Goal: Book appointment/travel/reservation

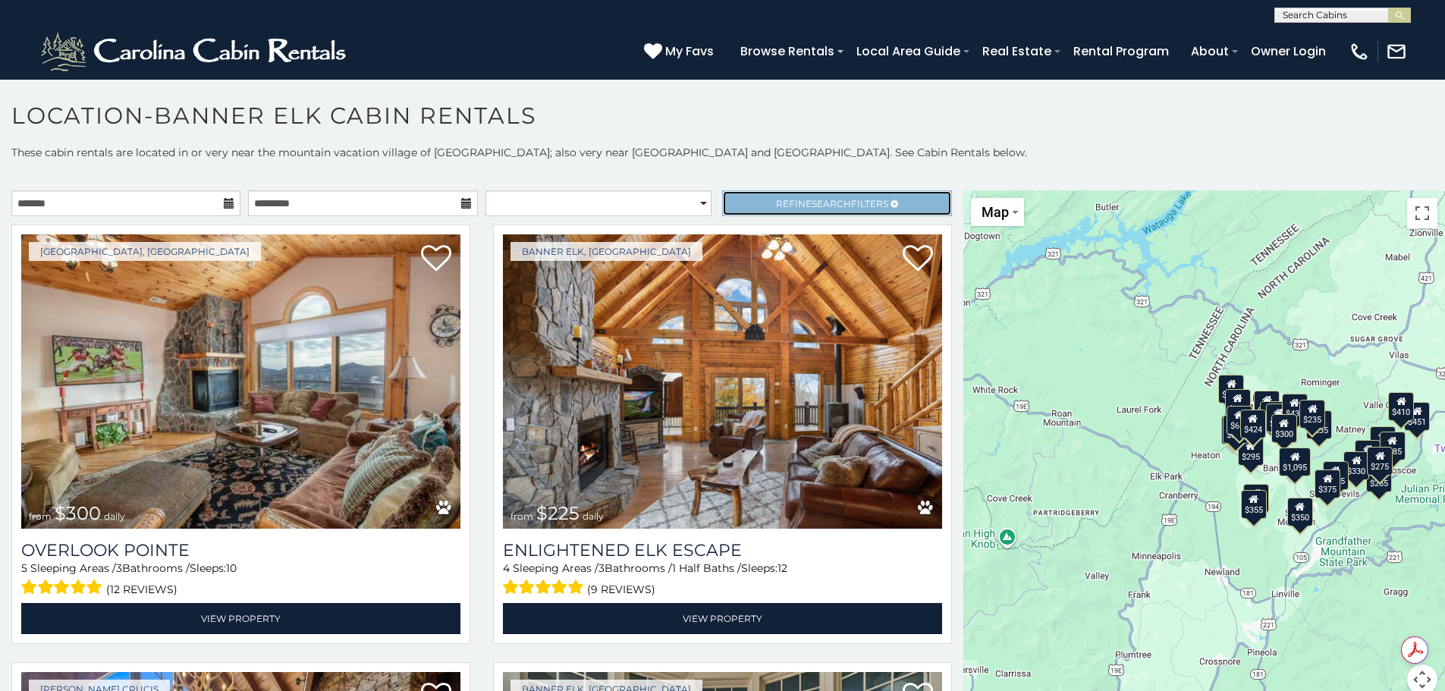
click at [832, 203] on span "Search" at bounding box center [831, 203] width 39 height 11
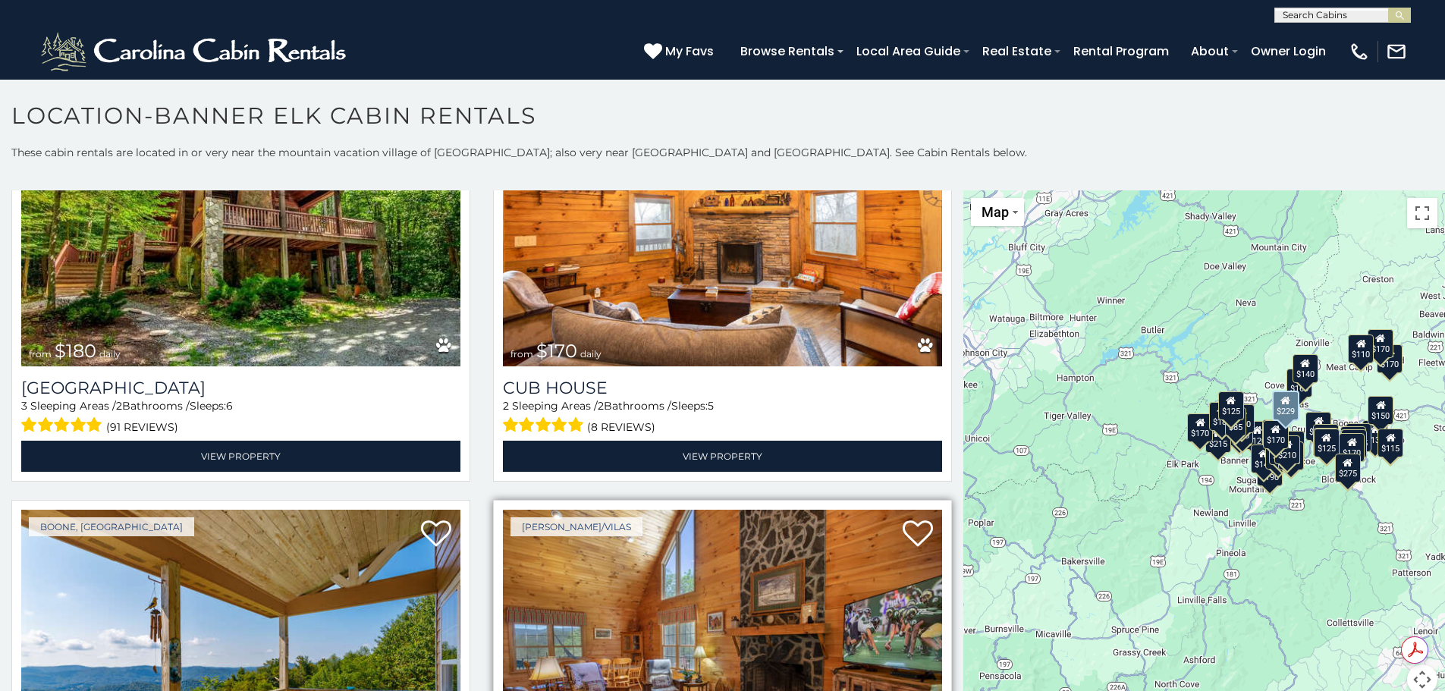
scroll to position [2580, 0]
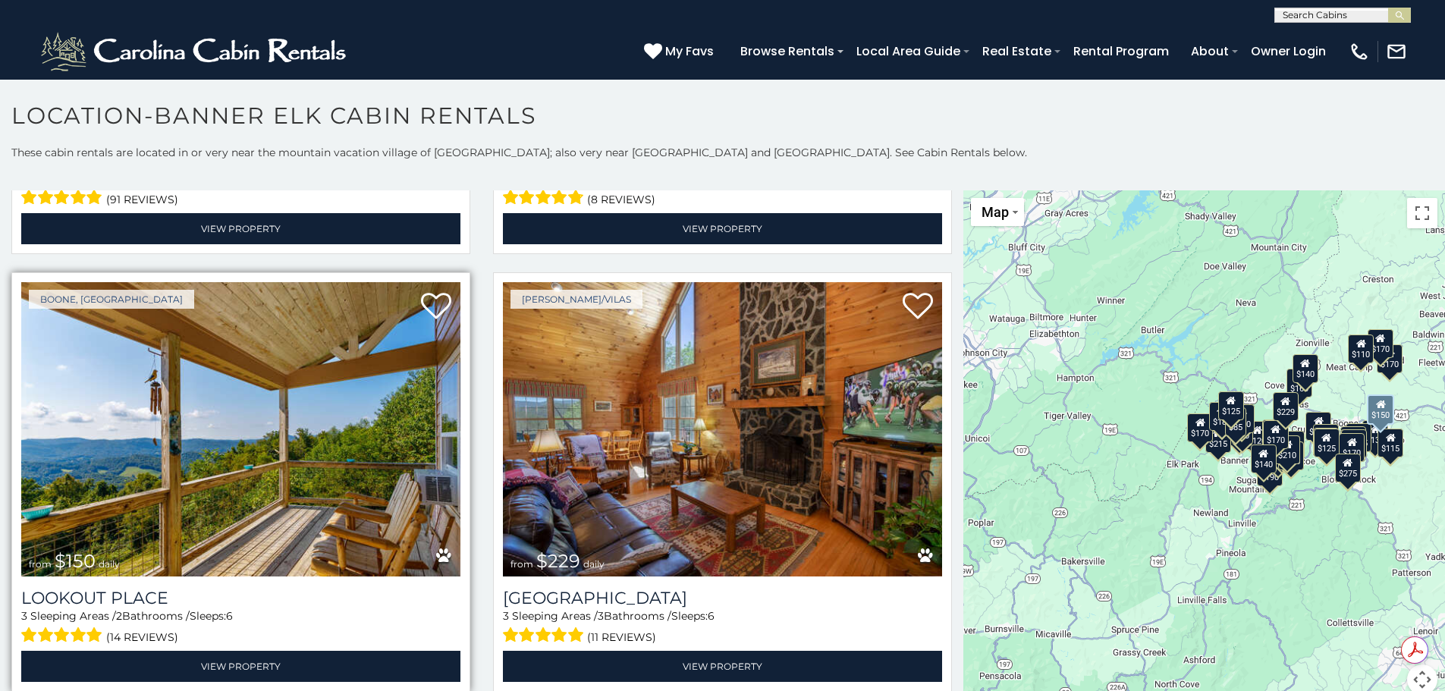
click at [222, 386] on img at bounding box center [240, 429] width 439 height 294
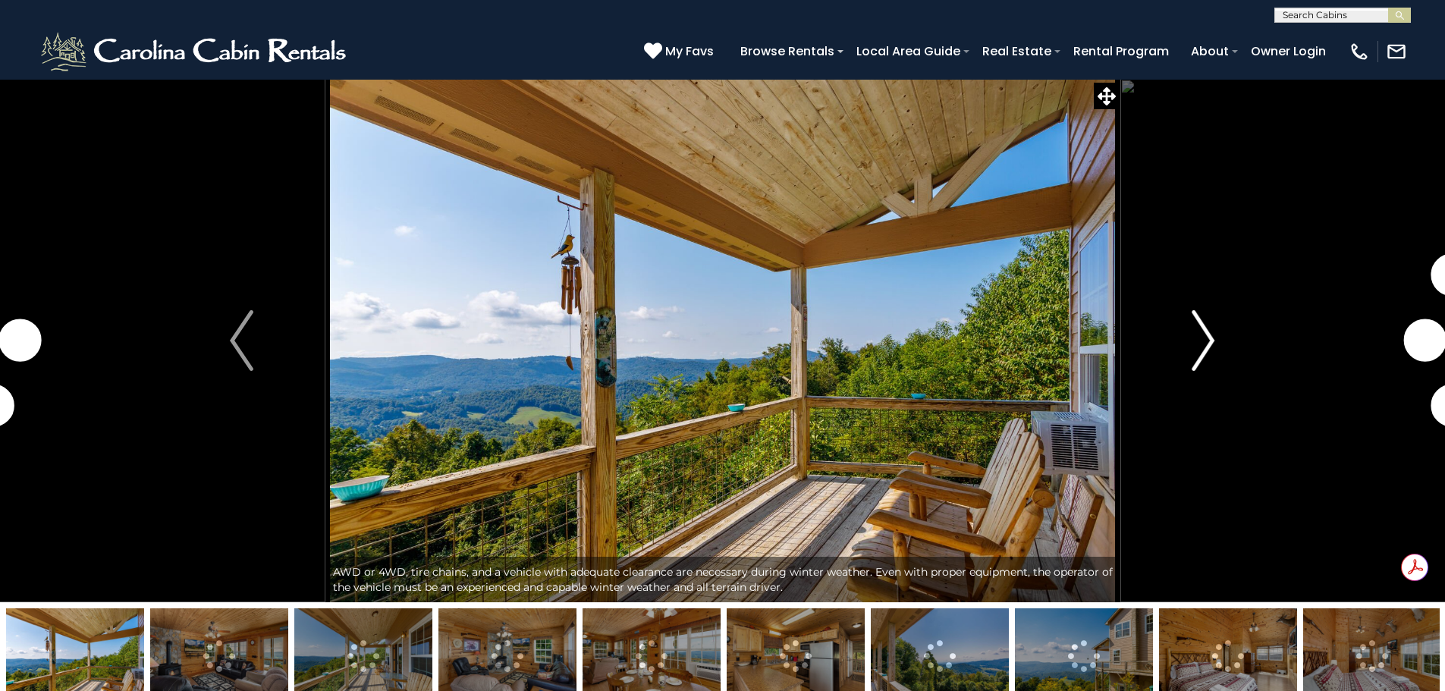
click at [1206, 347] on img "Next" at bounding box center [1203, 340] width 23 height 61
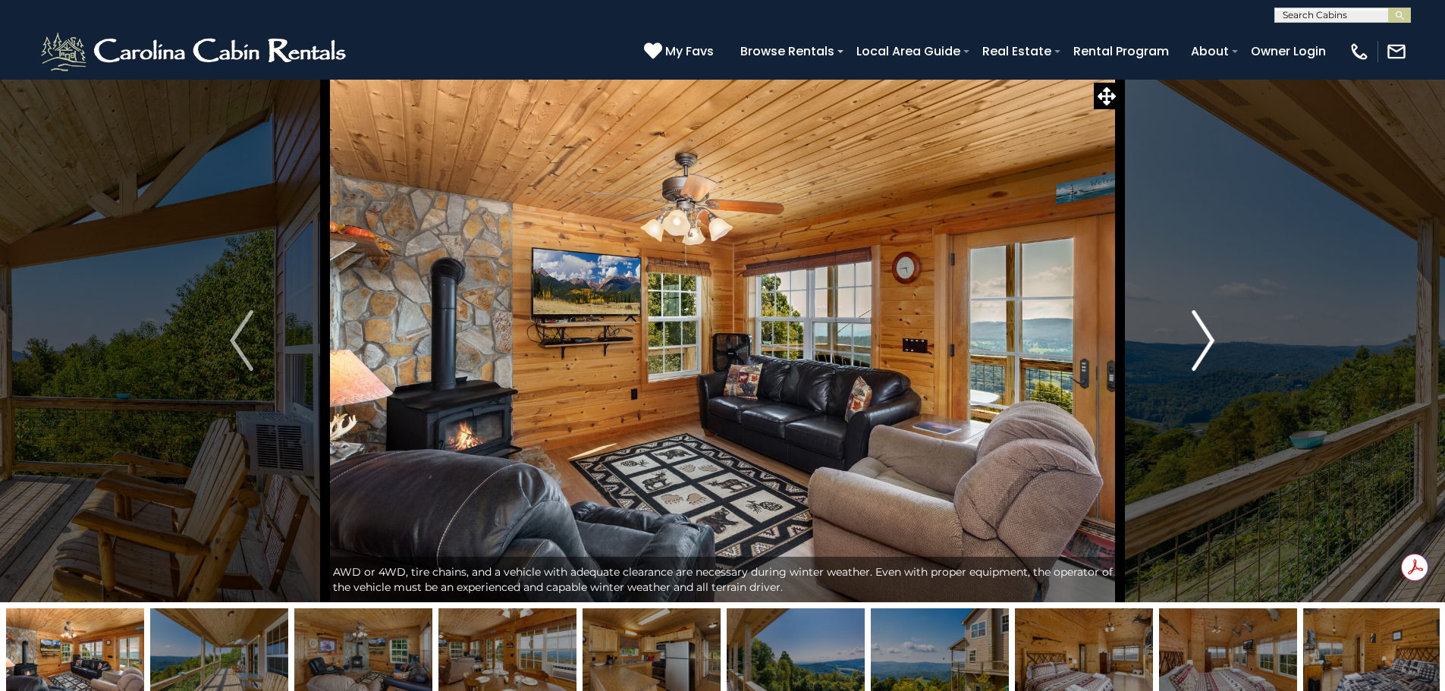
click at [1206, 344] on img "Next" at bounding box center [1203, 340] width 23 height 61
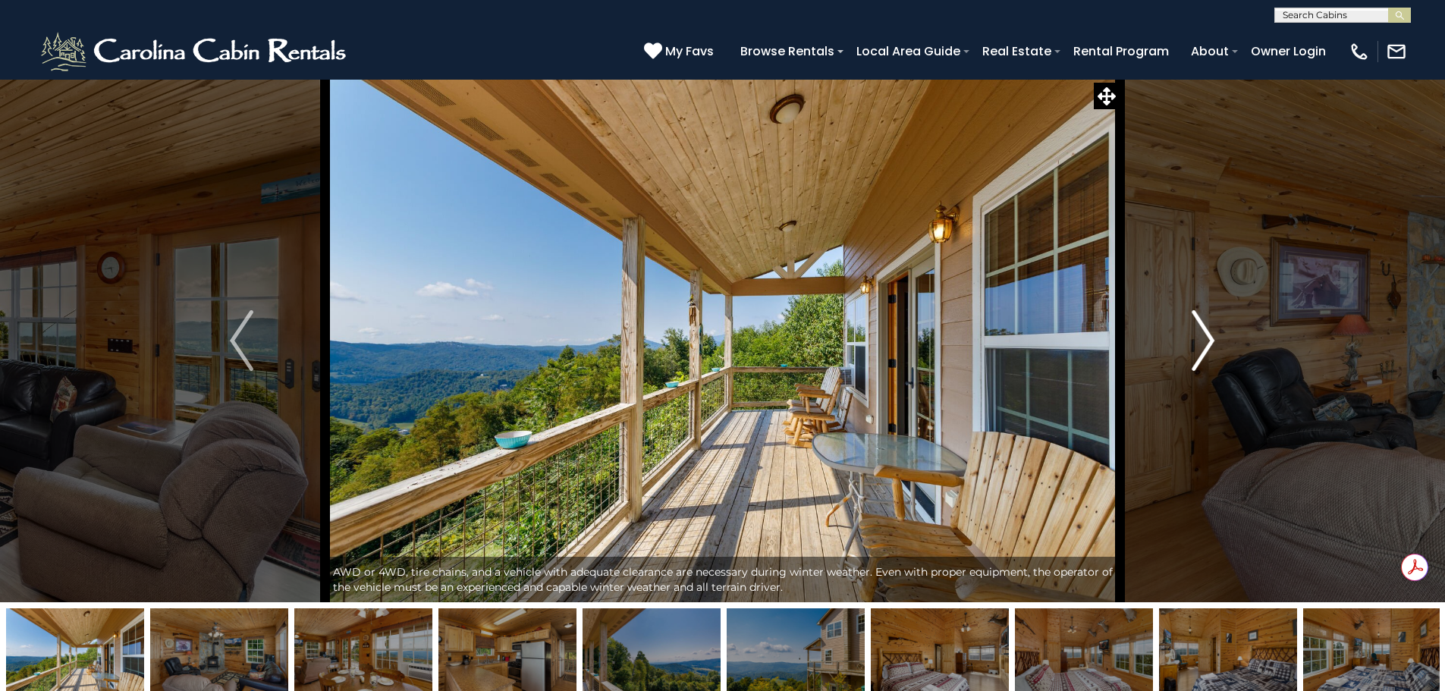
click at [1206, 344] on img "Next" at bounding box center [1203, 340] width 23 height 61
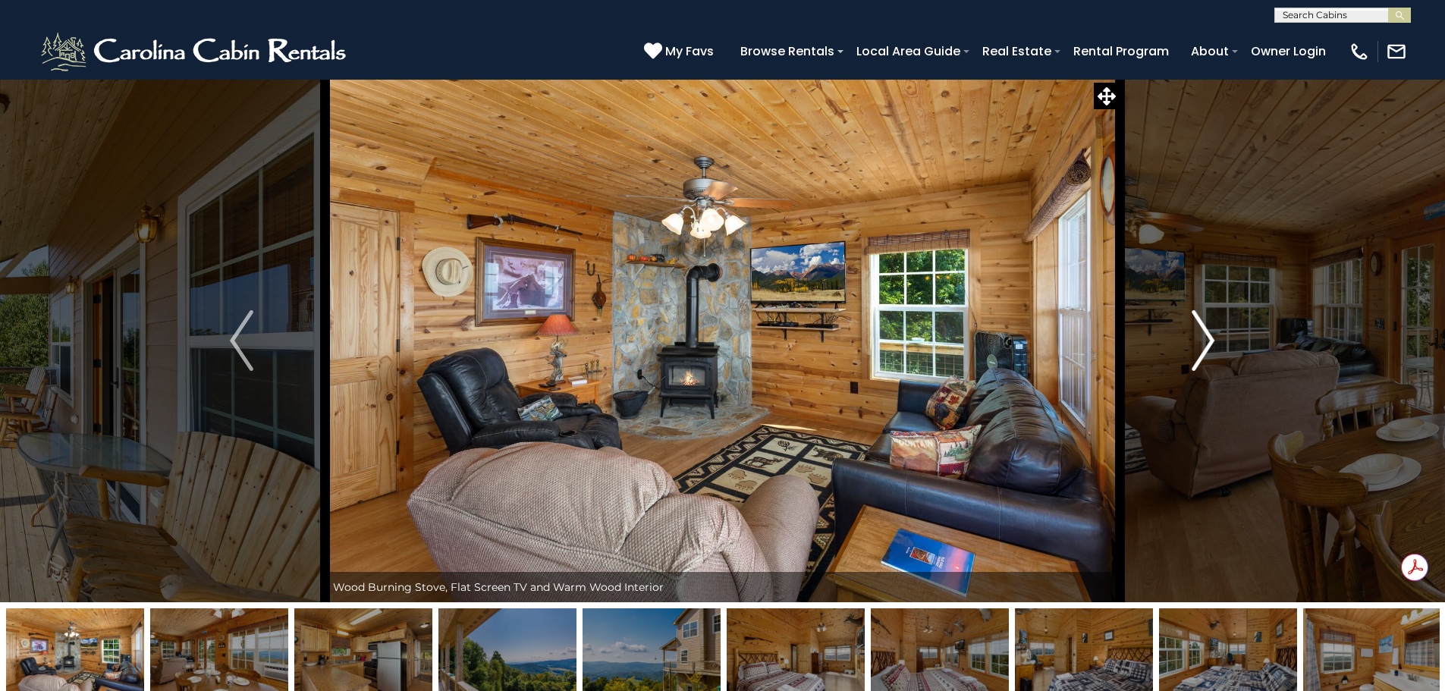
click at [1206, 344] on img "Next" at bounding box center [1203, 340] width 23 height 61
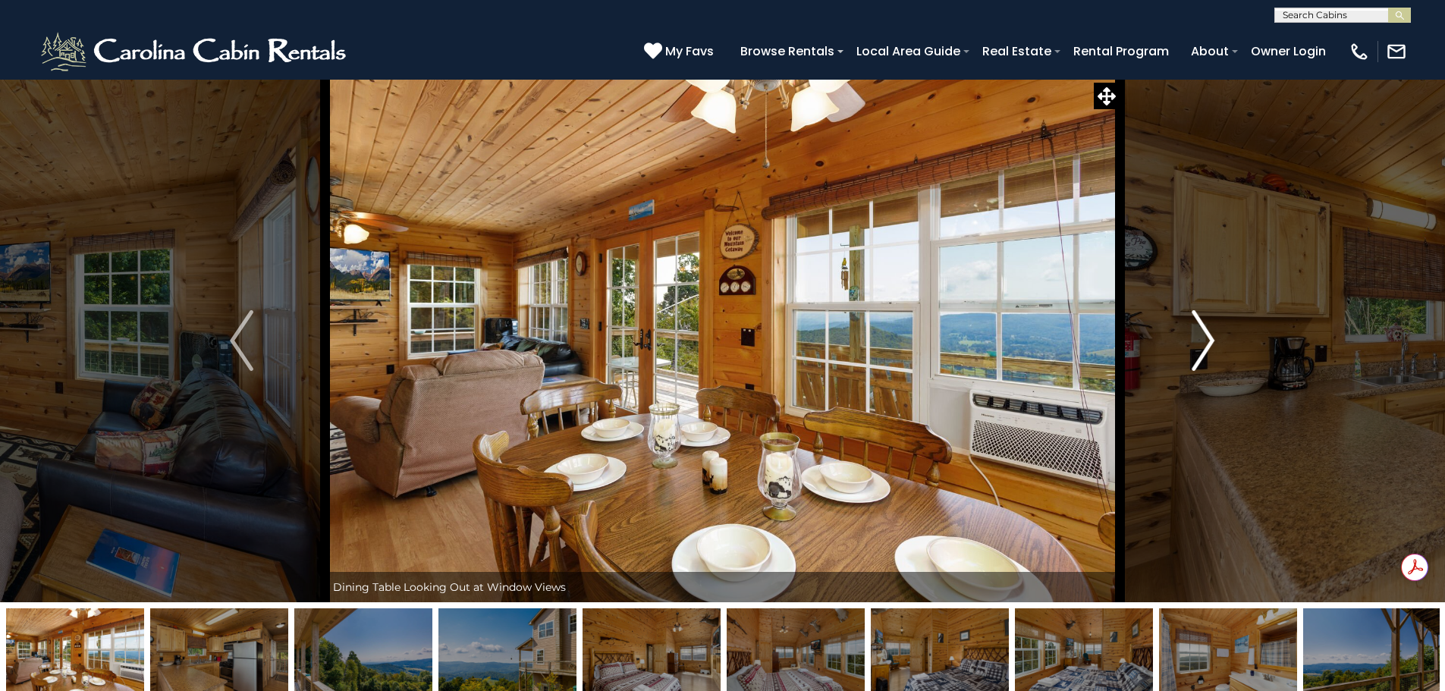
click at [1206, 344] on img "Next" at bounding box center [1203, 340] width 23 height 61
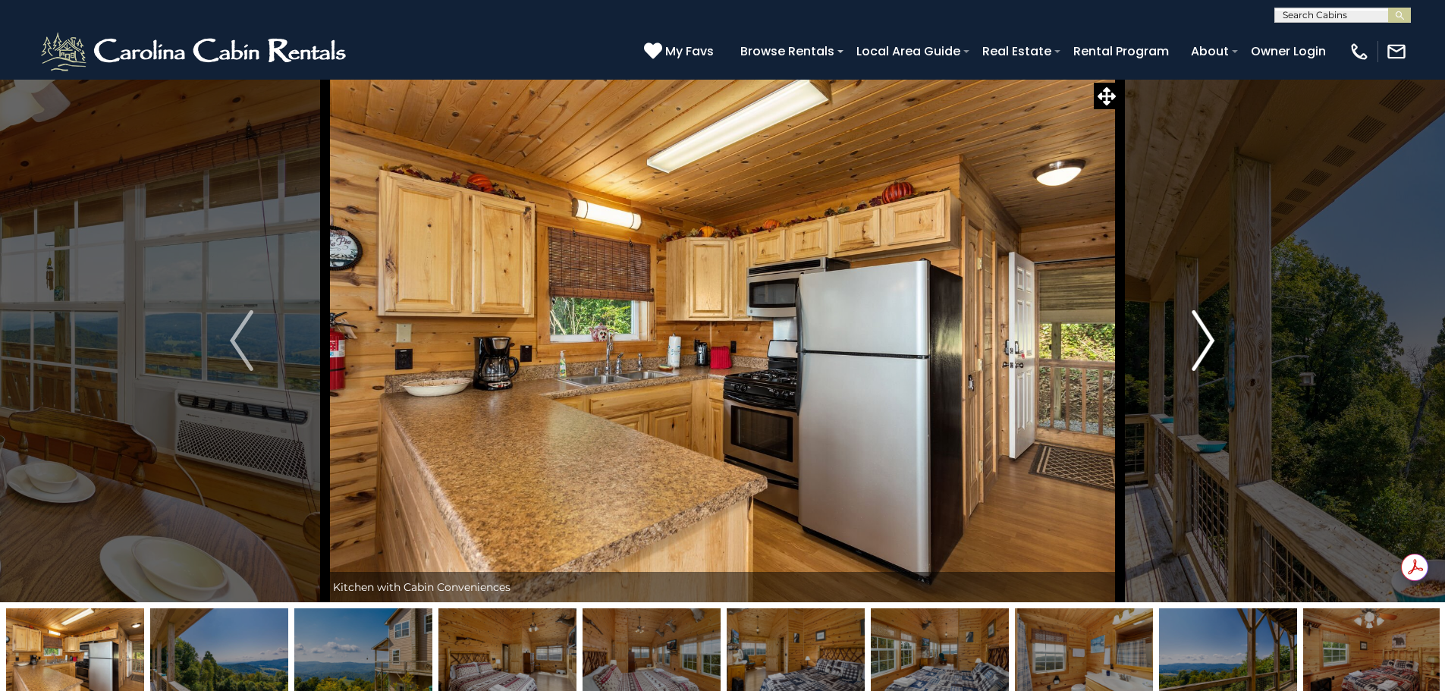
click at [1206, 344] on img "Next" at bounding box center [1203, 340] width 23 height 61
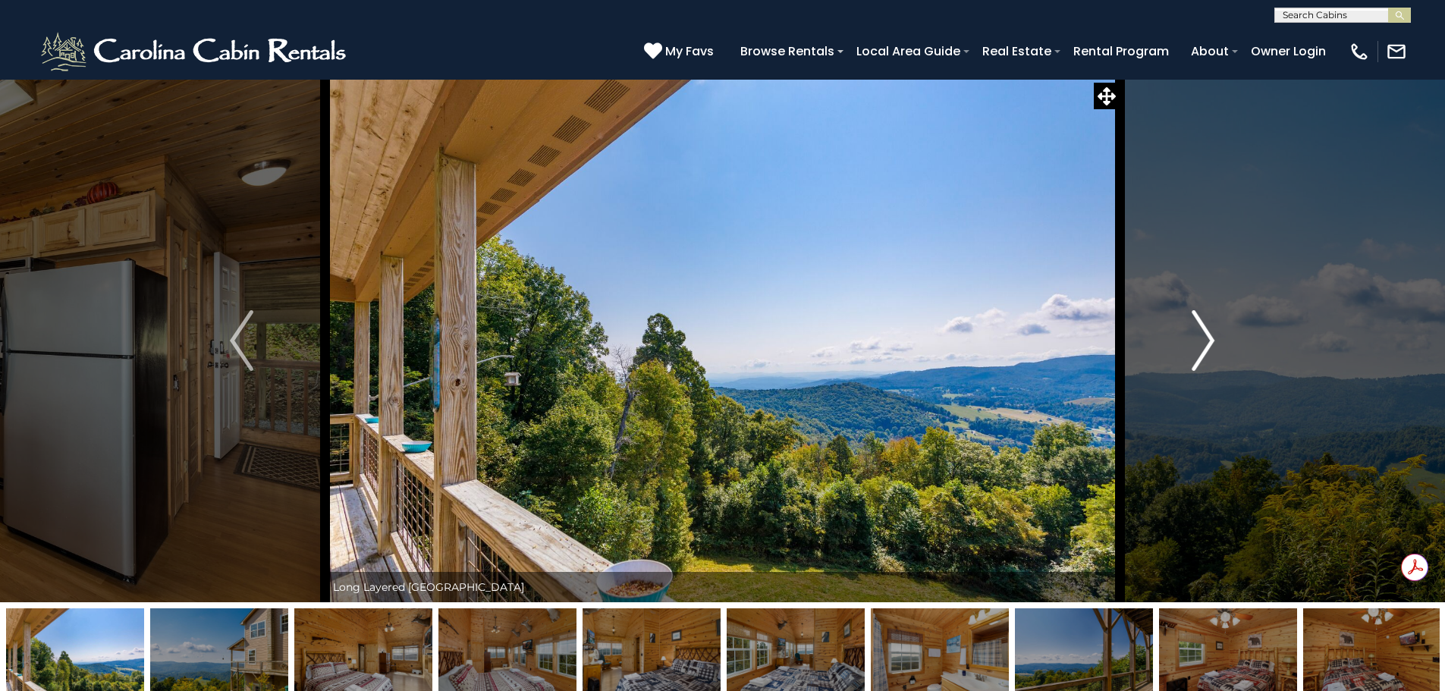
click at [1206, 344] on img "Next" at bounding box center [1203, 340] width 23 height 61
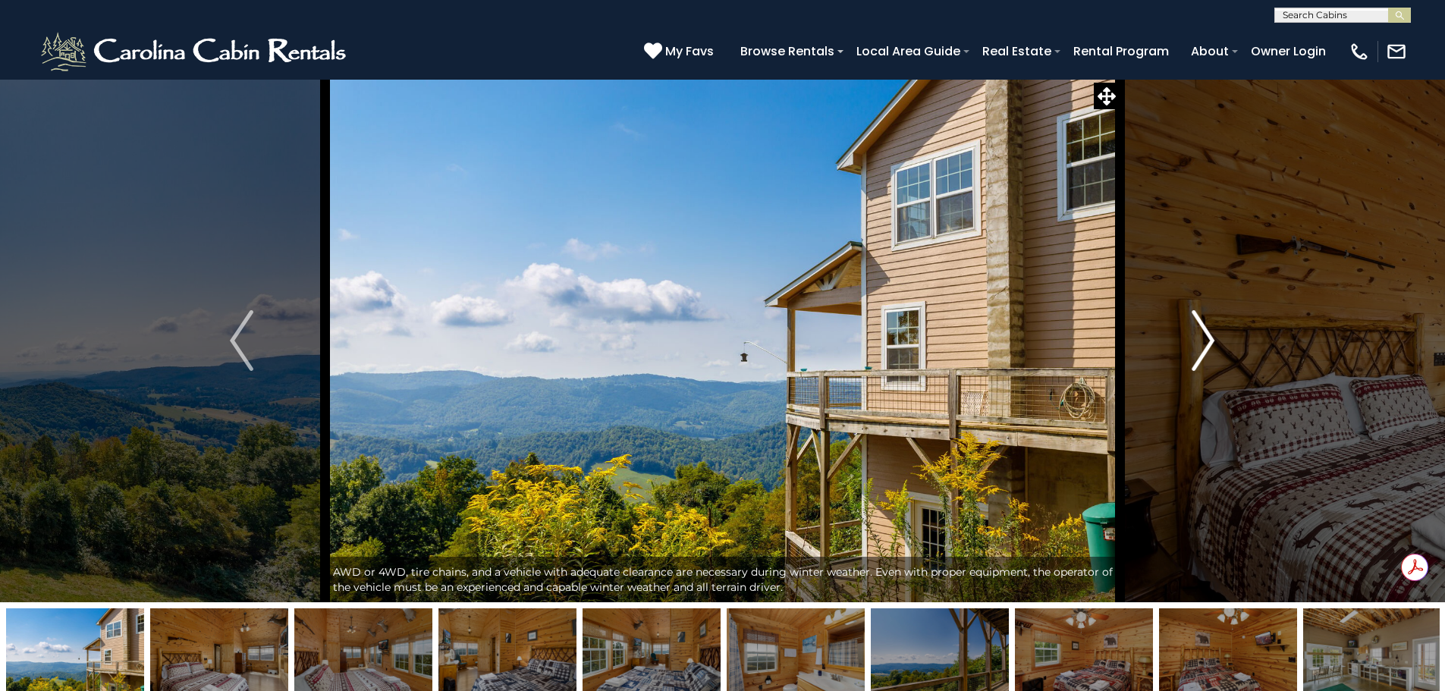
click at [1206, 344] on img "Next" at bounding box center [1203, 340] width 23 height 61
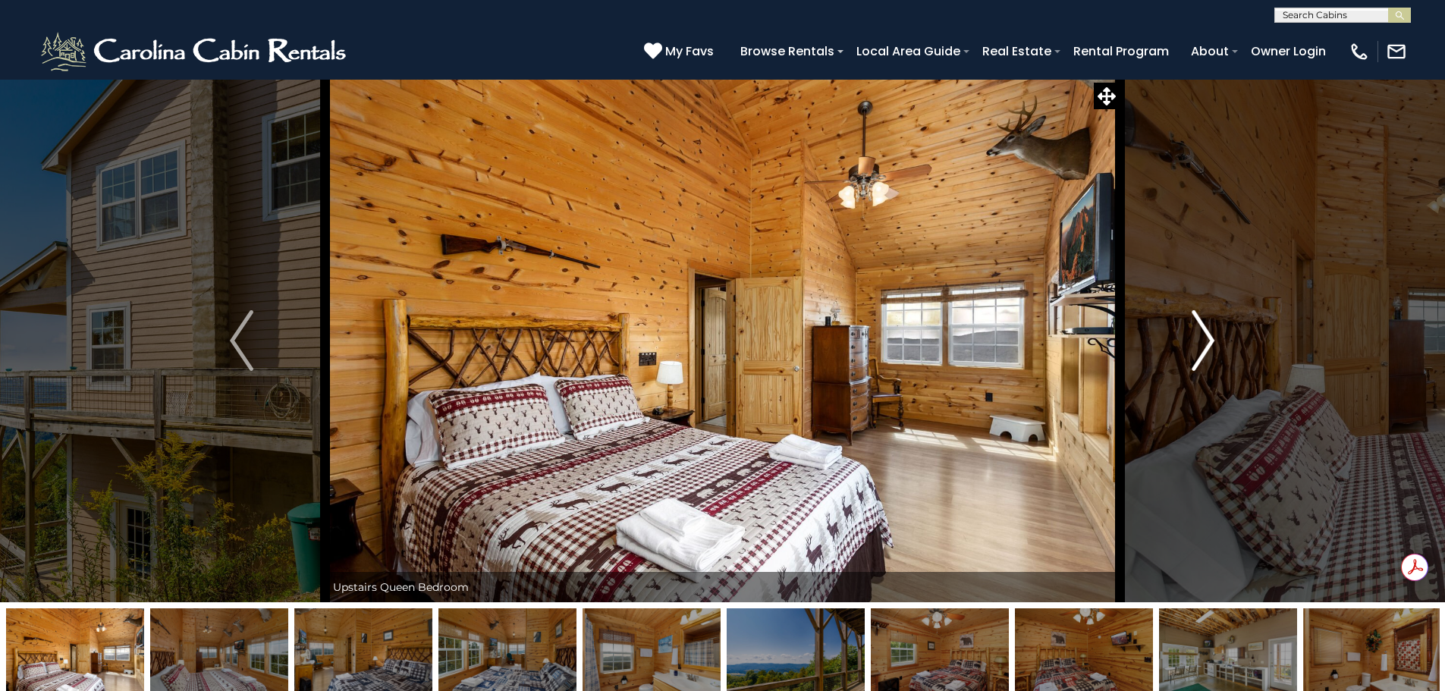
click at [1206, 344] on img "Next" at bounding box center [1203, 340] width 23 height 61
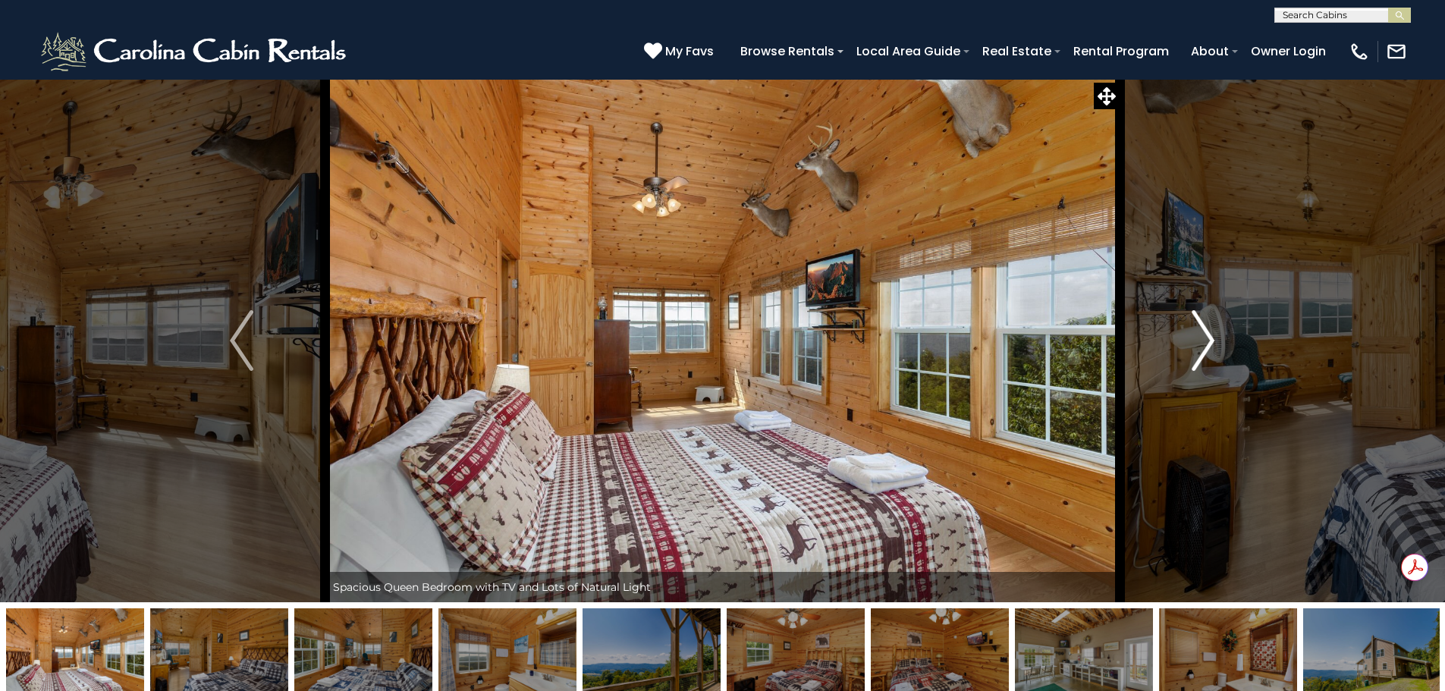
click at [1206, 344] on img "Next" at bounding box center [1203, 340] width 23 height 61
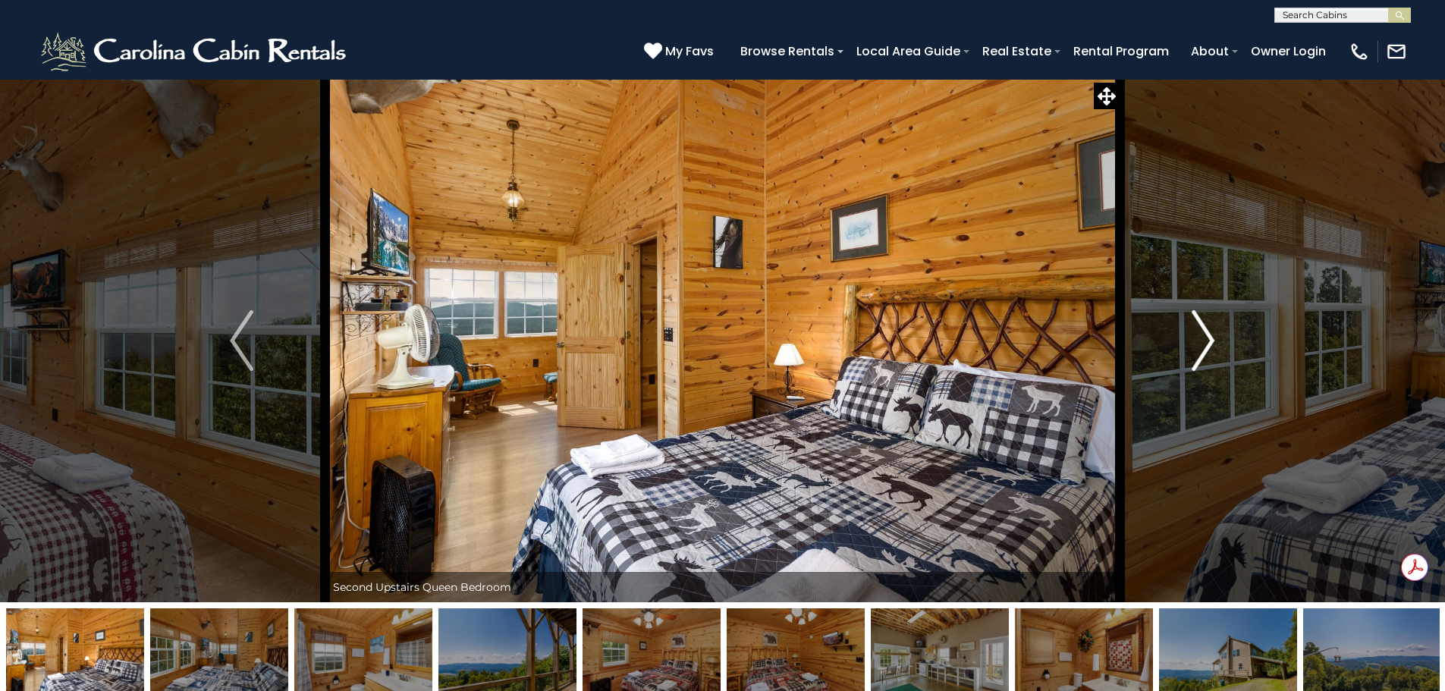
click at [1206, 344] on img "Next" at bounding box center [1203, 340] width 23 height 61
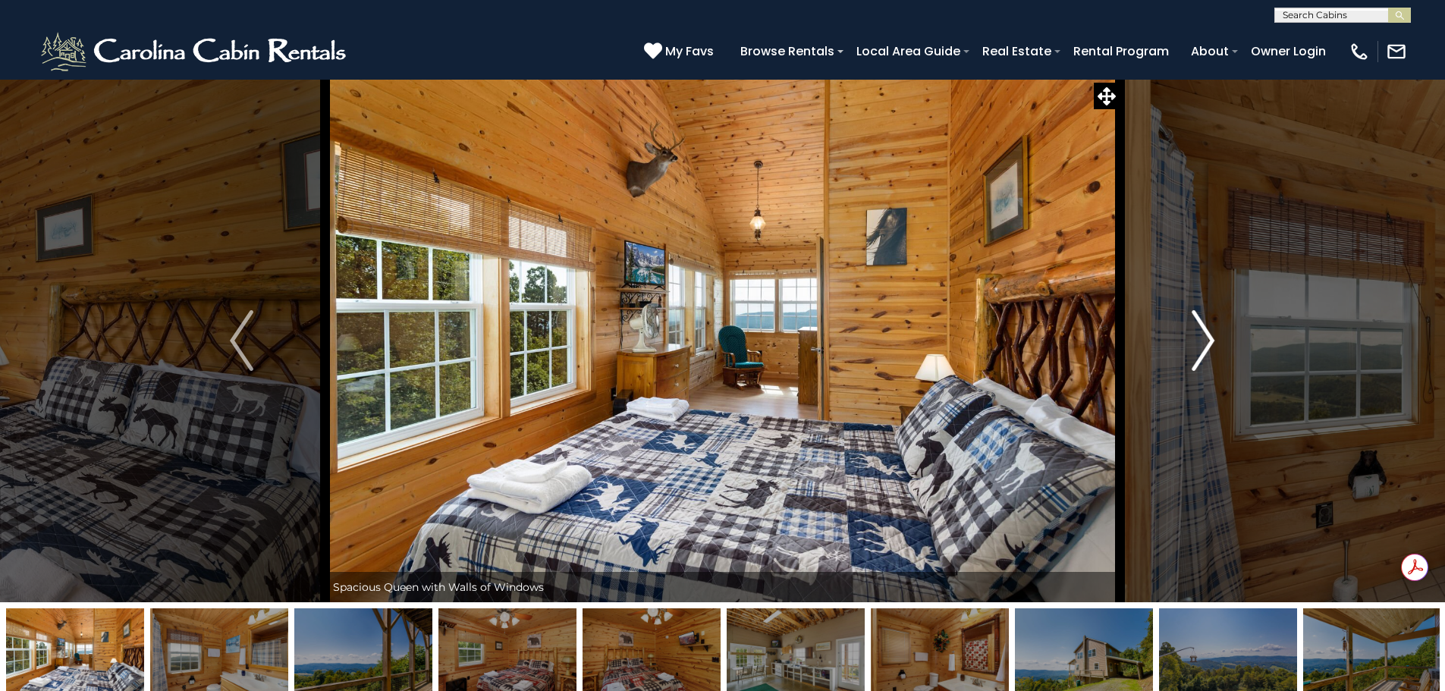
click at [1206, 344] on img "Next" at bounding box center [1203, 340] width 23 height 61
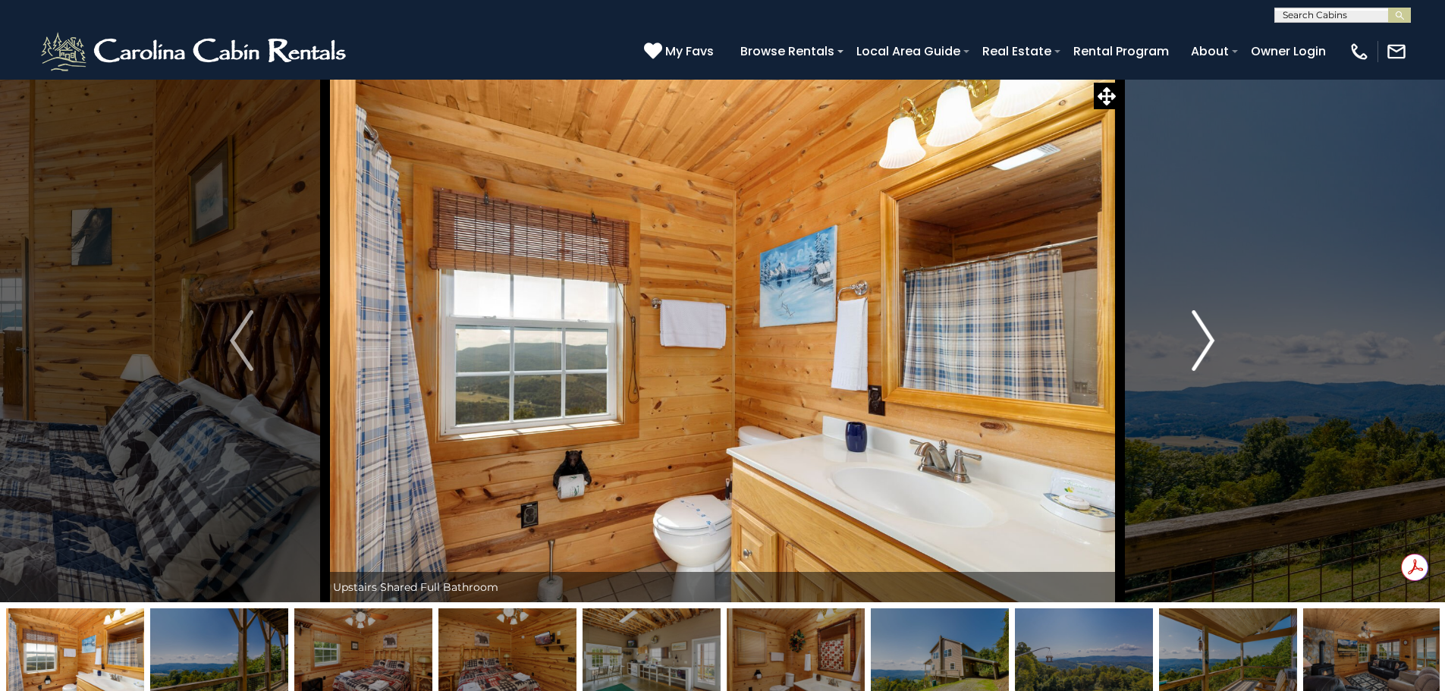
click at [1206, 344] on img "Next" at bounding box center [1203, 340] width 23 height 61
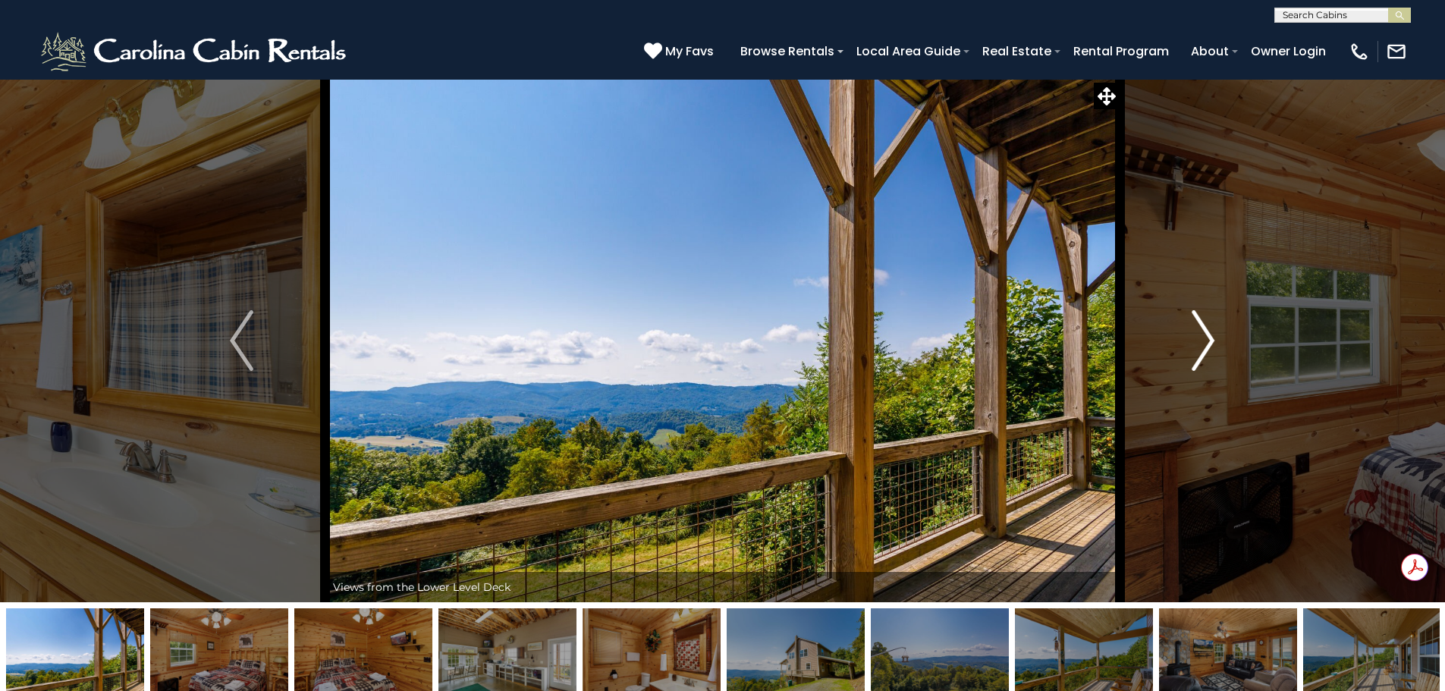
click at [1206, 344] on img "Next" at bounding box center [1203, 340] width 23 height 61
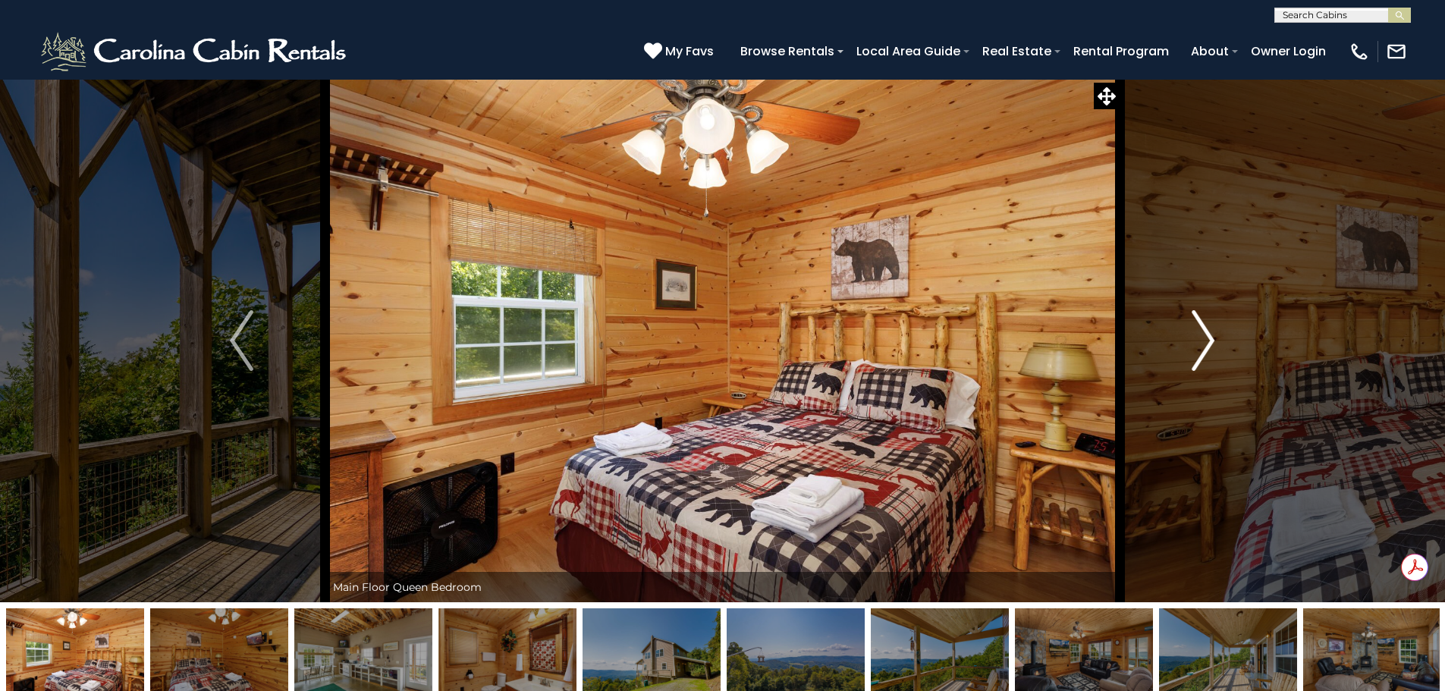
click at [1206, 344] on img "Next" at bounding box center [1203, 340] width 23 height 61
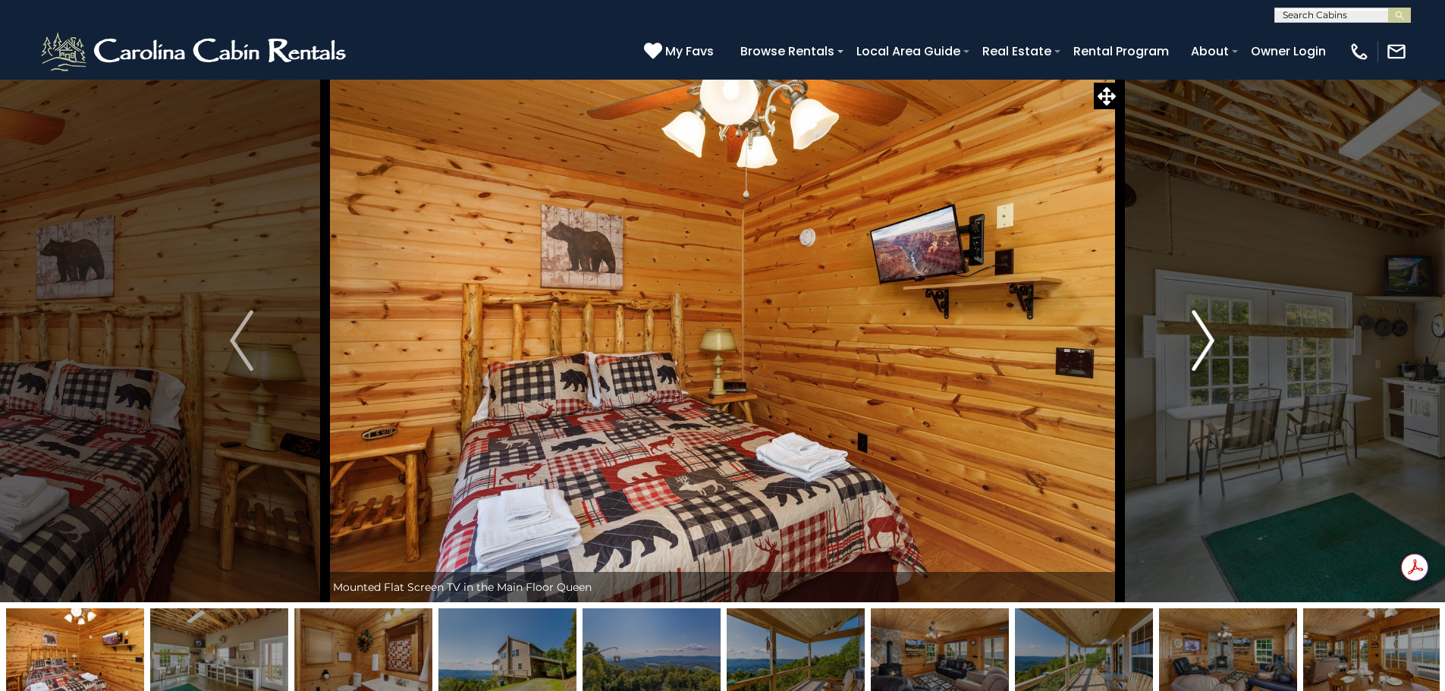
click at [1206, 344] on img "Next" at bounding box center [1203, 340] width 23 height 61
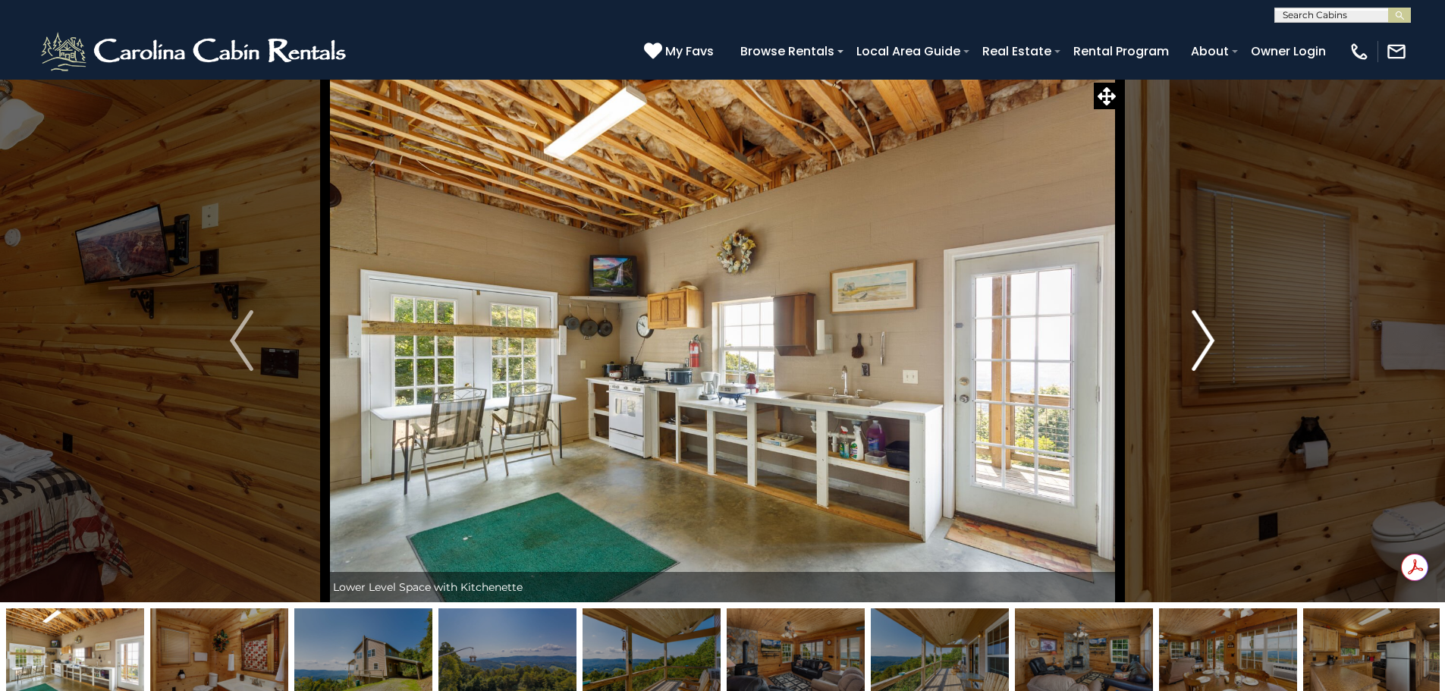
click at [1206, 344] on img "Next" at bounding box center [1203, 340] width 23 height 61
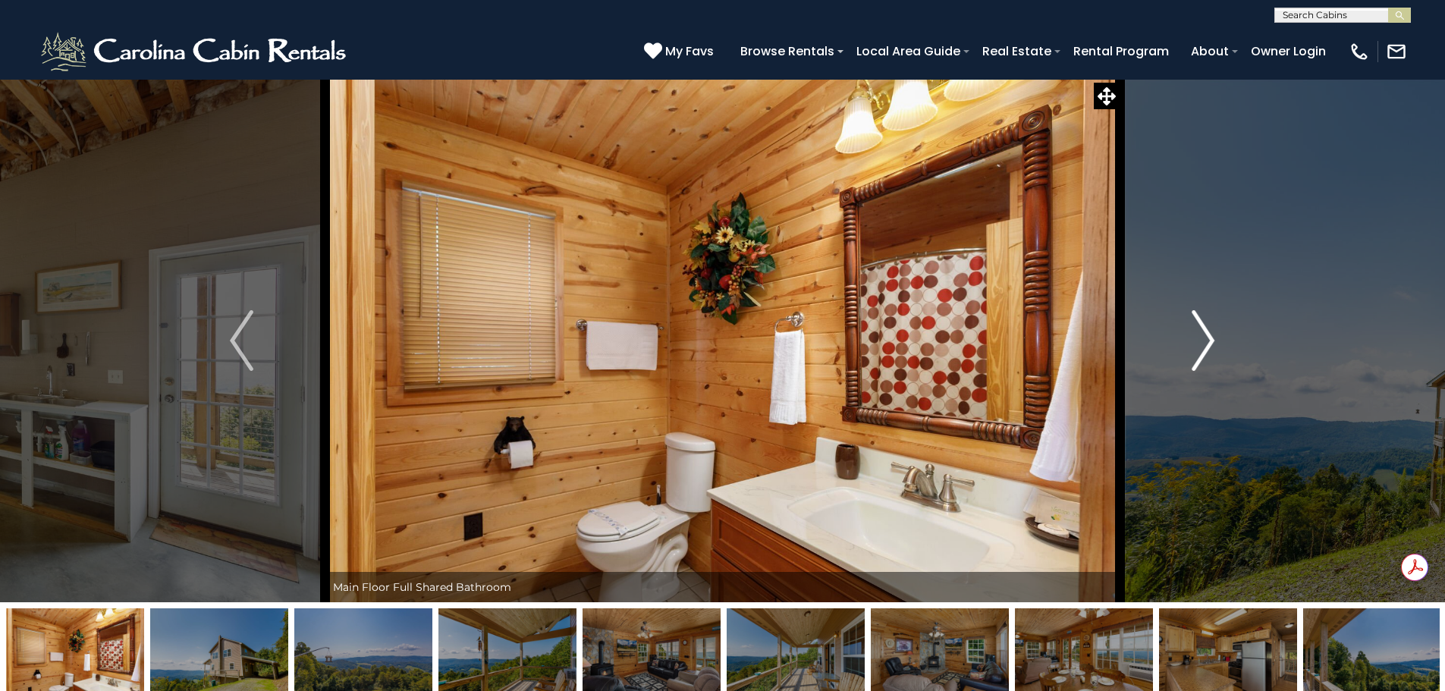
click at [1206, 344] on img "Next" at bounding box center [1203, 340] width 23 height 61
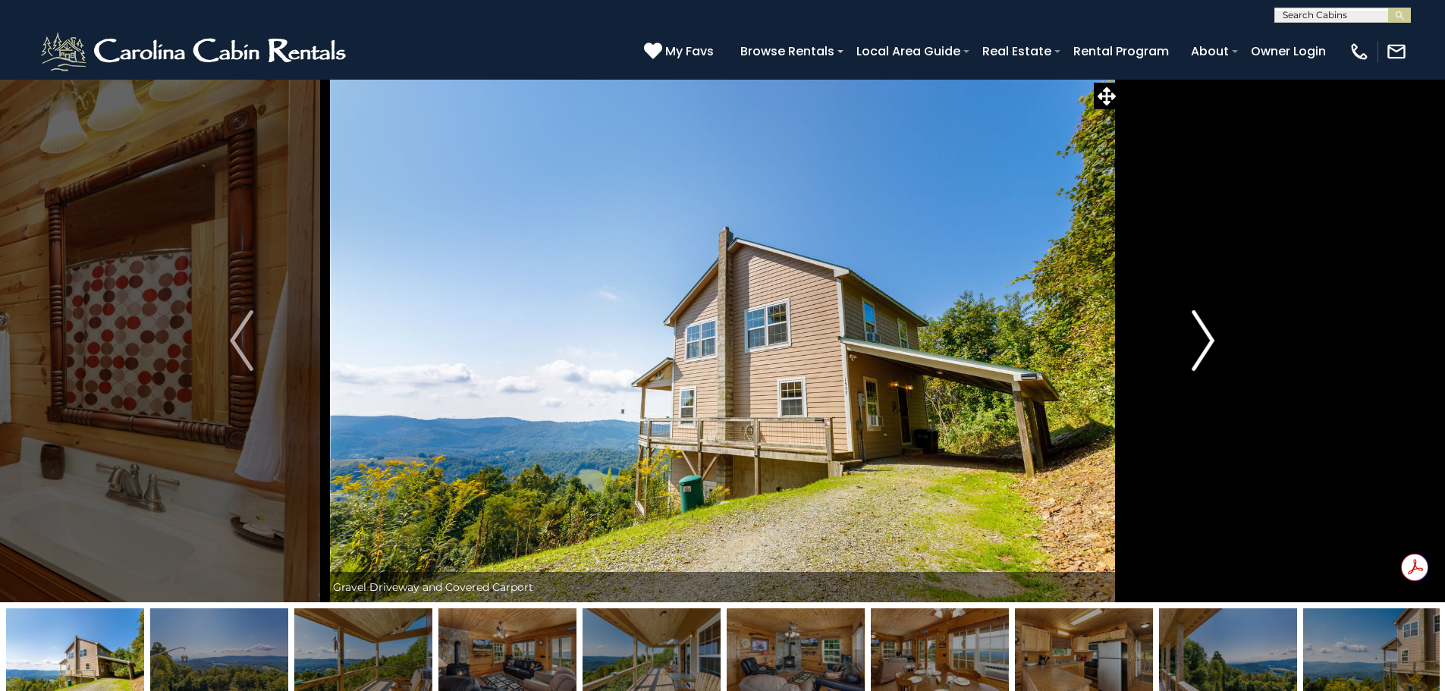
click at [1206, 344] on img "Next" at bounding box center [1203, 340] width 23 height 61
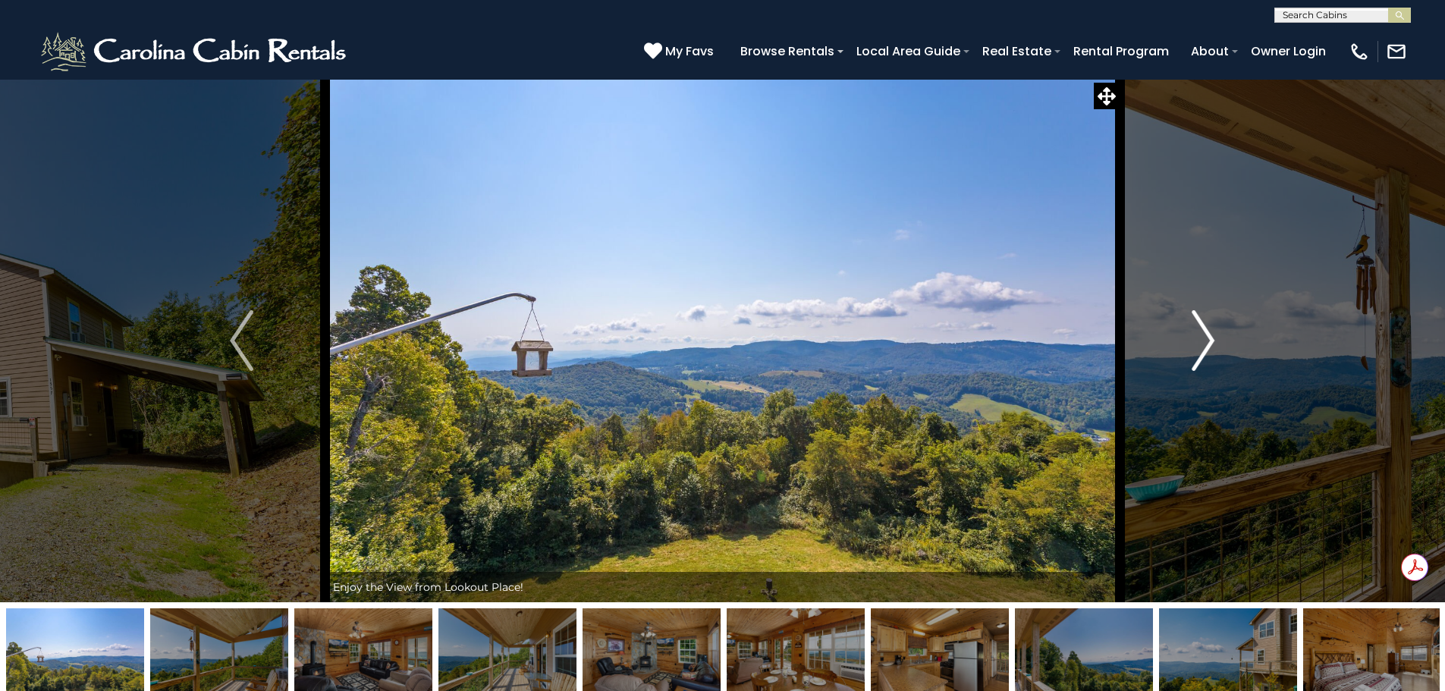
click at [1206, 344] on img "Next" at bounding box center [1203, 340] width 23 height 61
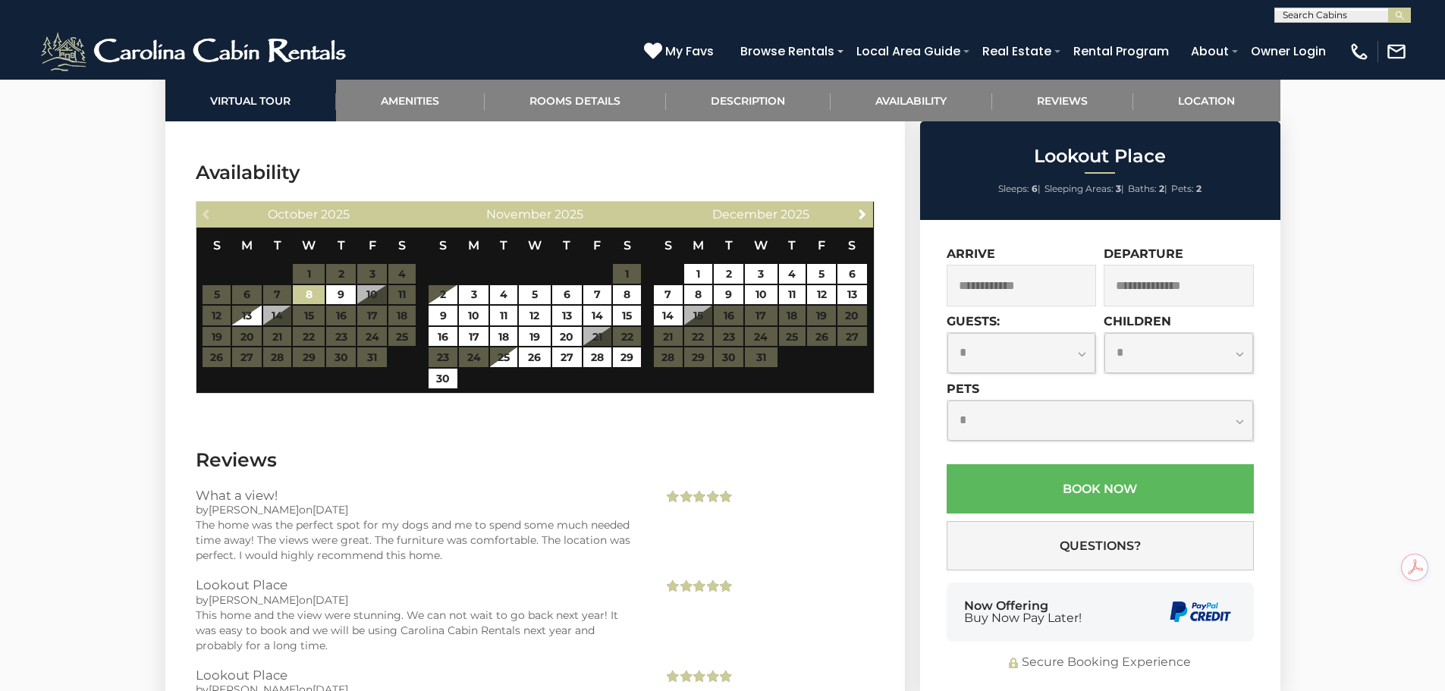
scroll to position [2807, 0]
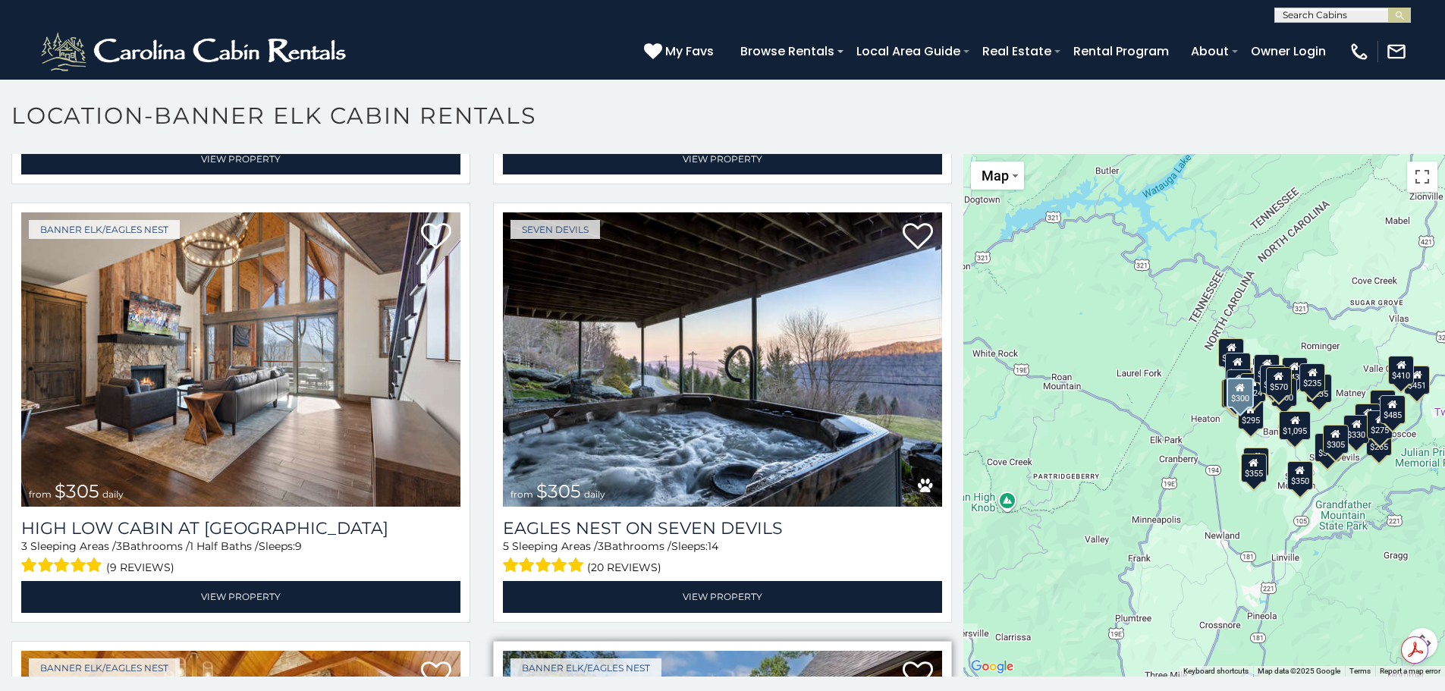
scroll to position [4324, 0]
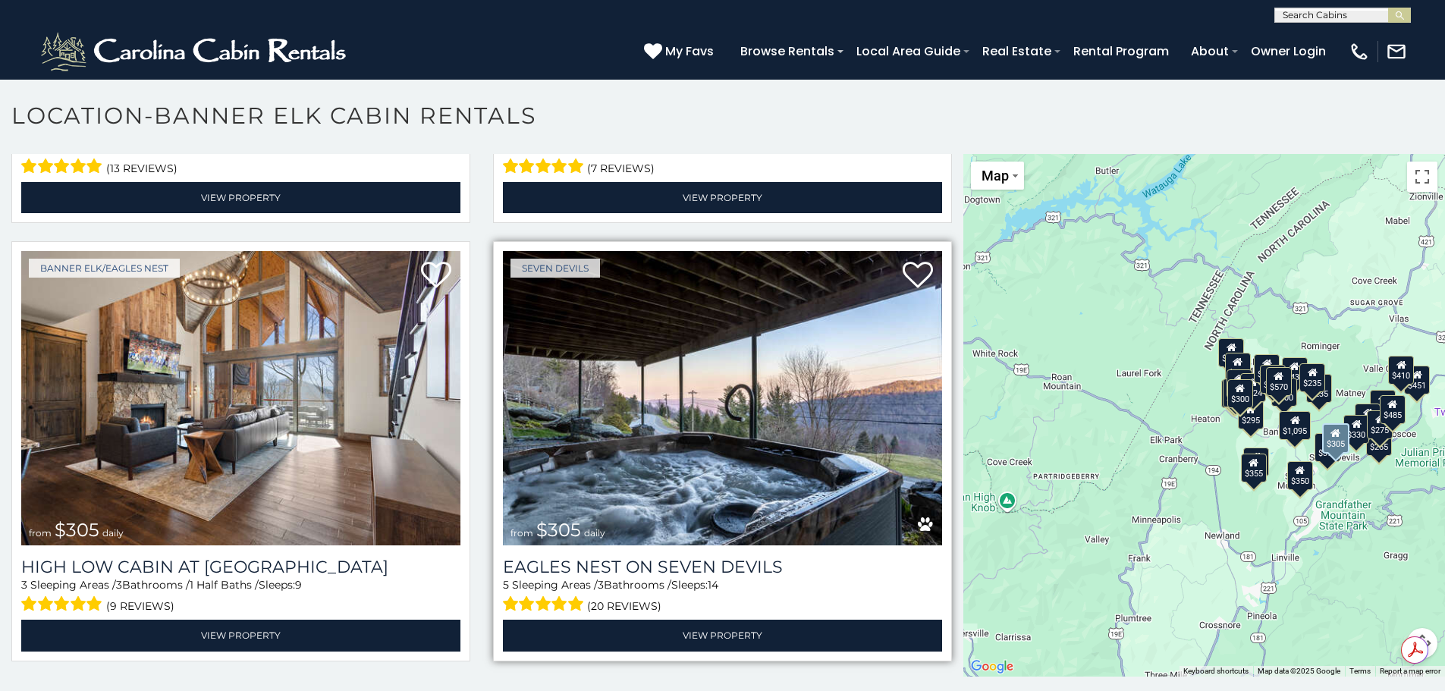
click at [687, 400] on img at bounding box center [722, 398] width 439 height 294
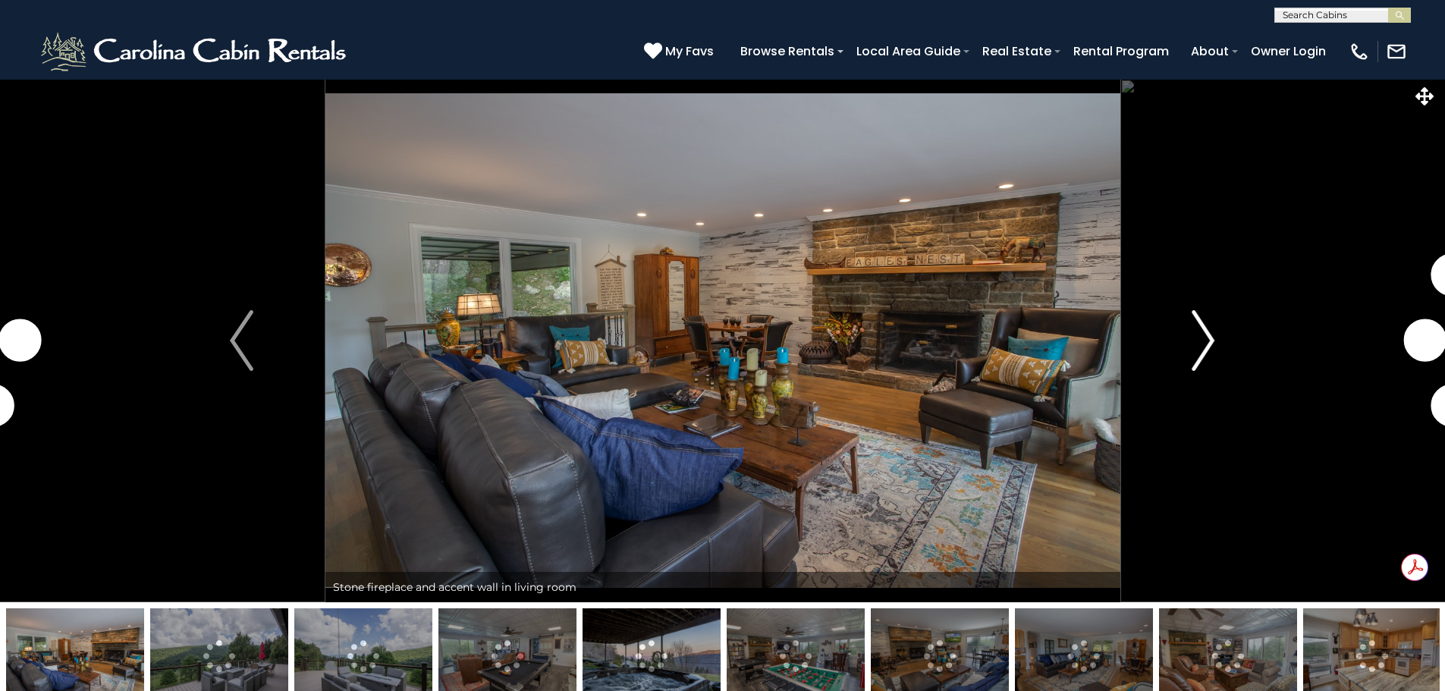
click at [1207, 347] on img "Next" at bounding box center [1203, 340] width 23 height 61
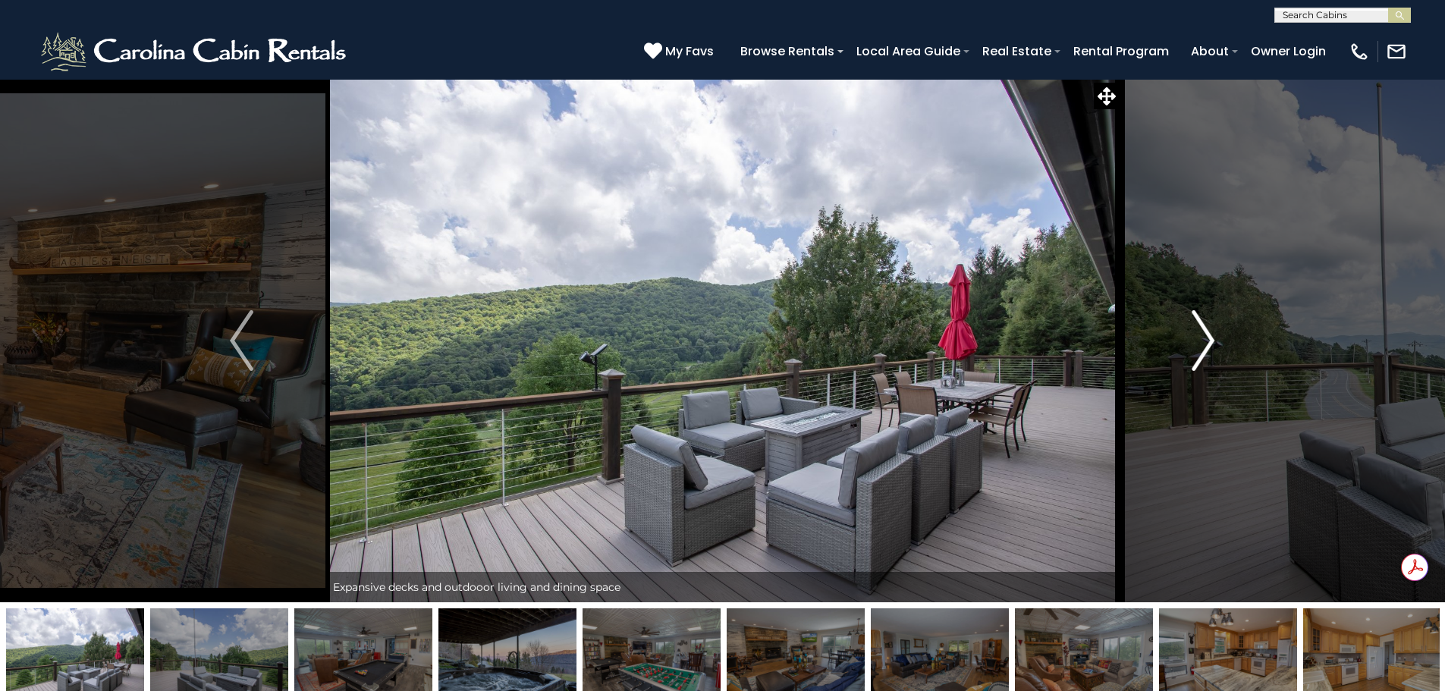
click at [1206, 347] on img "Next" at bounding box center [1203, 340] width 23 height 61
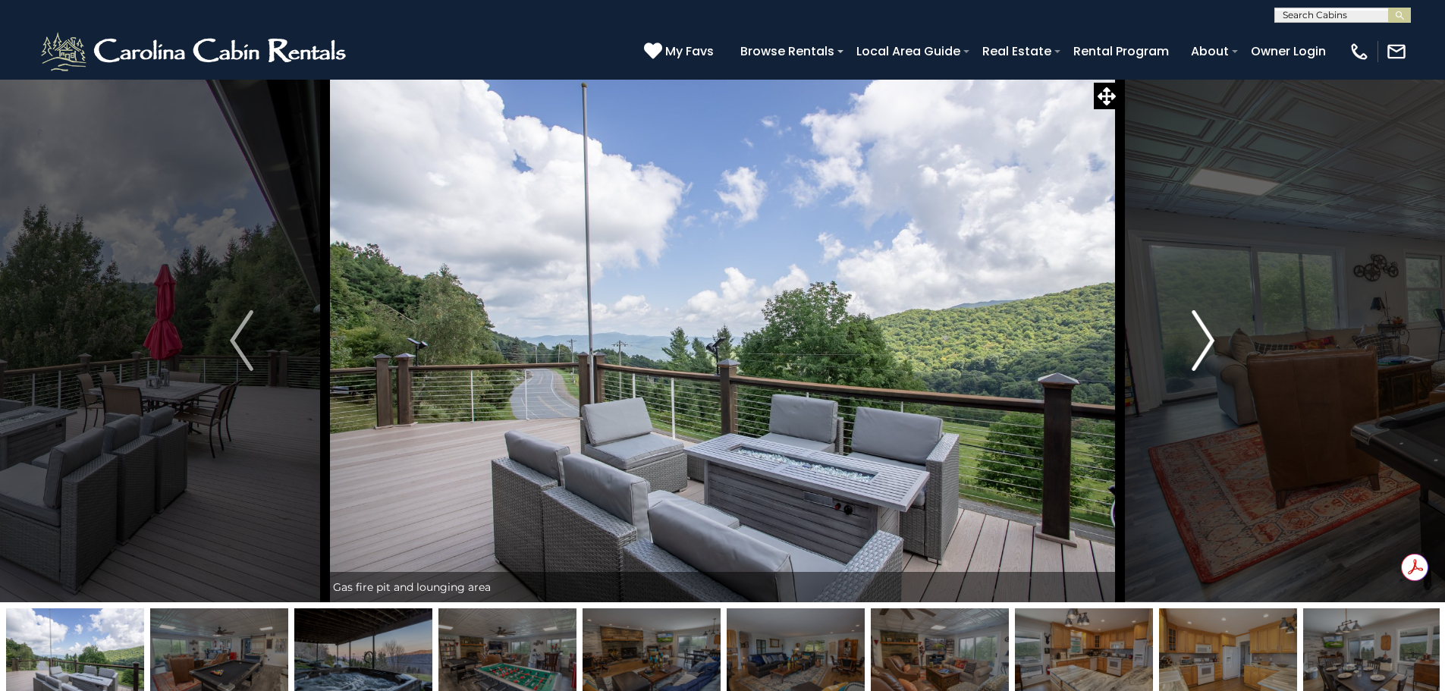
click at [1206, 347] on img "Next" at bounding box center [1203, 340] width 23 height 61
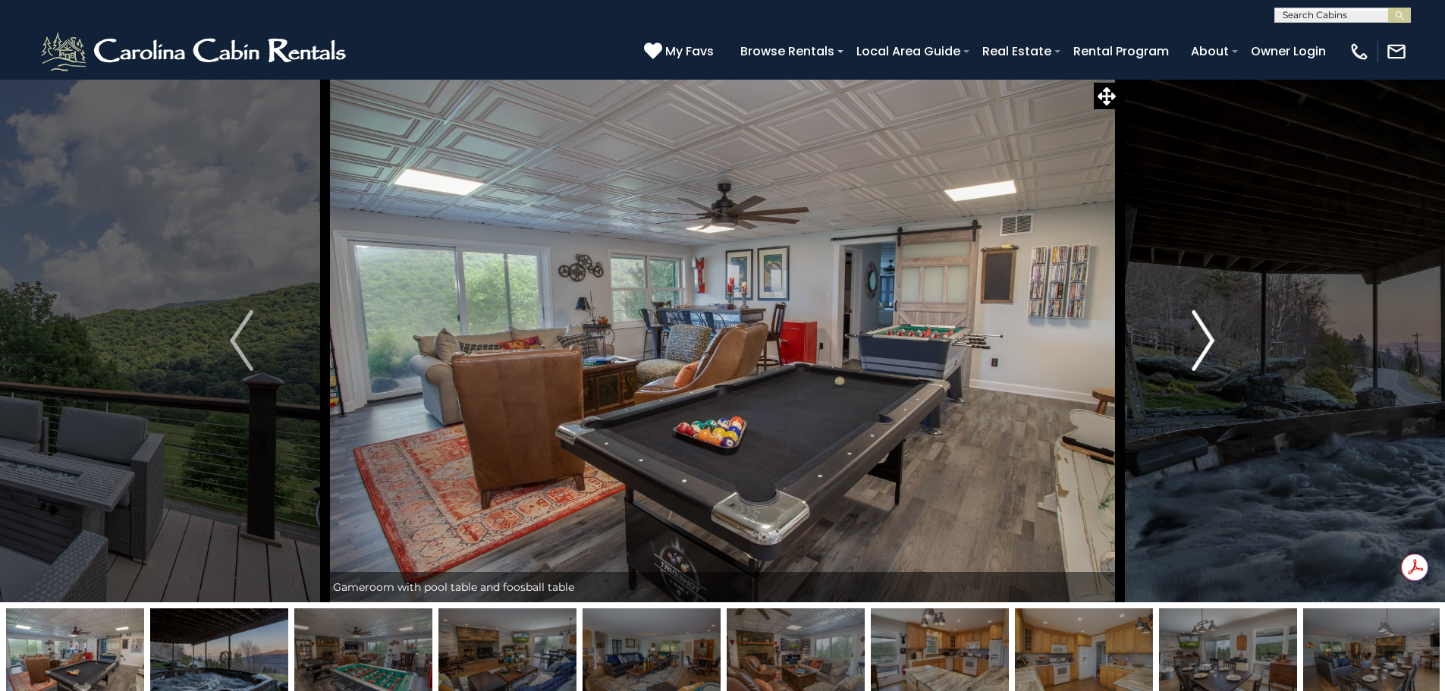
click at [1206, 347] on img "Next" at bounding box center [1203, 340] width 23 height 61
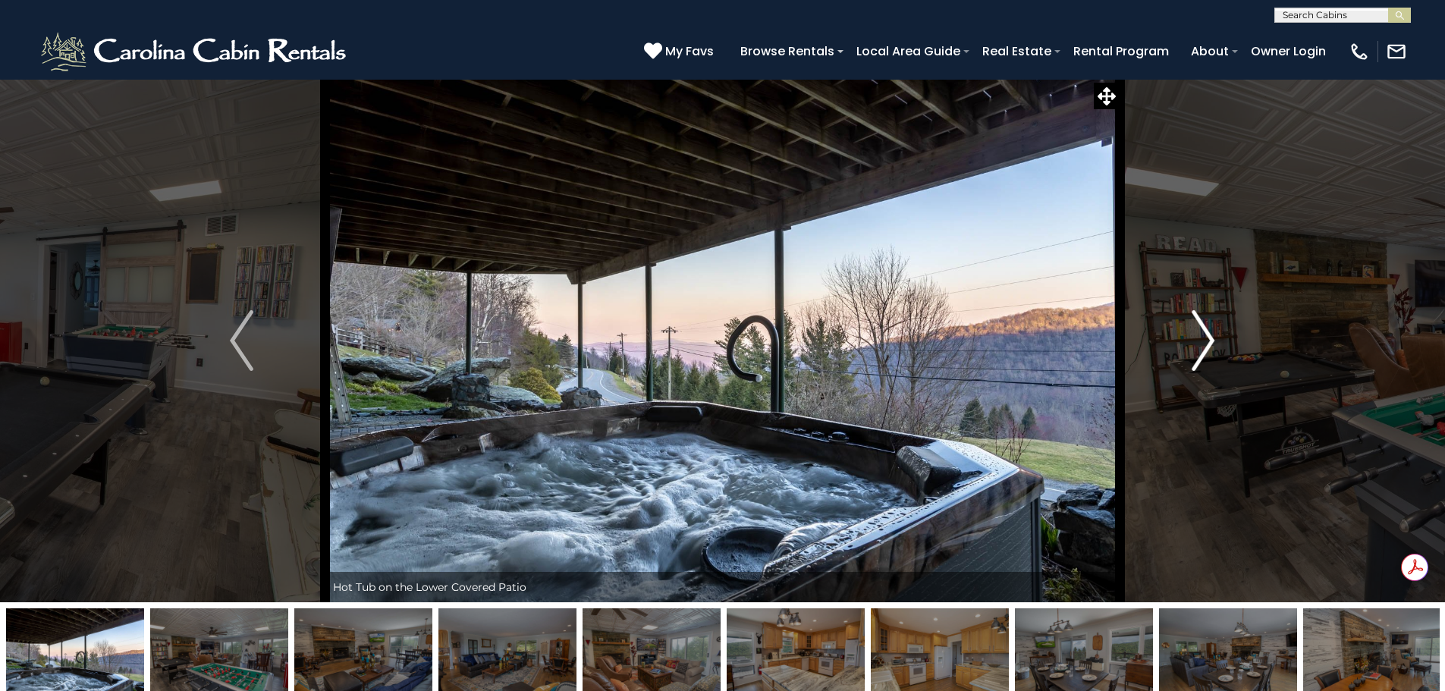
click at [1206, 347] on img "Next" at bounding box center [1203, 340] width 23 height 61
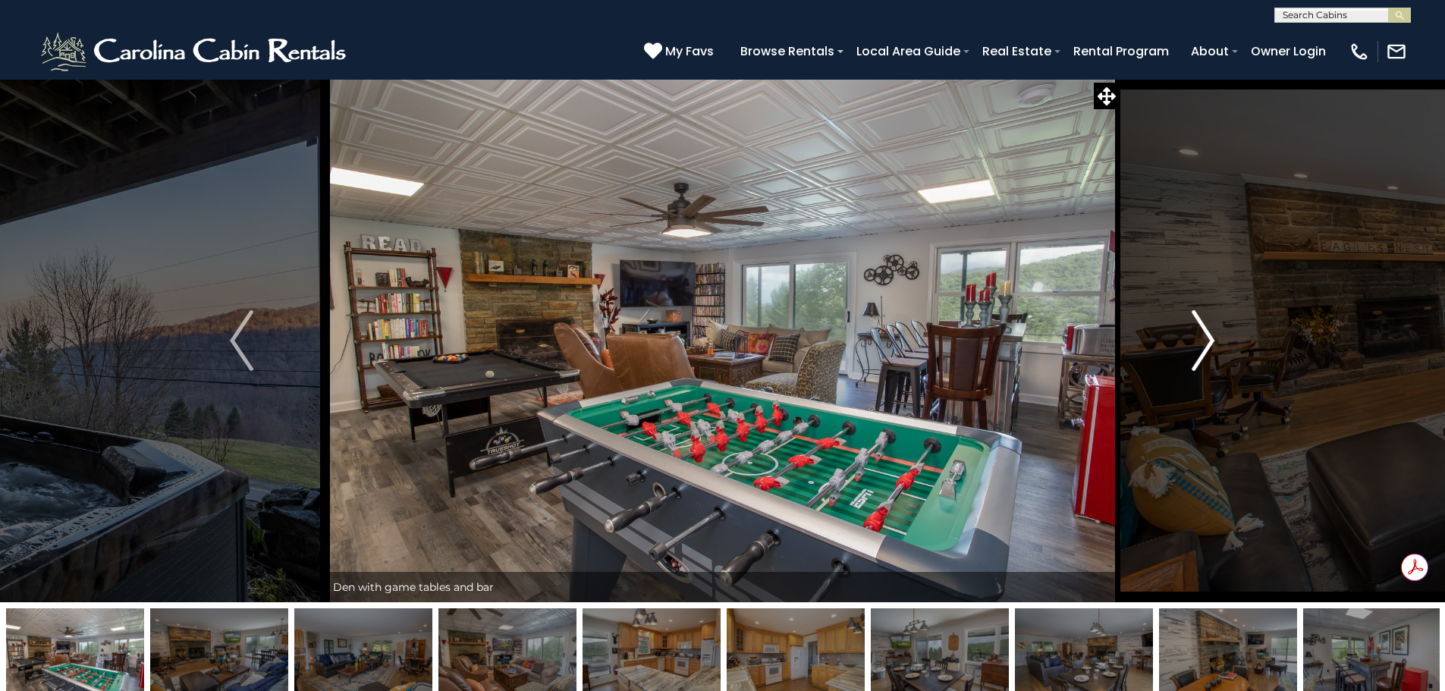
click at [1206, 347] on img "Next" at bounding box center [1203, 340] width 23 height 61
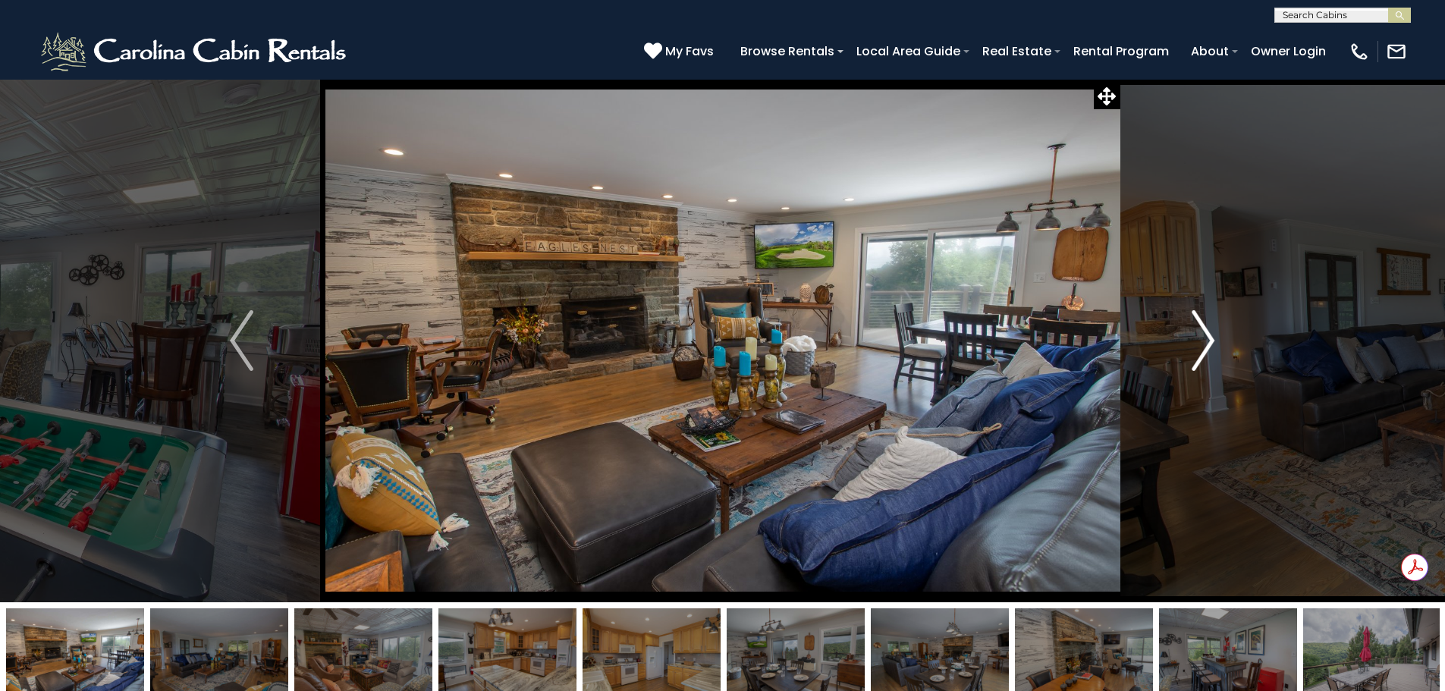
click at [1206, 347] on img "Next" at bounding box center [1203, 340] width 23 height 61
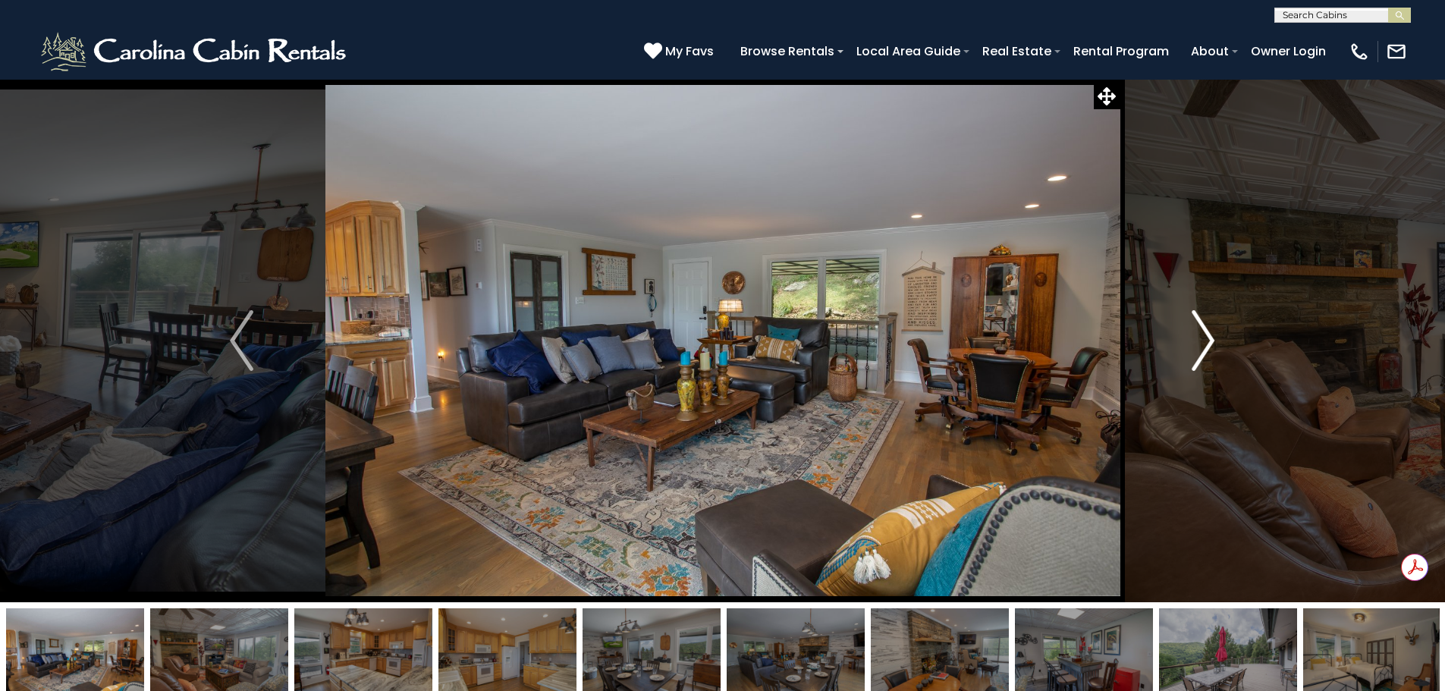
click at [1206, 347] on img "Next" at bounding box center [1203, 340] width 23 height 61
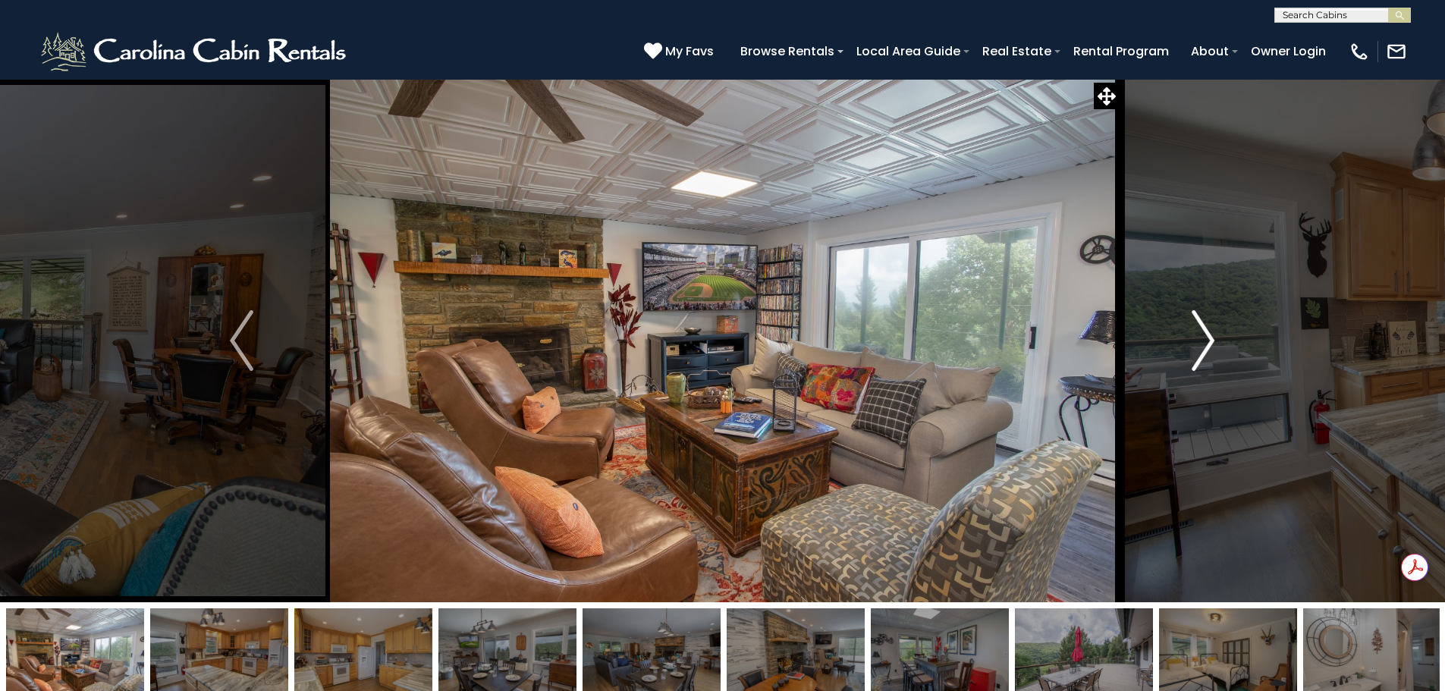
click at [1206, 347] on img "Next" at bounding box center [1203, 340] width 23 height 61
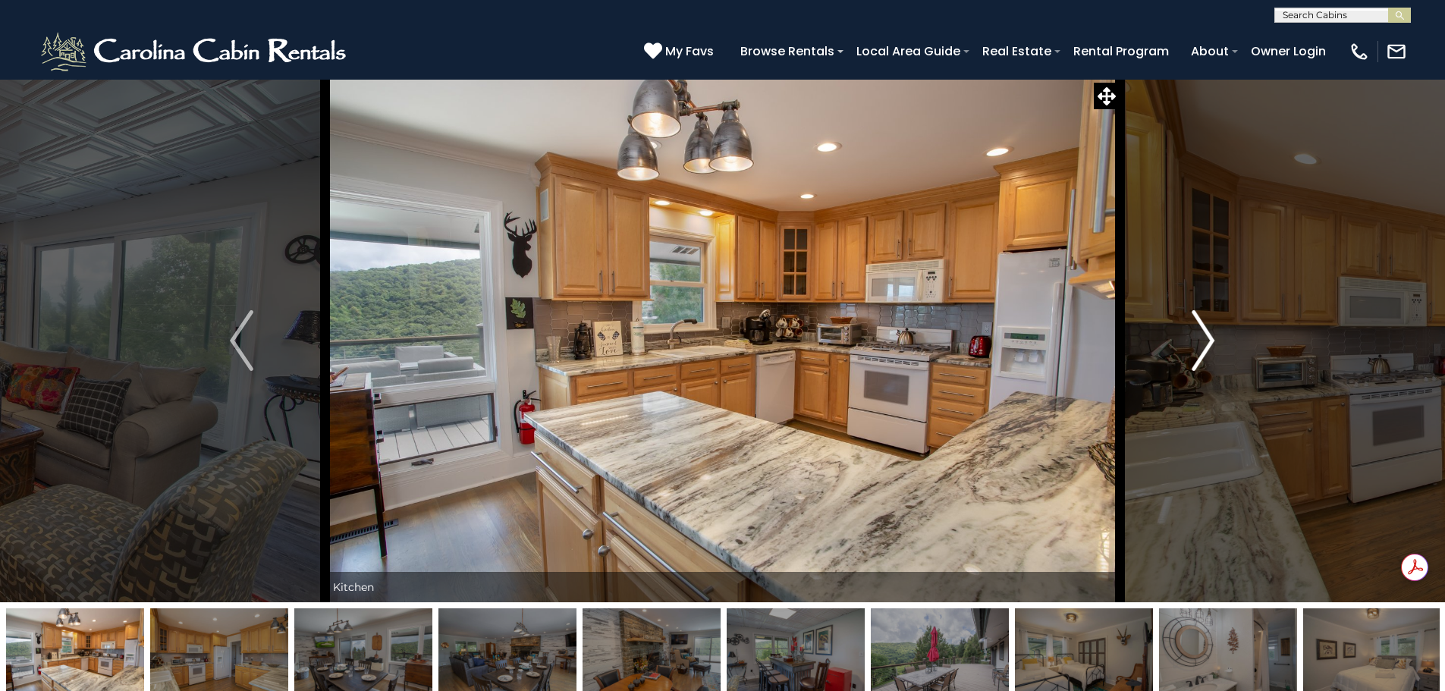
click at [1206, 347] on img "Next" at bounding box center [1203, 340] width 23 height 61
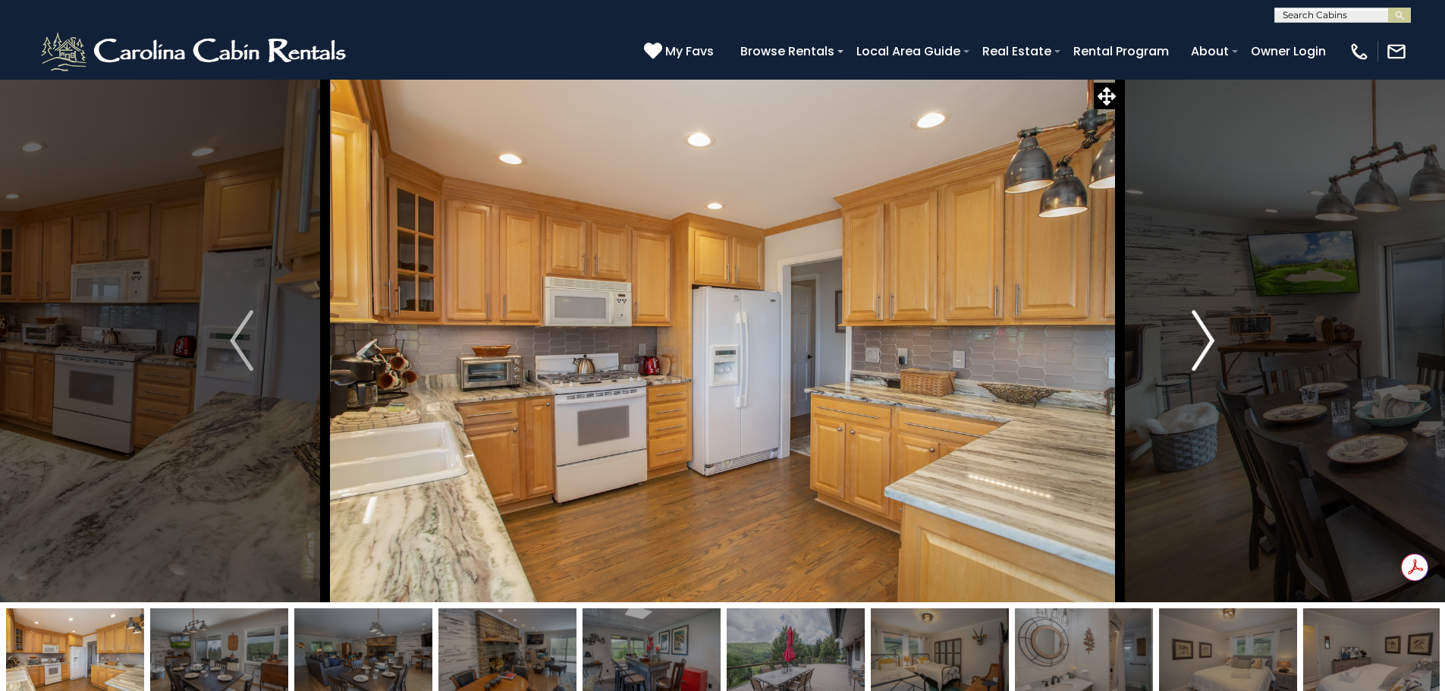
click at [1206, 347] on img "Next" at bounding box center [1203, 340] width 23 height 61
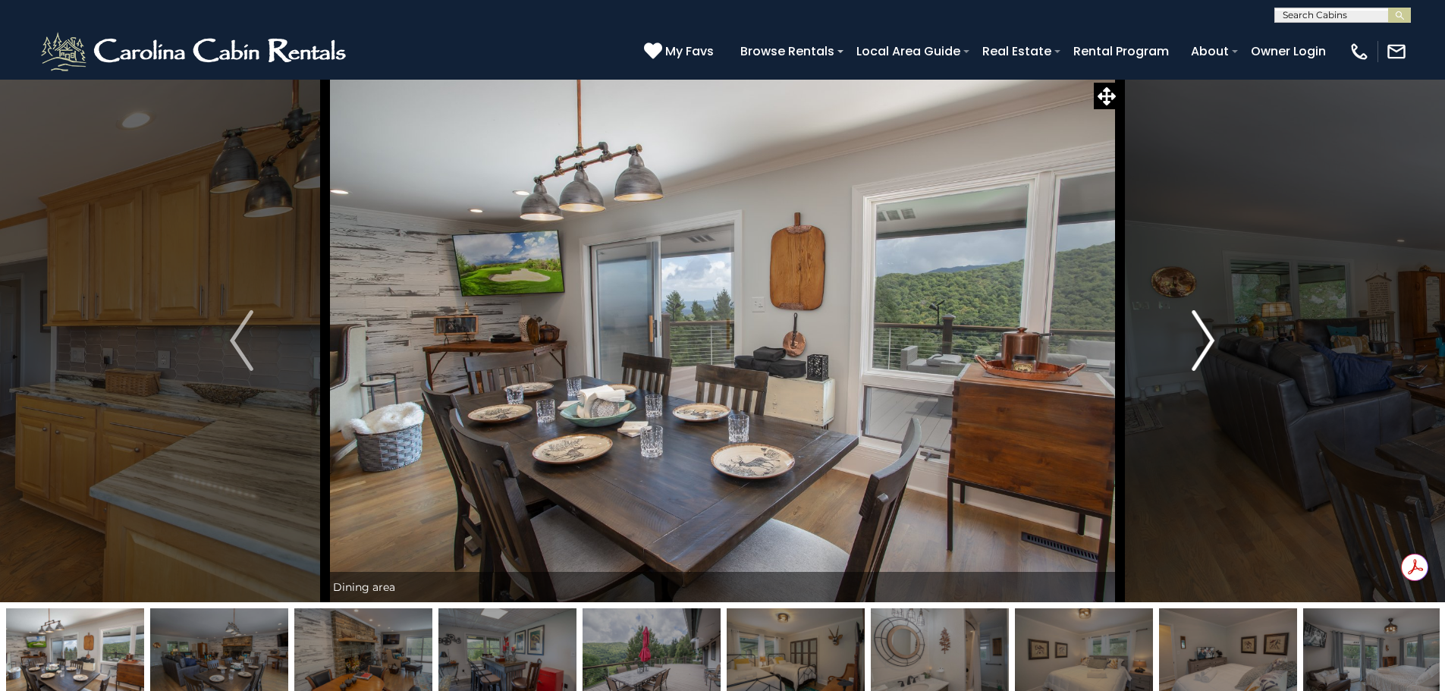
click at [1206, 347] on img "Next" at bounding box center [1203, 340] width 23 height 61
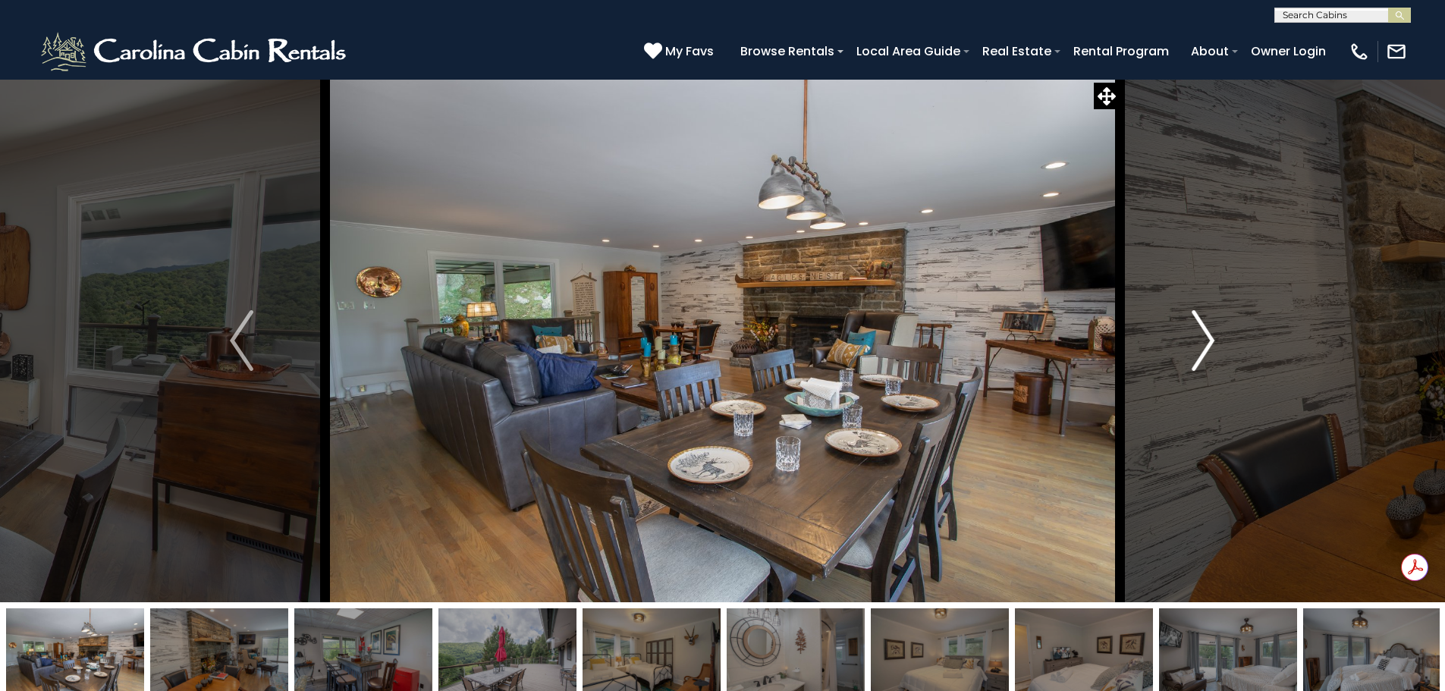
click at [1206, 347] on img "Next" at bounding box center [1203, 340] width 23 height 61
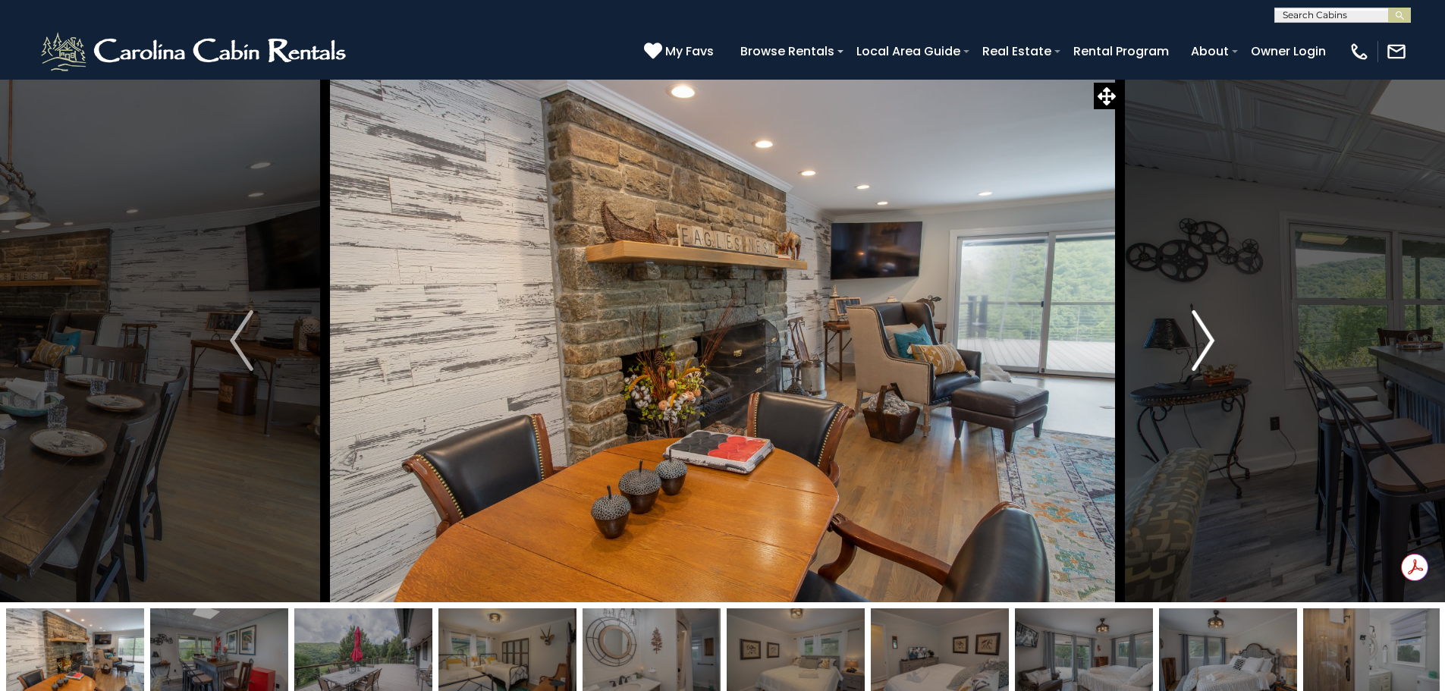
click at [1206, 347] on img "Next" at bounding box center [1203, 340] width 23 height 61
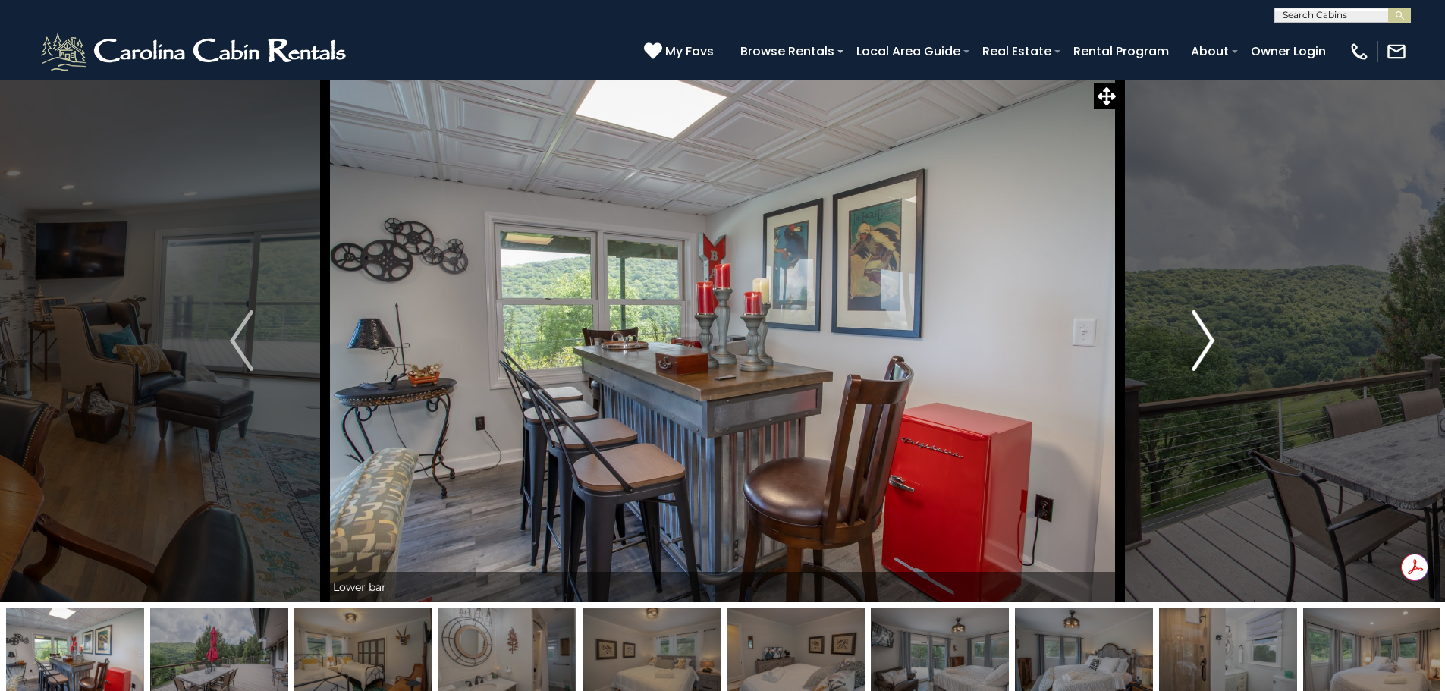
click at [1206, 347] on img "Next" at bounding box center [1203, 340] width 23 height 61
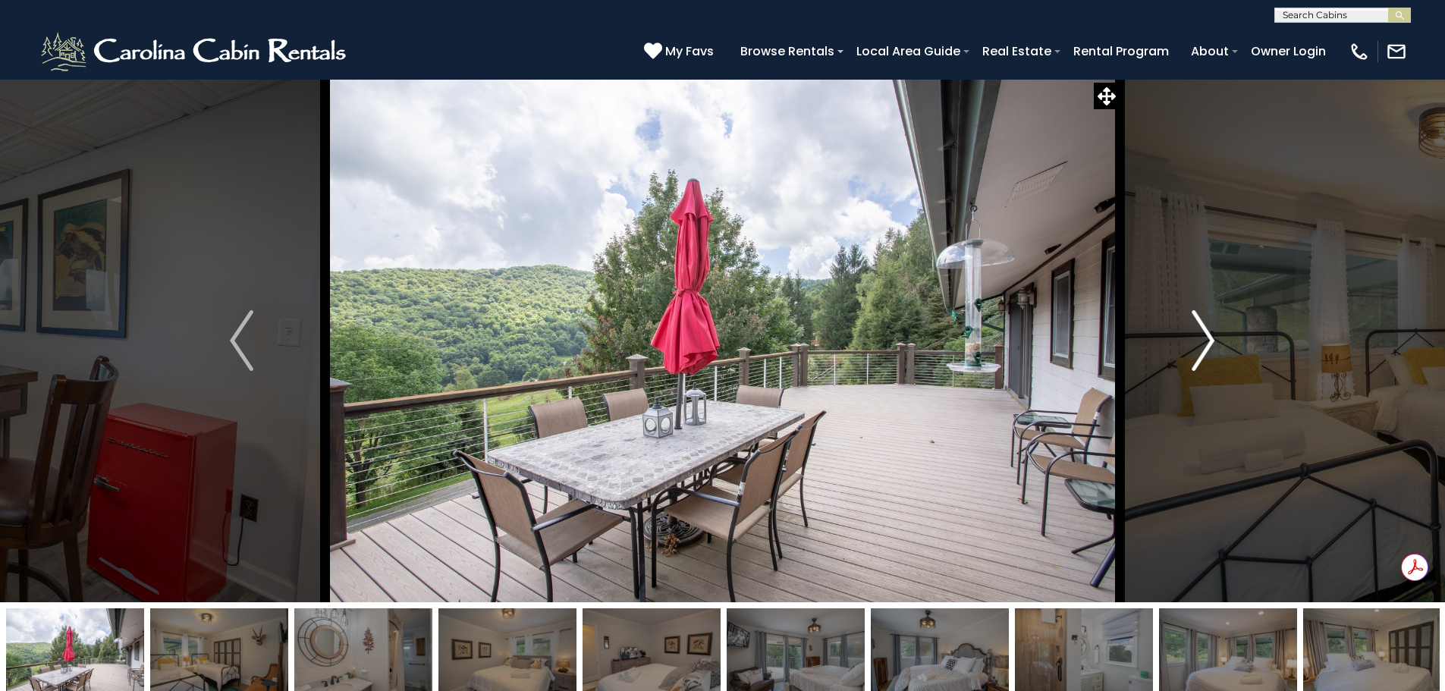
click at [1206, 347] on img "Next" at bounding box center [1203, 340] width 23 height 61
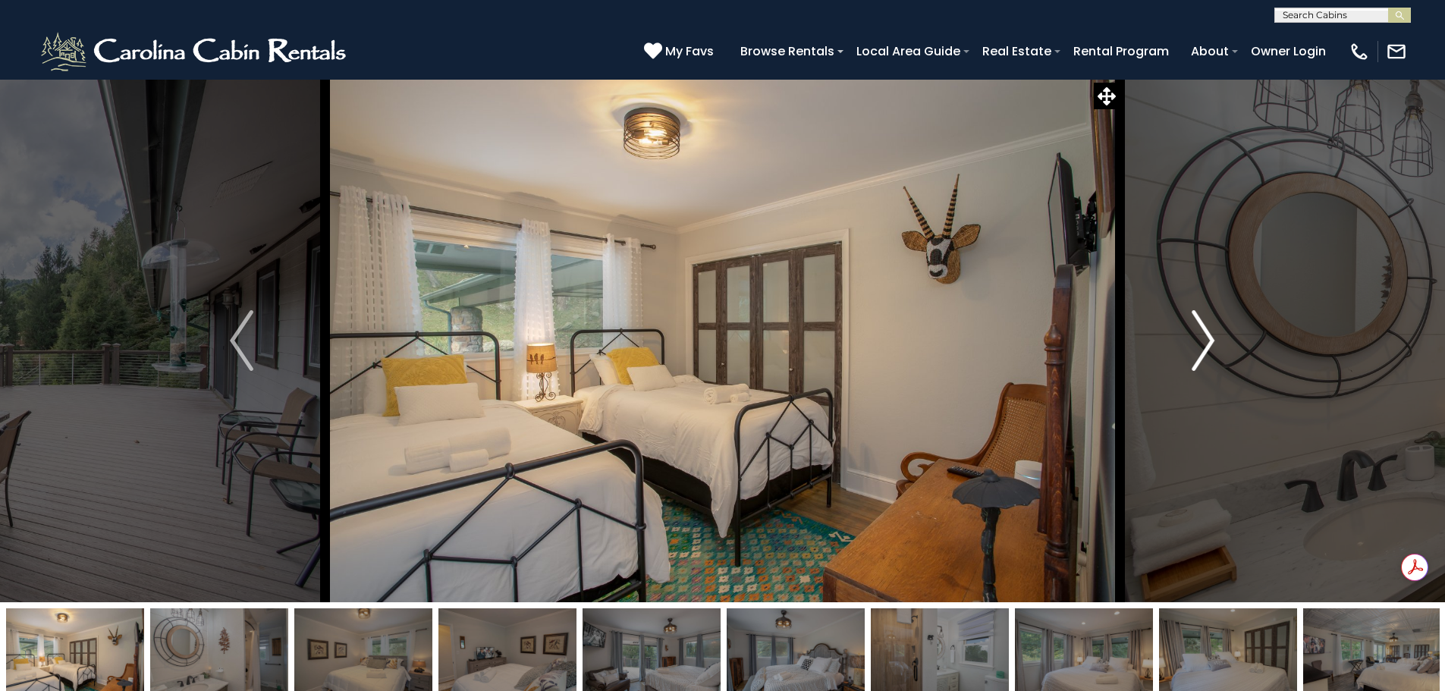
click at [1206, 347] on img "Next" at bounding box center [1203, 340] width 23 height 61
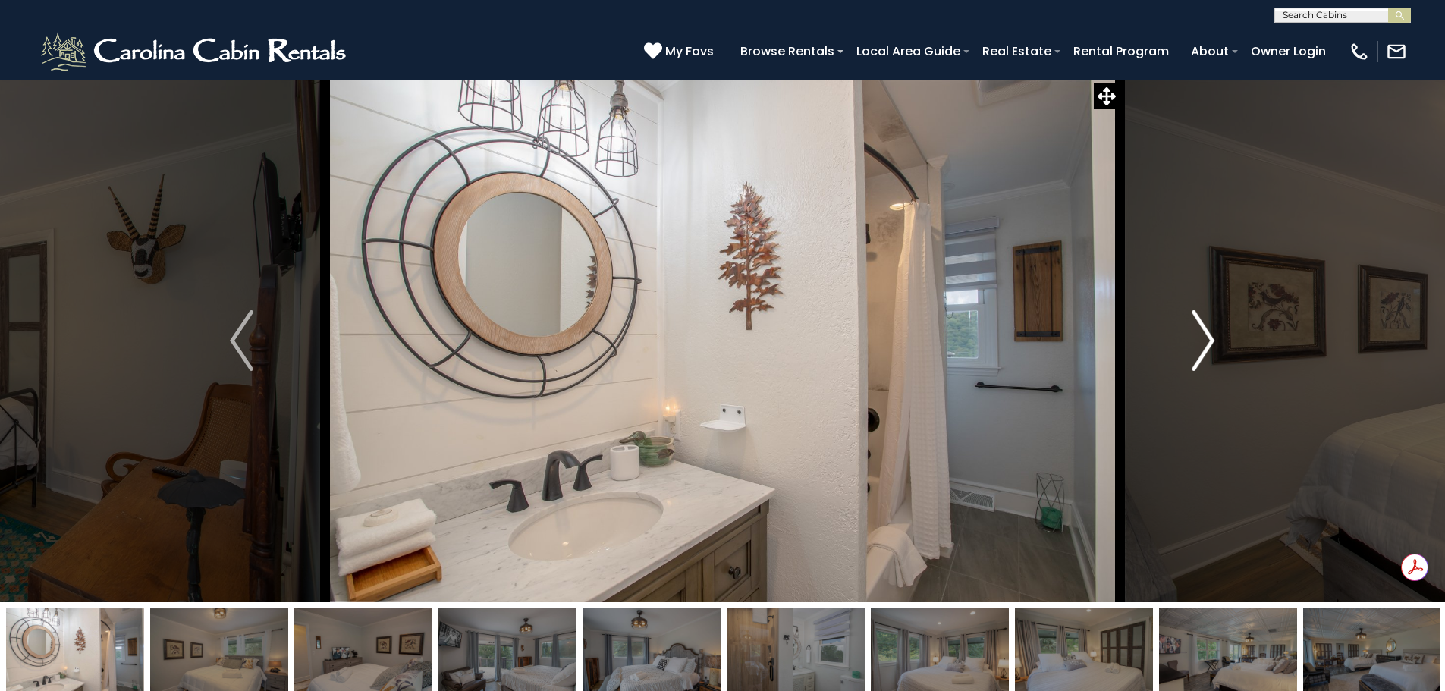
click at [1206, 347] on img "Next" at bounding box center [1203, 340] width 23 height 61
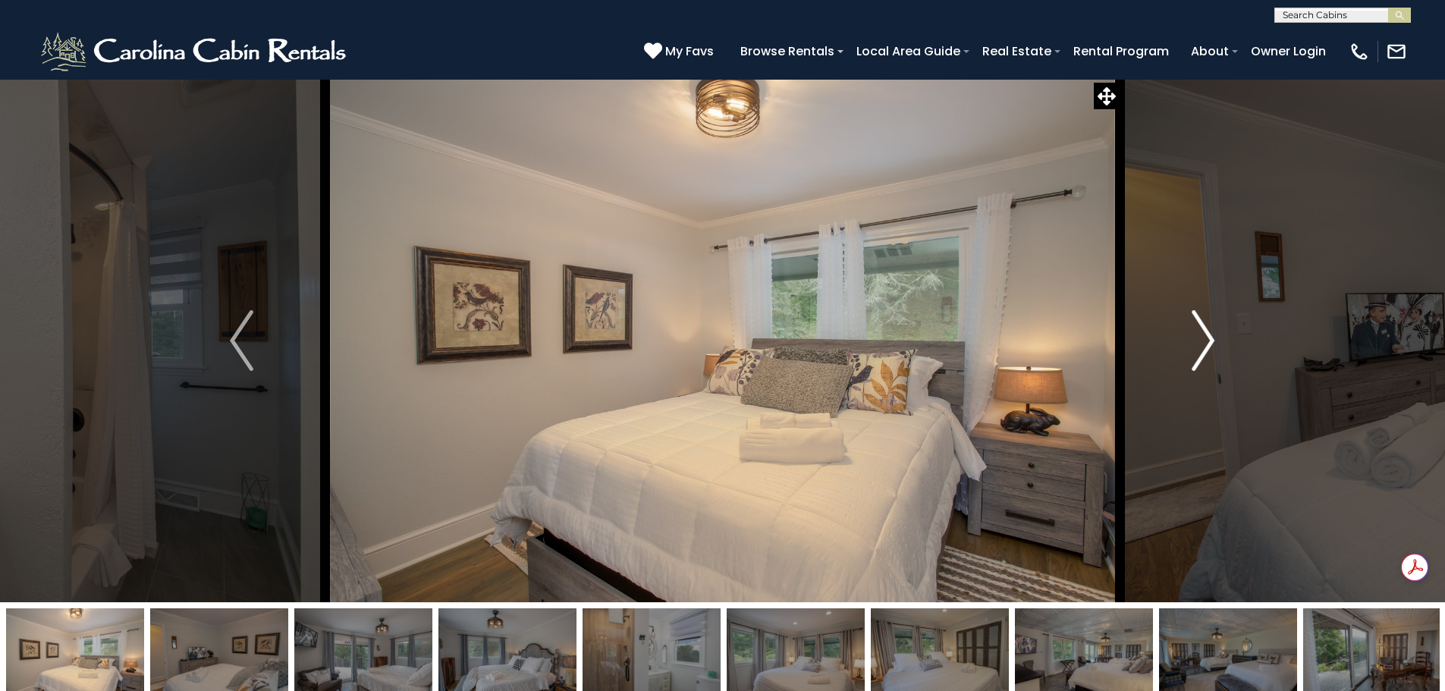
click at [1206, 347] on img "Next" at bounding box center [1203, 340] width 23 height 61
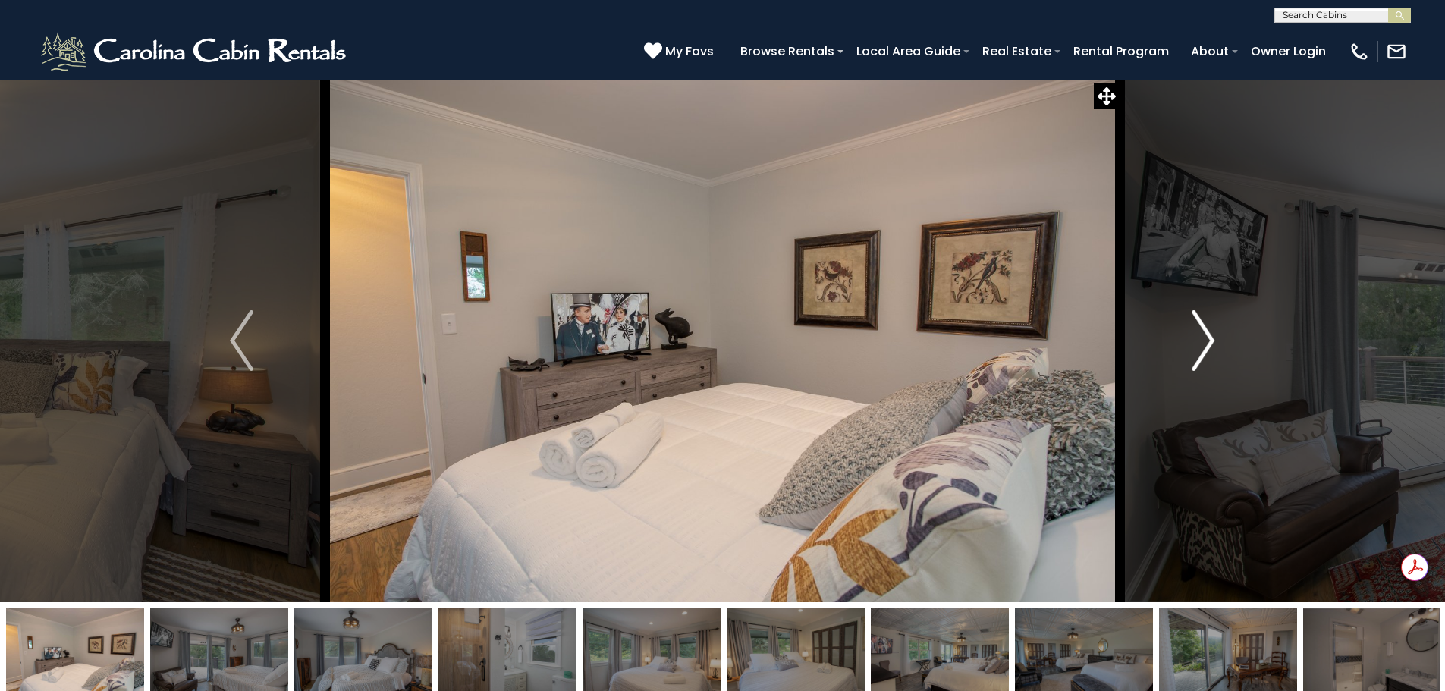
click at [1206, 347] on img "Next" at bounding box center [1203, 340] width 23 height 61
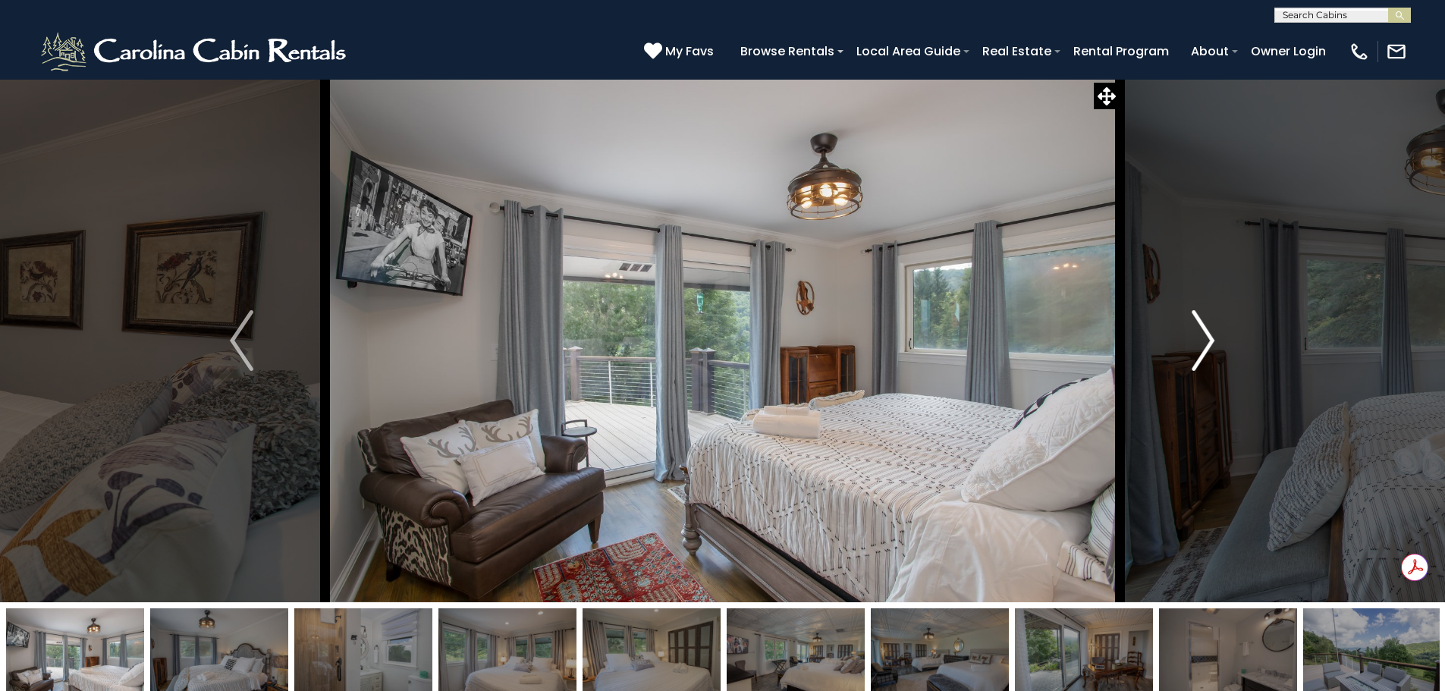
click at [1206, 347] on img "Next" at bounding box center [1203, 340] width 23 height 61
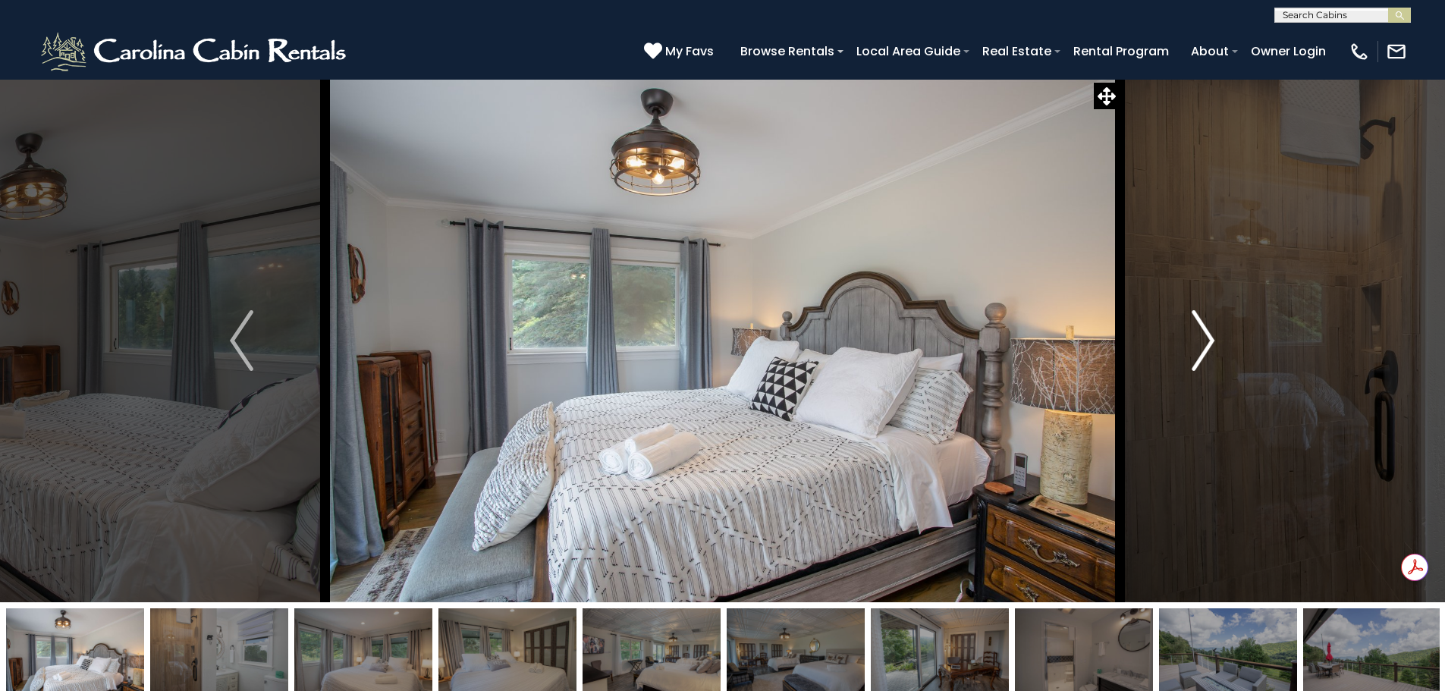
click at [1206, 347] on img "Next" at bounding box center [1203, 340] width 23 height 61
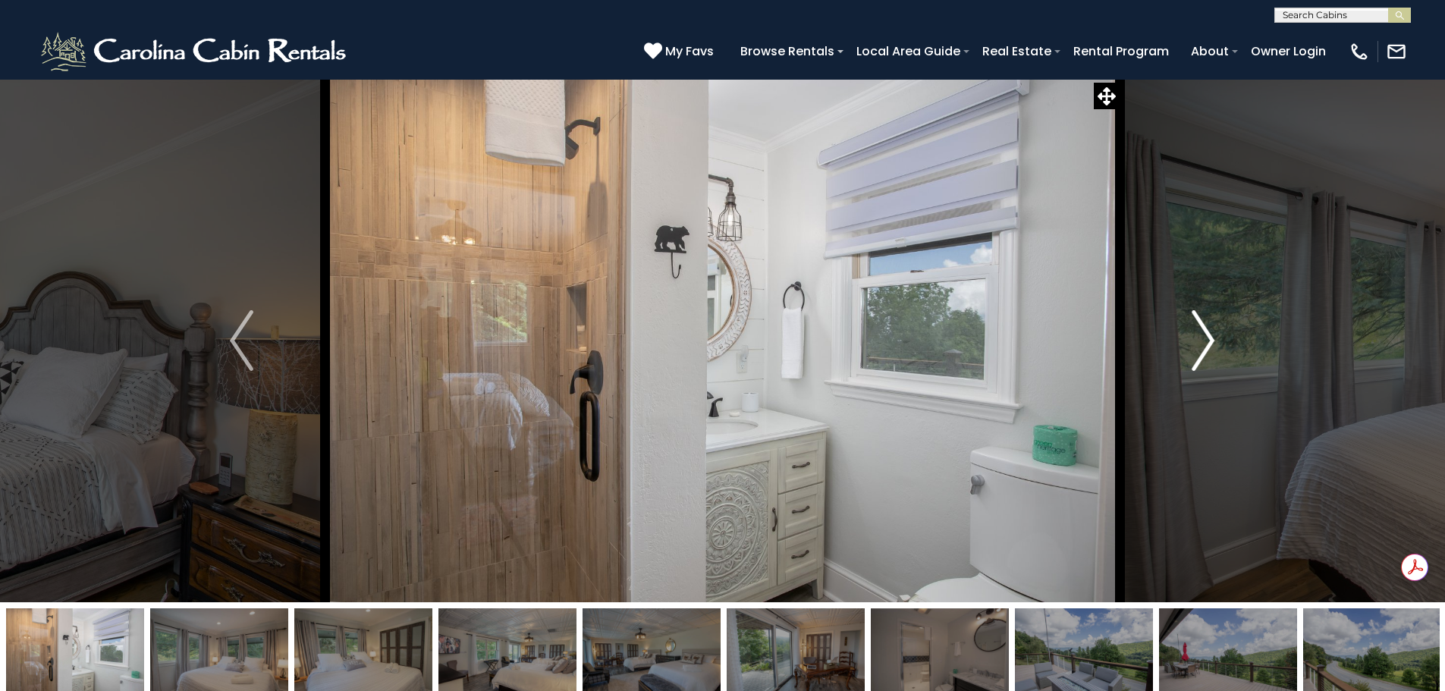
click at [1206, 347] on img "Next" at bounding box center [1203, 340] width 23 height 61
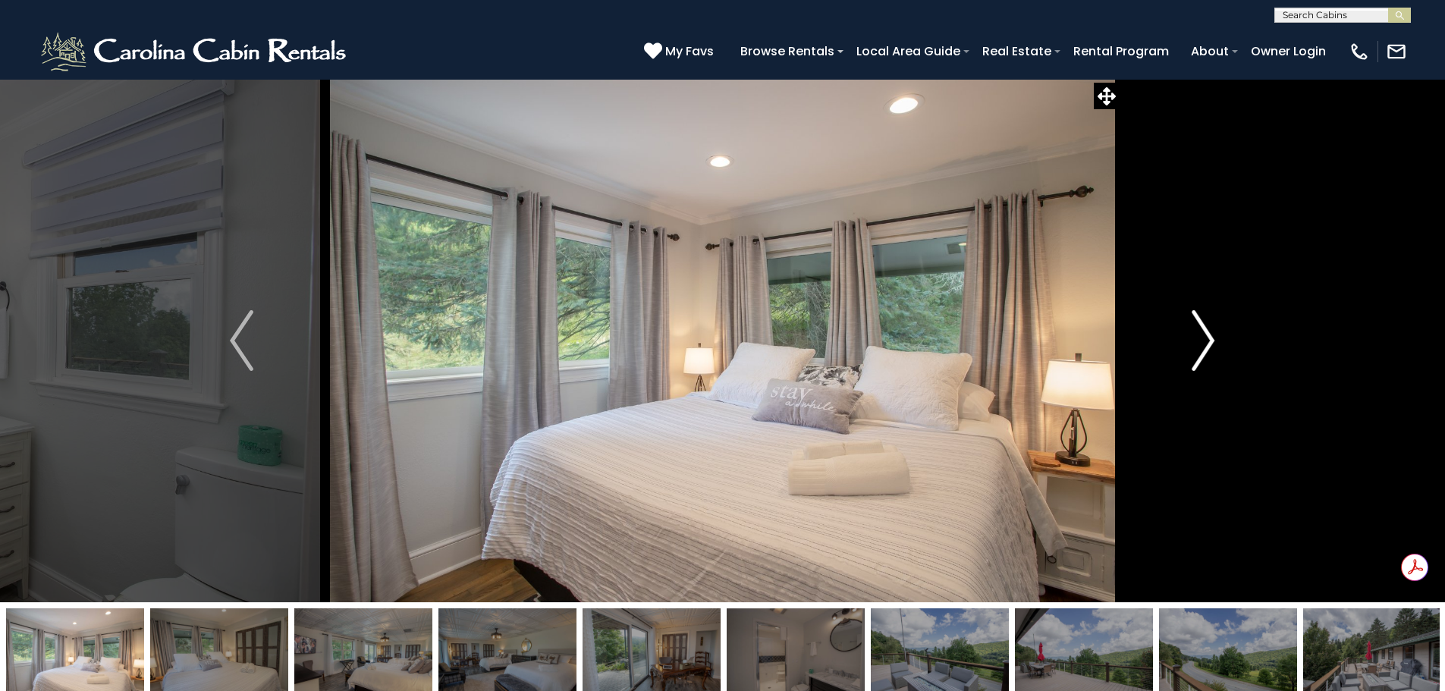
click at [1206, 347] on img "Next" at bounding box center [1203, 340] width 23 height 61
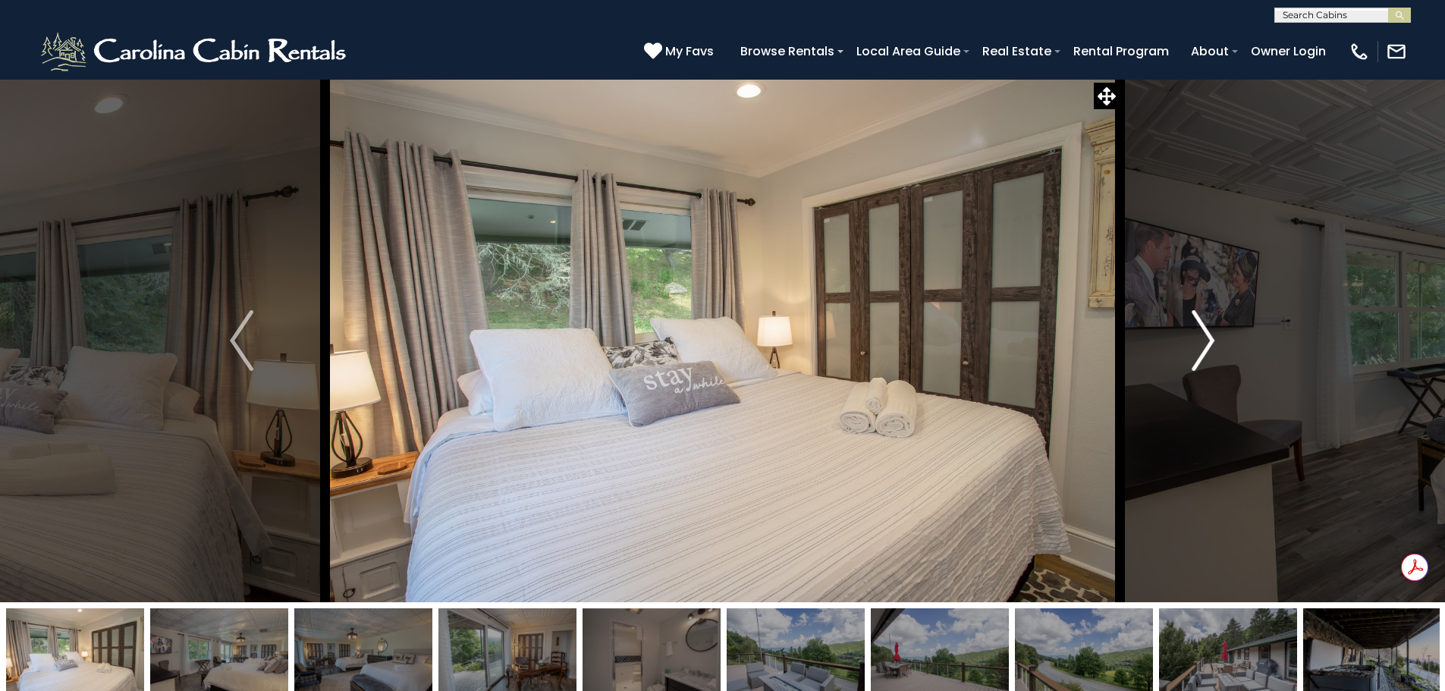
click at [1206, 347] on img "Next" at bounding box center [1203, 340] width 23 height 61
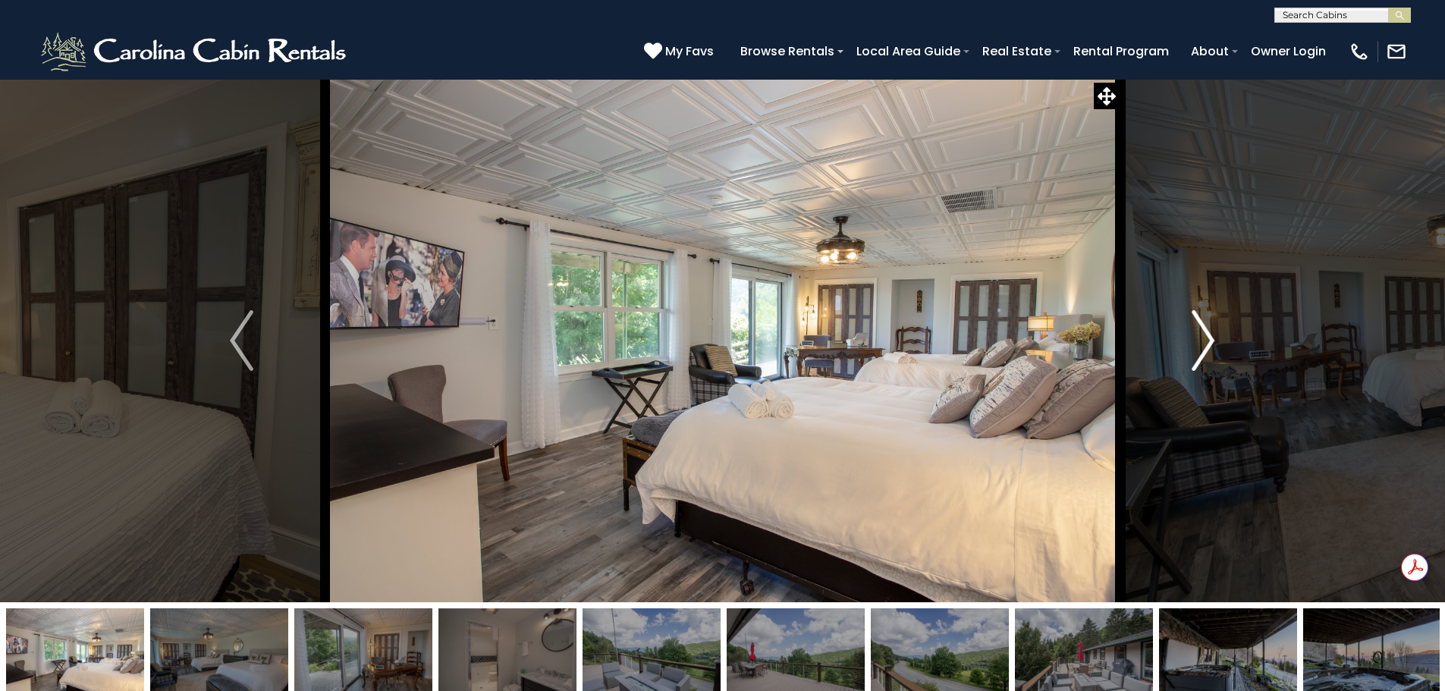
click at [1206, 347] on img "Next" at bounding box center [1203, 340] width 23 height 61
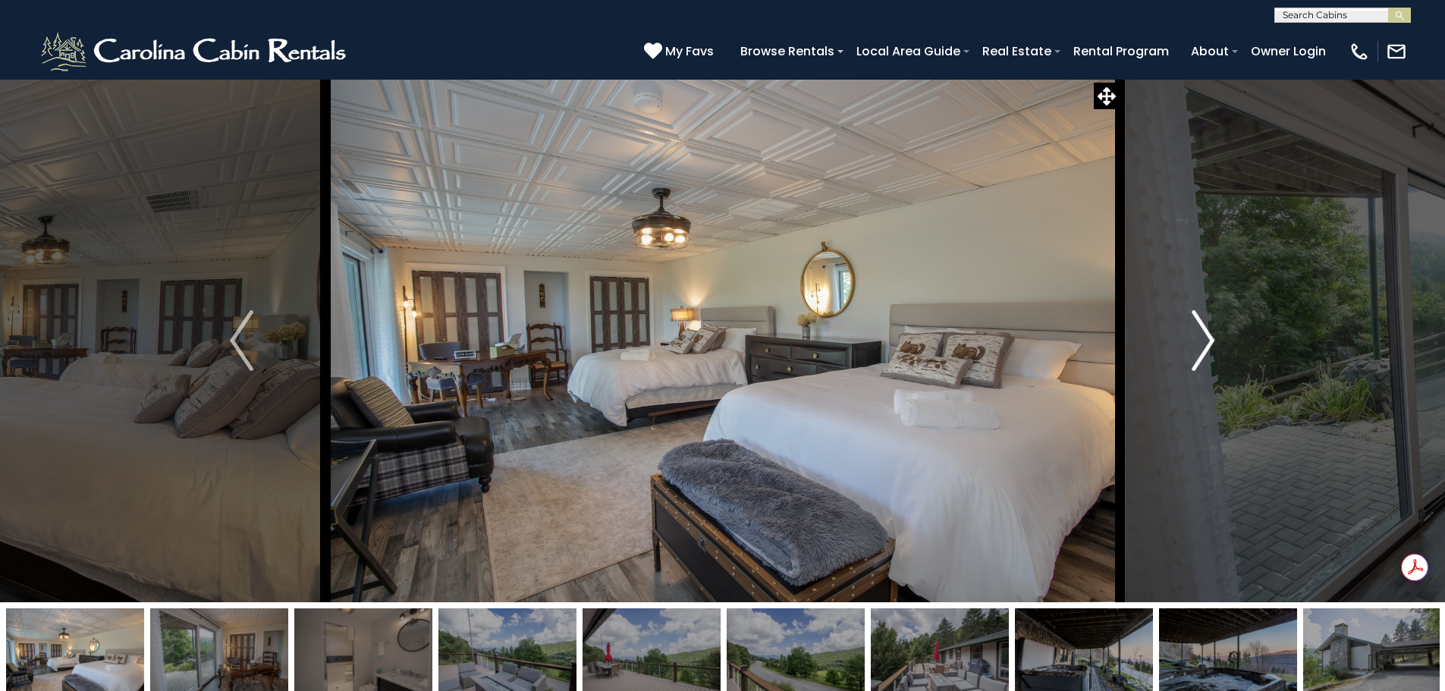
click at [1206, 347] on img "Next" at bounding box center [1203, 340] width 23 height 61
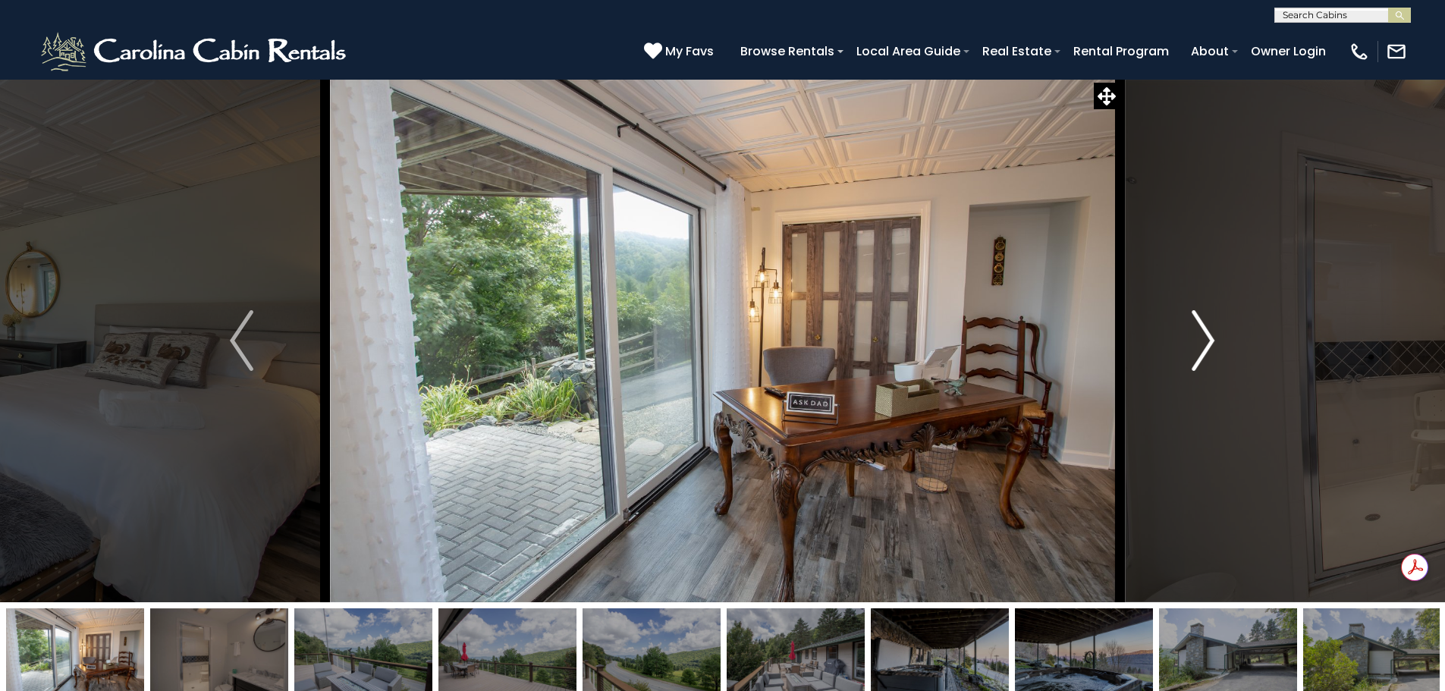
click at [1206, 347] on img "Next" at bounding box center [1203, 340] width 23 height 61
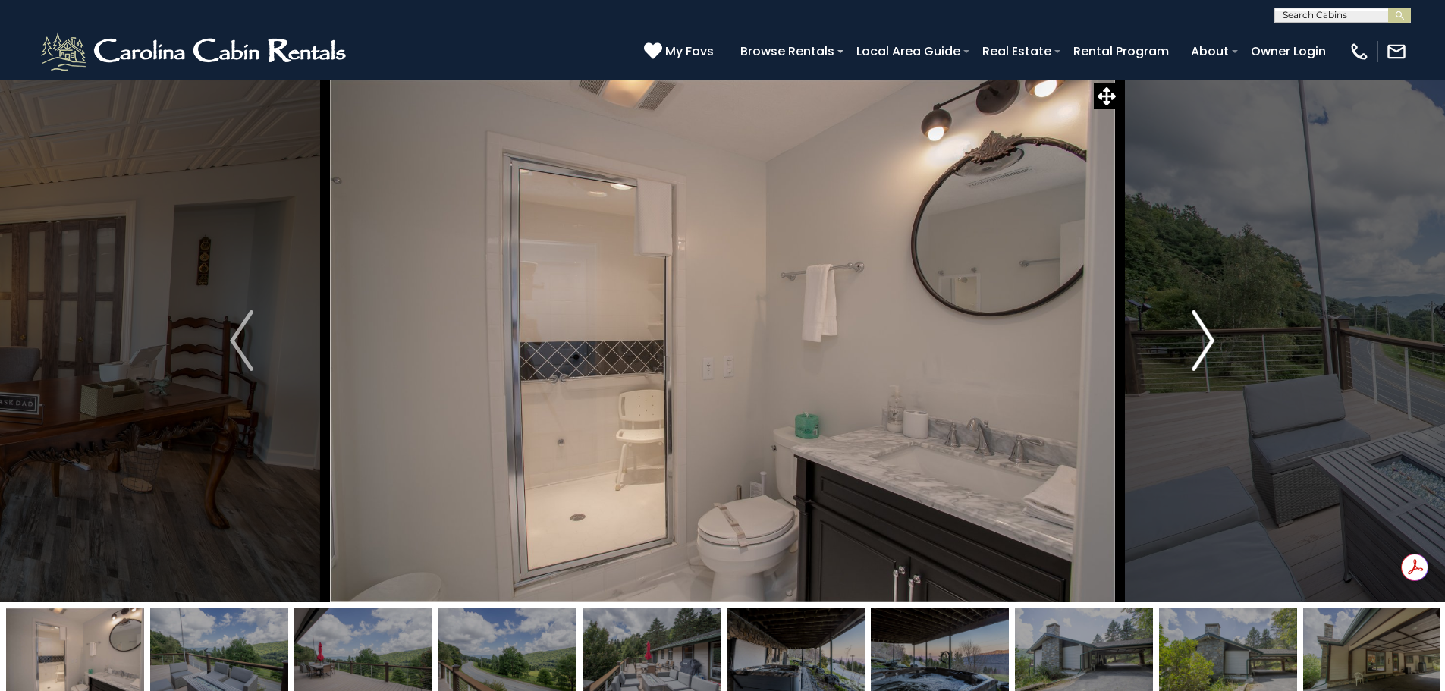
click at [1206, 347] on img "Next" at bounding box center [1203, 340] width 23 height 61
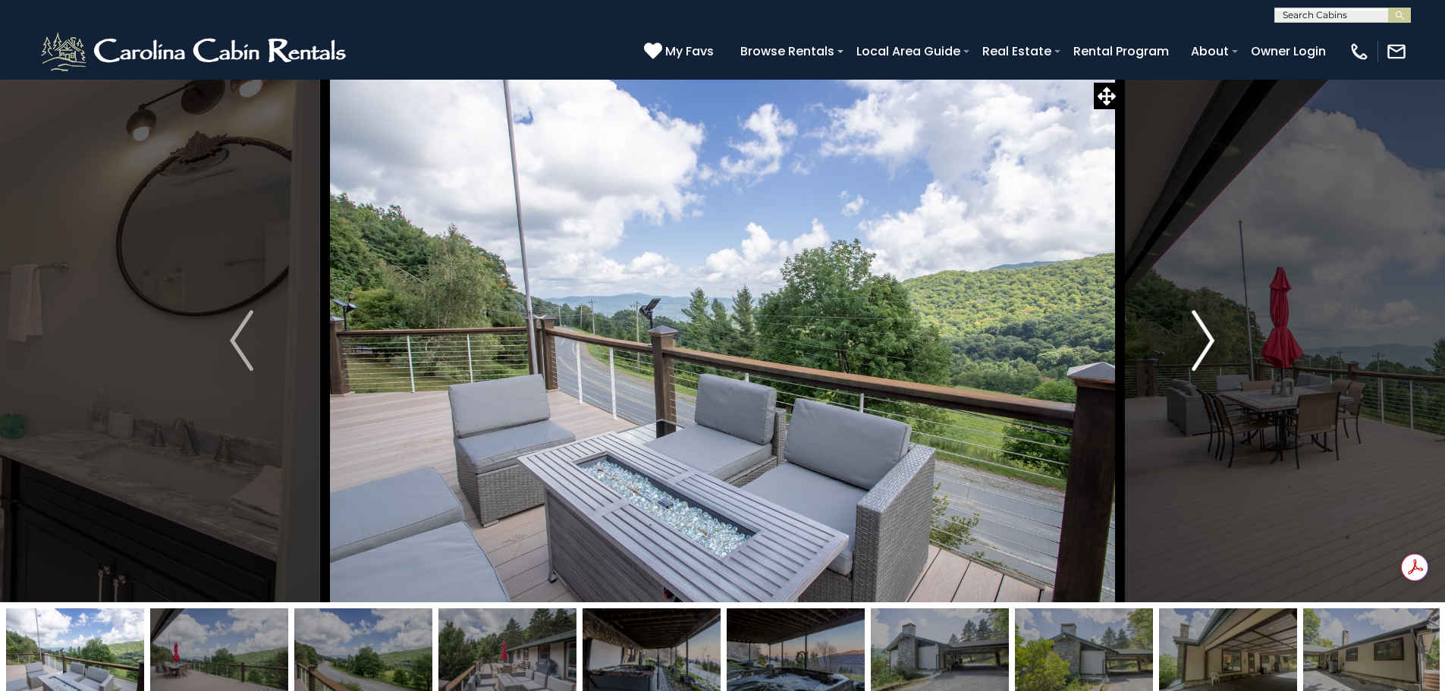
click at [1206, 347] on img "Next" at bounding box center [1203, 340] width 23 height 61
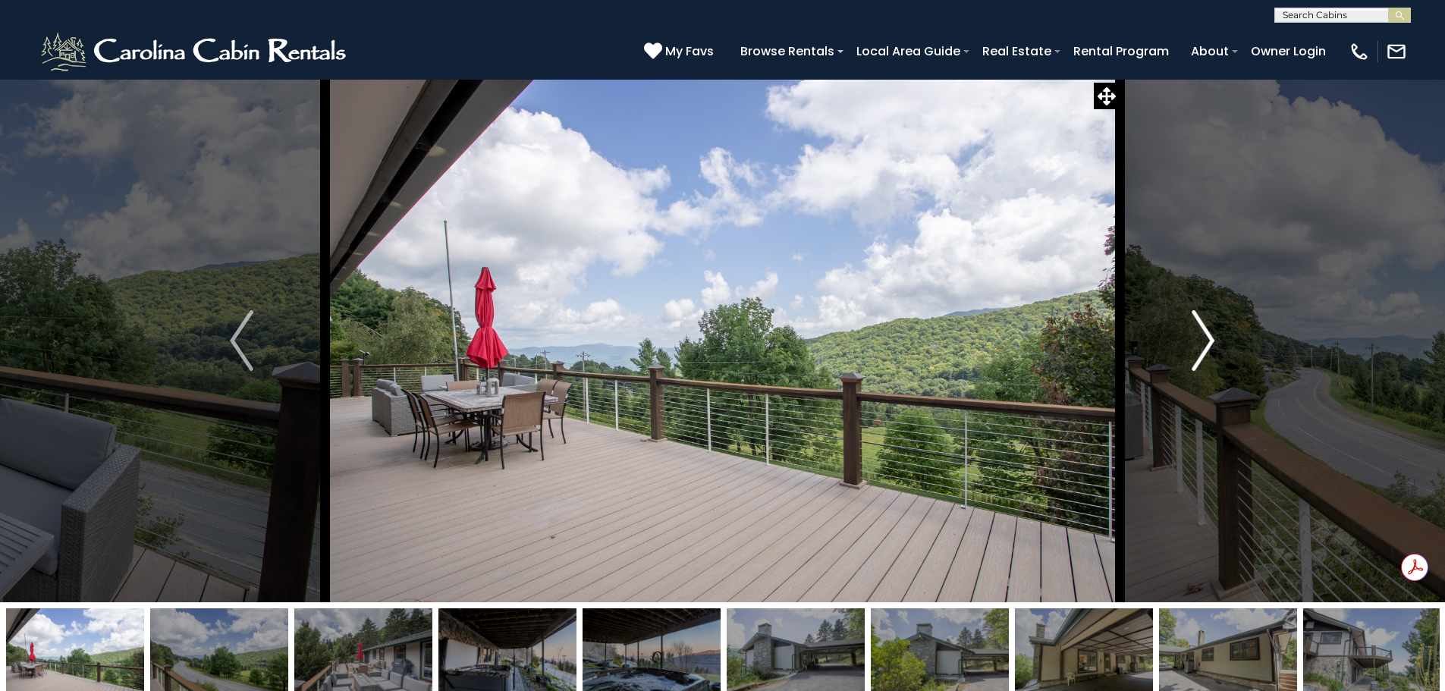
click at [1206, 347] on img "Next" at bounding box center [1203, 340] width 23 height 61
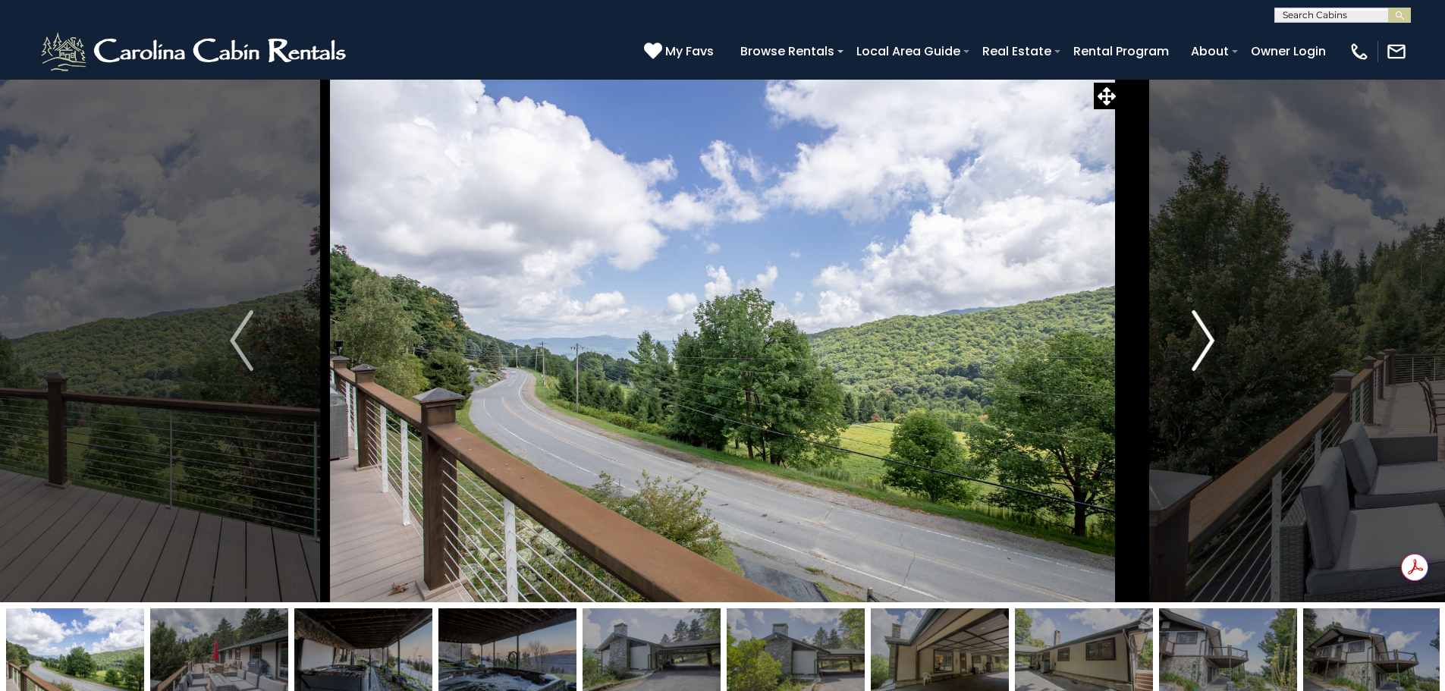
click at [1206, 347] on img "Next" at bounding box center [1203, 340] width 23 height 61
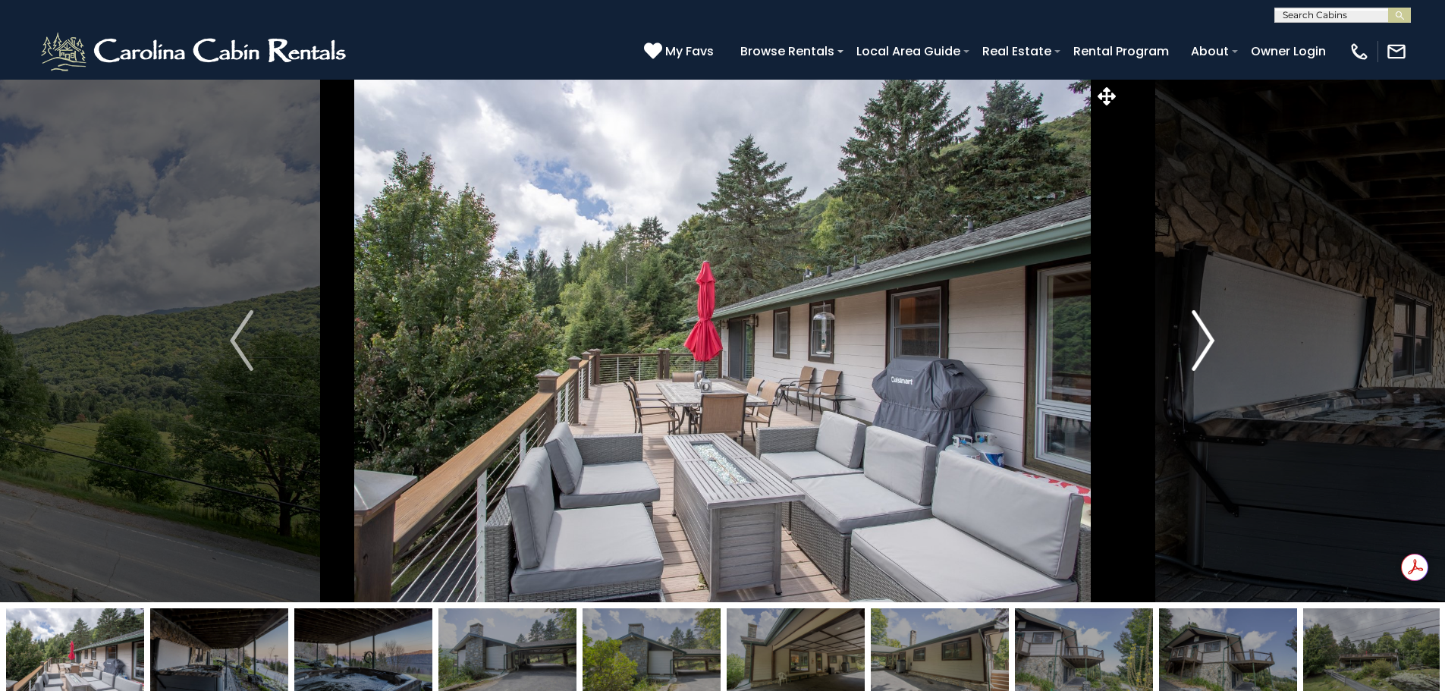
click at [1206, 347] on img "Next" at bounding box center [1203, 340] width 23 height 61
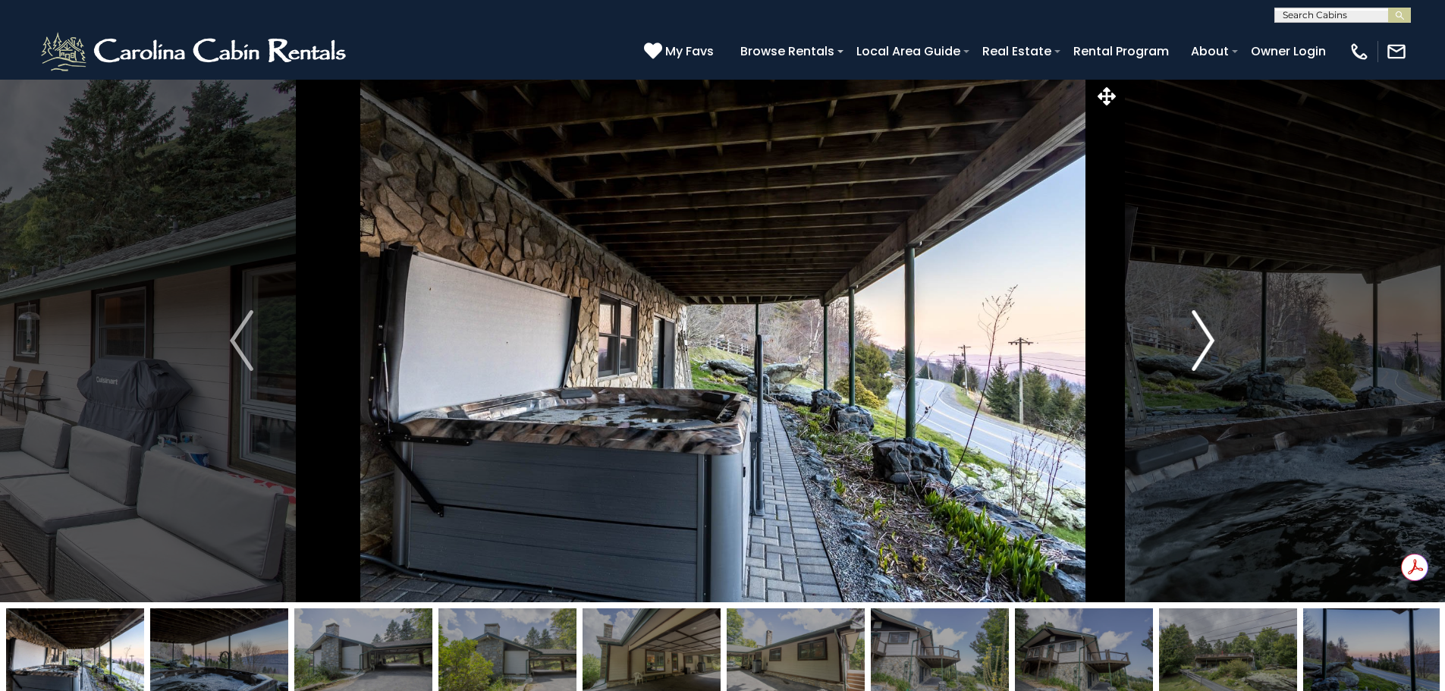
click at [1206, 347] on img "Next" at bounding box center [1203, 340] width 23 height 61
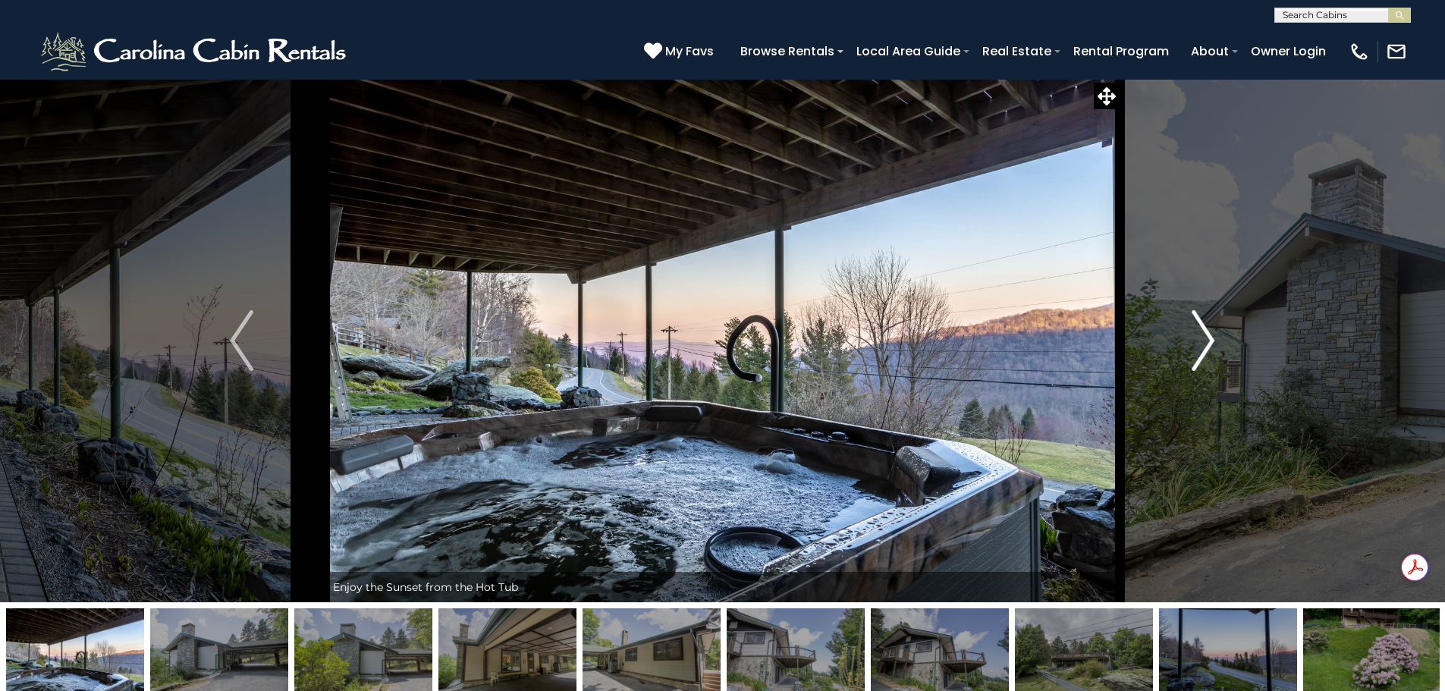
click at [1206, 347] on img "Next" at bounding box center [1203, 340] width 23 height 61
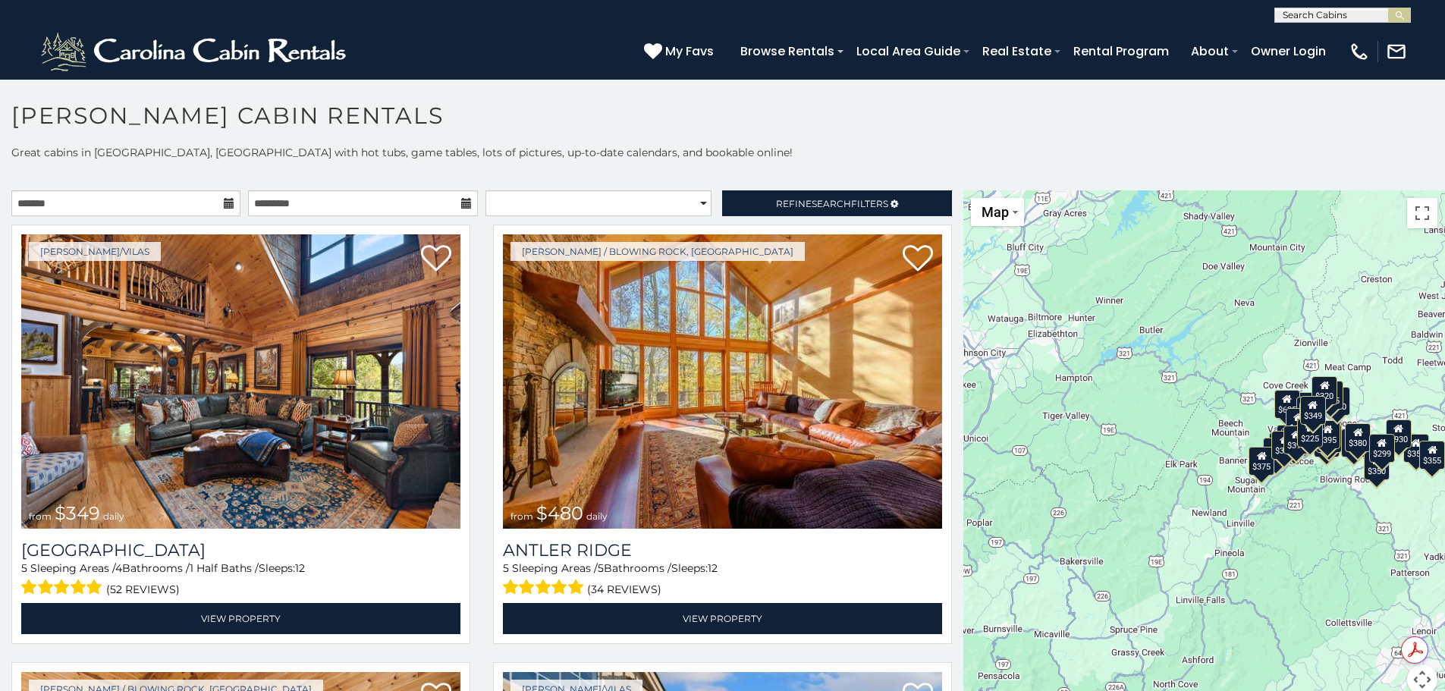
click at [226, 206] on icon at bounding box center [229, 203] width 11 height 11
click at [225, 205] on icon at bounding box center [229, 203] width 11 height 11
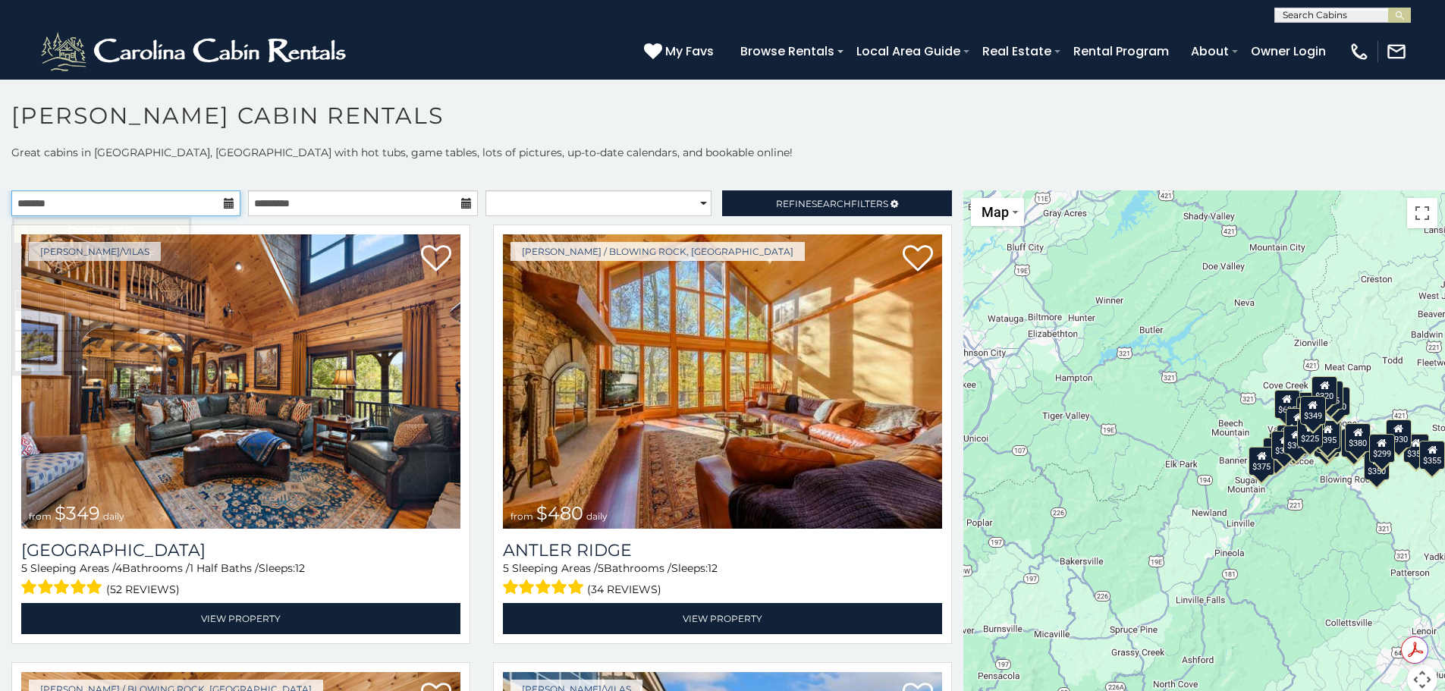
click at [96, 206] on input "text" at bounding box center [125, 203] width 229 height 26
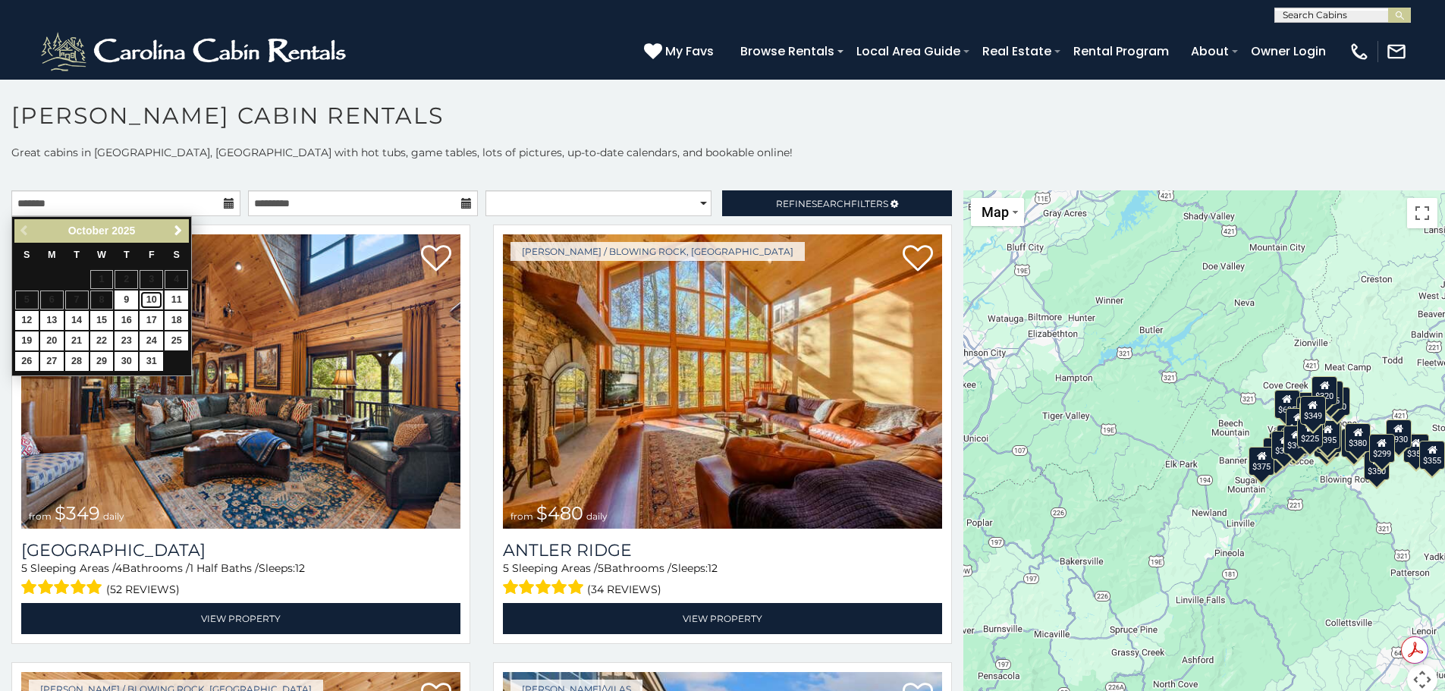
click at [149, 298] on link "10" at bounding box center [152, 300] width 24 height 19
type input "**********"
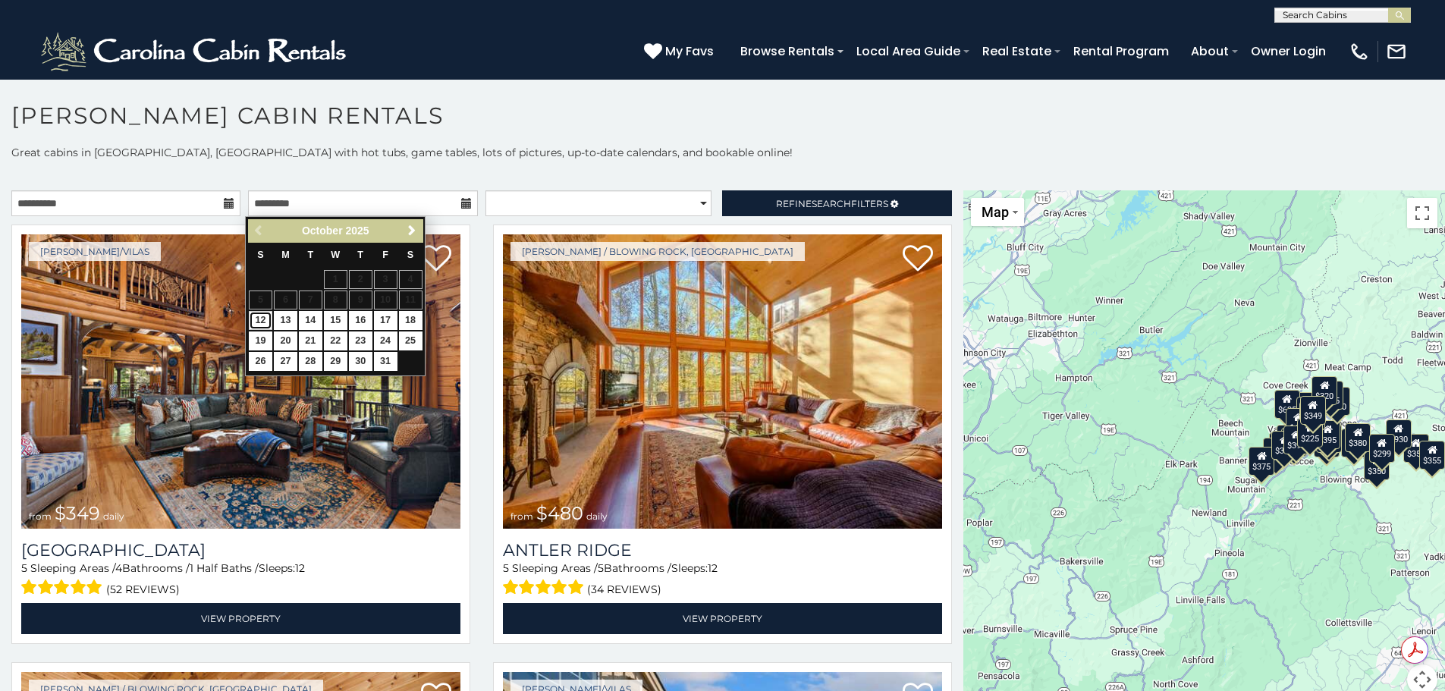
click at [259, 319] on link "12" at bounding box center [261, 320] width 24 height 19
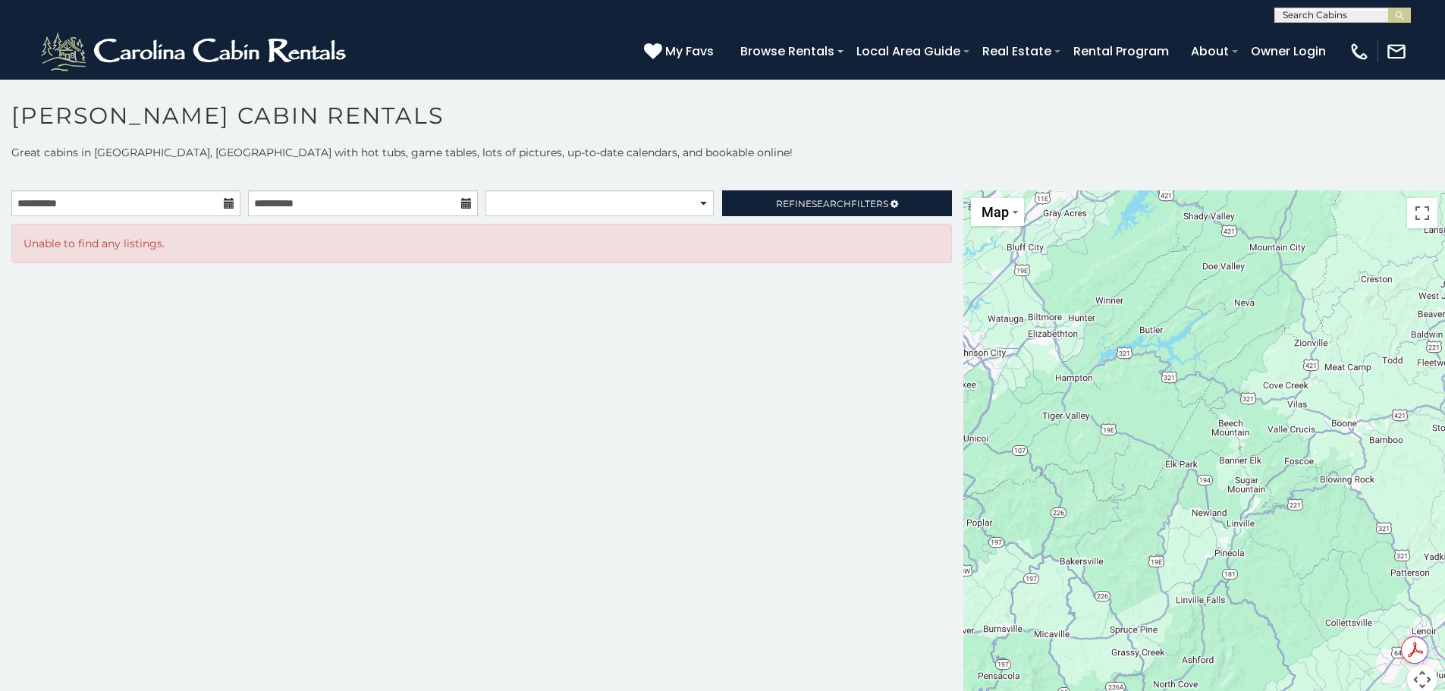
click at [230, 200] on icon at bounding box center [229, 203] width 11 height 11
click at [231, 203] on icon at bounding box center [229, 203] width 11 height 11
click at [464, 203] on icon at bounding box center [466, 203] width 11 height 11
click at [461, 203] on icon at bounding box center [466, 203] width 11 height 11
click at [839, 200] on span "Search" at bounding box center [831, 203] width 39 height 11
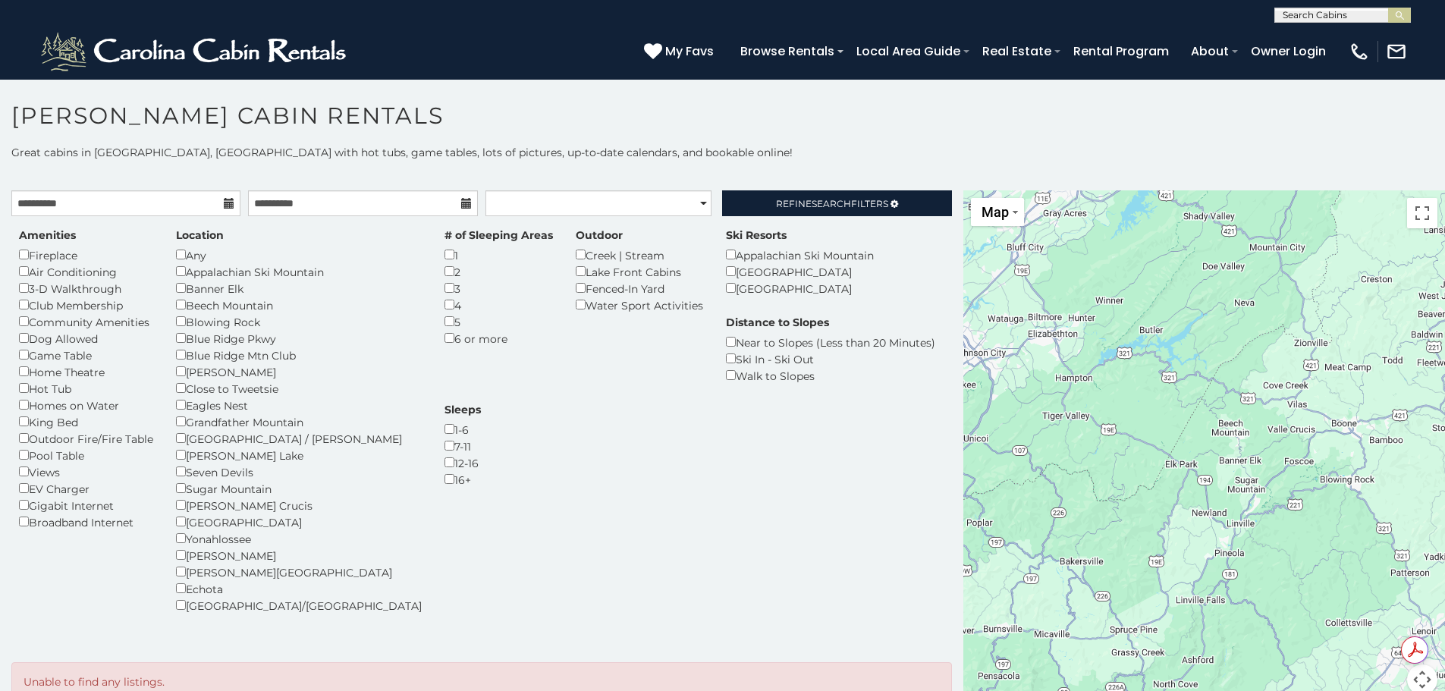
click at [461, 200] on icon at bounding box center [466, 203] width 11 height 11
click at [325, 203] on input "**********" at bounding box center [362, 203] width 229 height 26
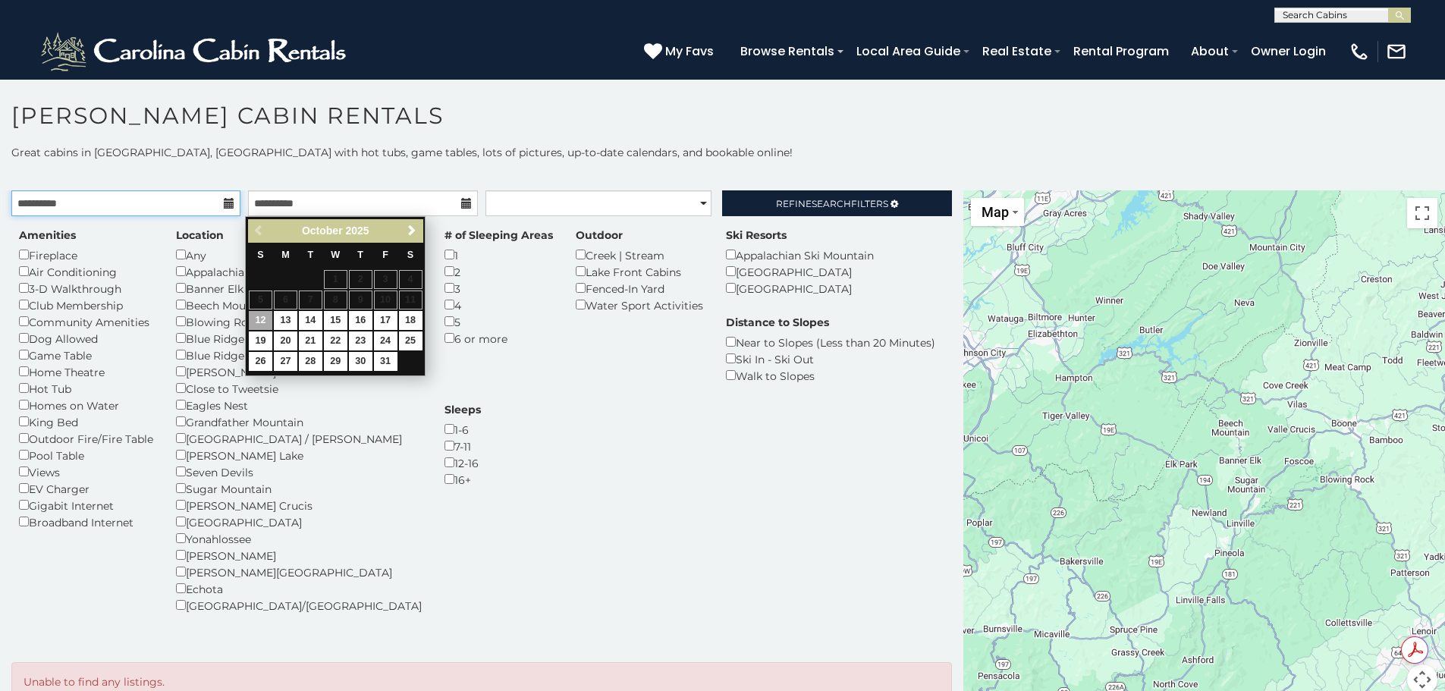
click at [235, 206] on input "**********" at bounding box center [125, 203] width 229 height 26
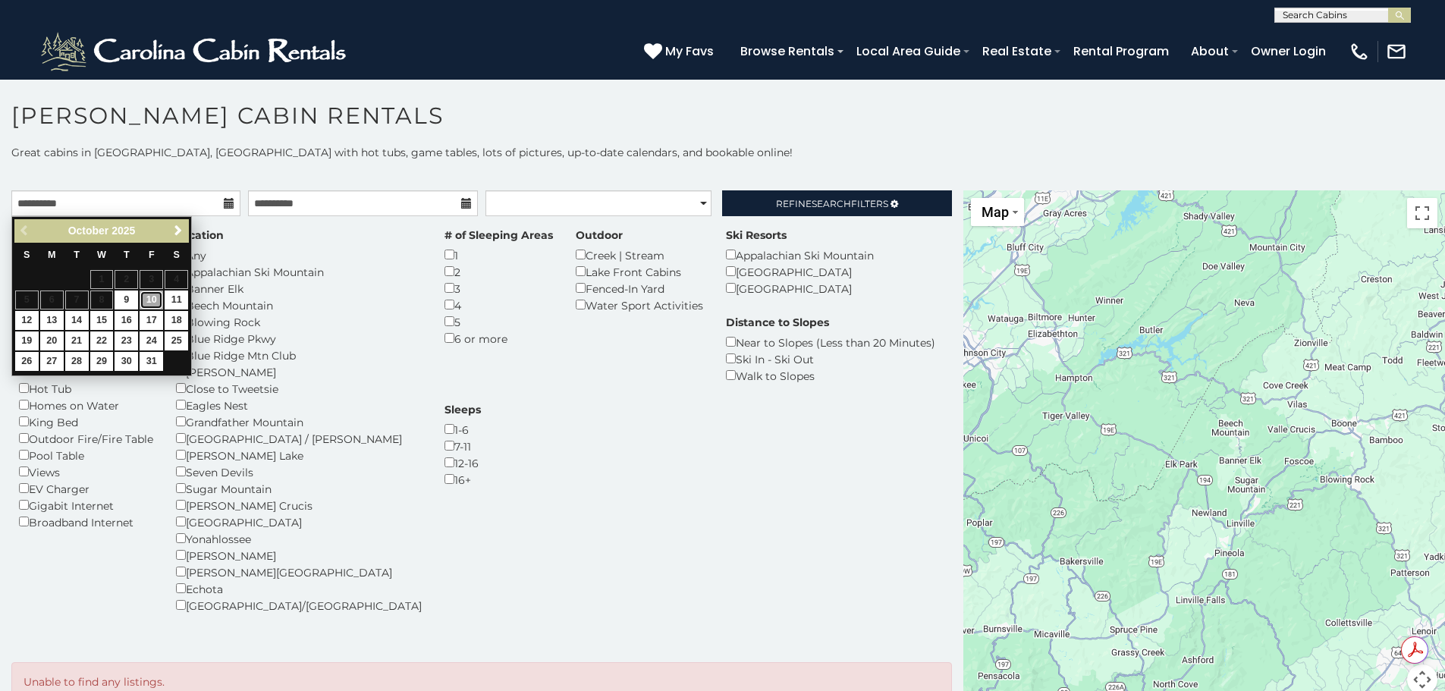
click at [150, 298] on link "10" at bounding box center [152, 300] width 24 height 19
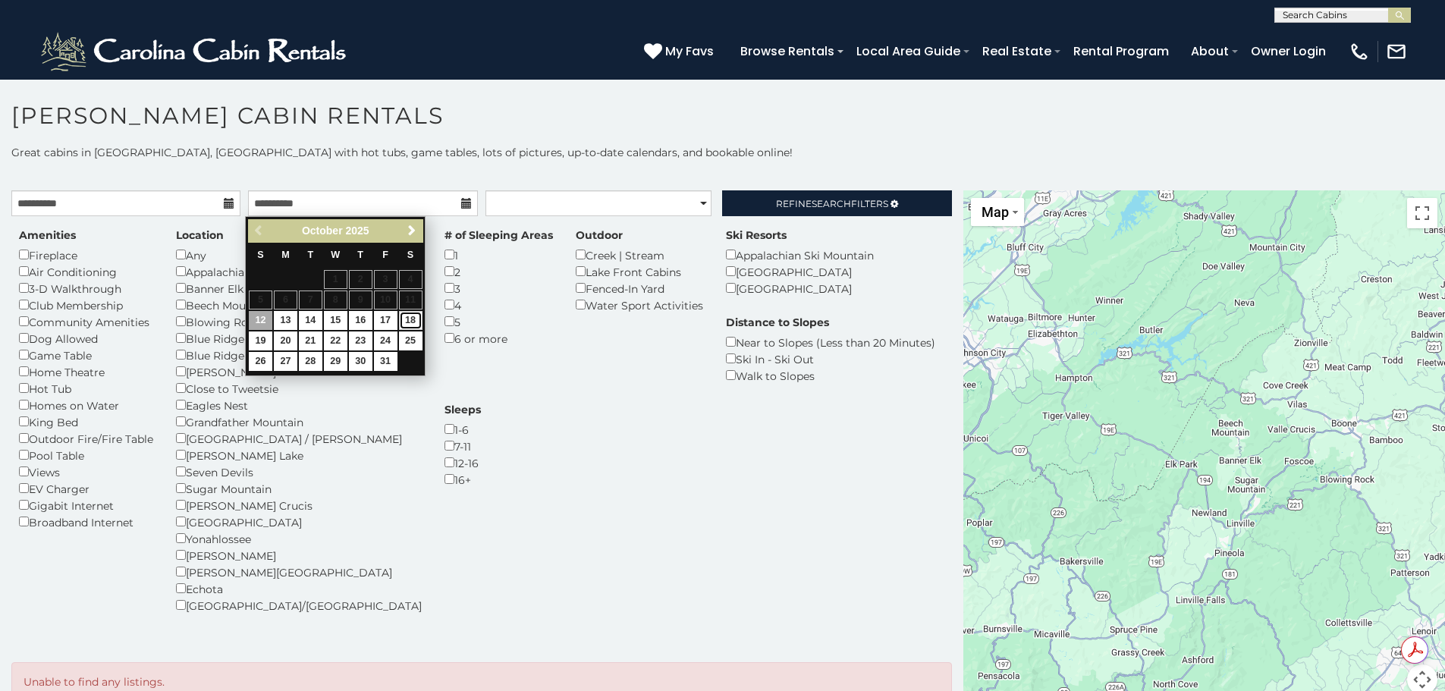
click at [407, 321] on link "18" at bounding box center [411, 320] width 24 height 19
type input "**********"
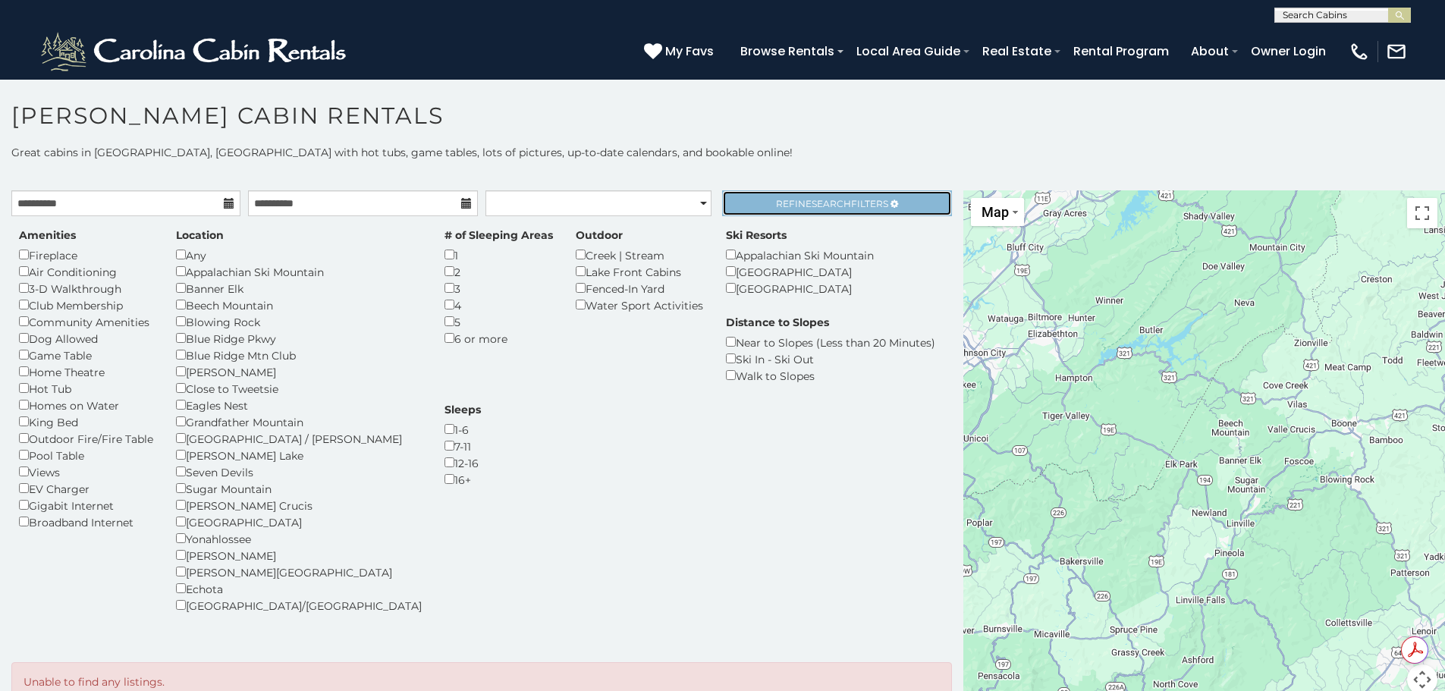
click at [832, 200] on span "Search" at bounding box center [831, 203] width 39 height 11
